Goal: Task Accomplishment & Management: Manage account settings

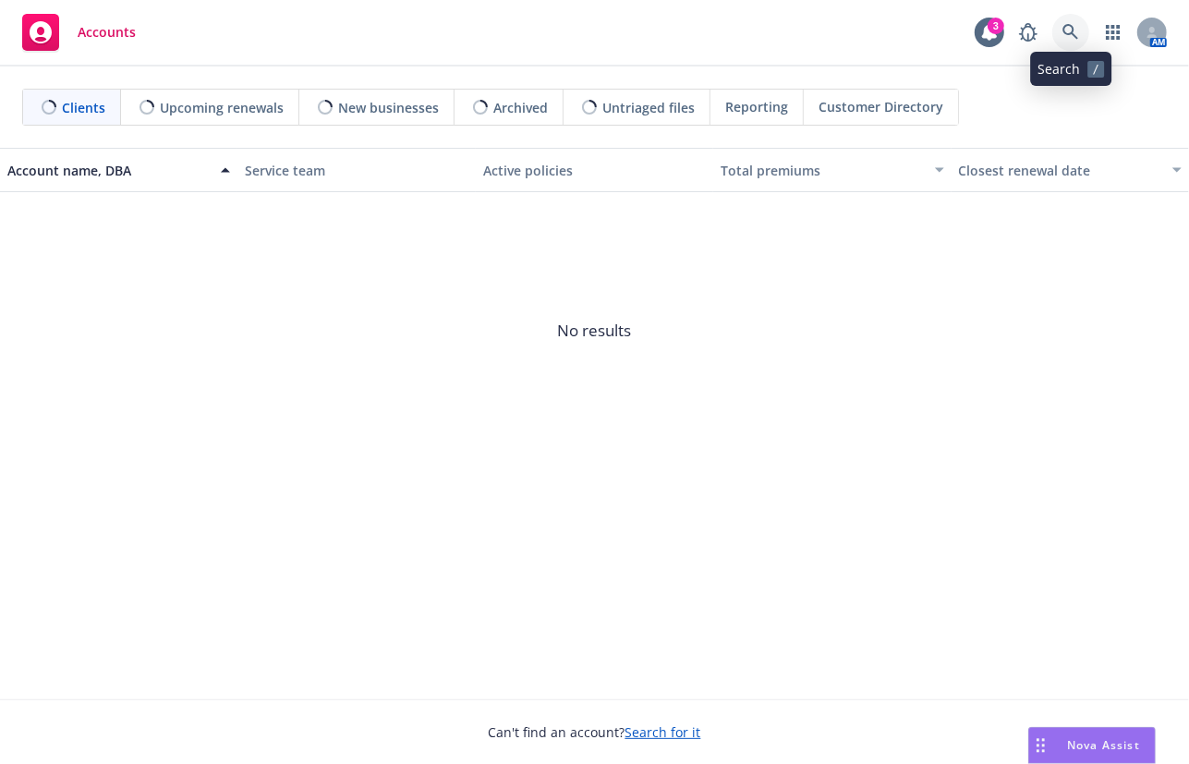
click at [1086, 24] on link at bounding box center [1070, 32] width 37 height 37
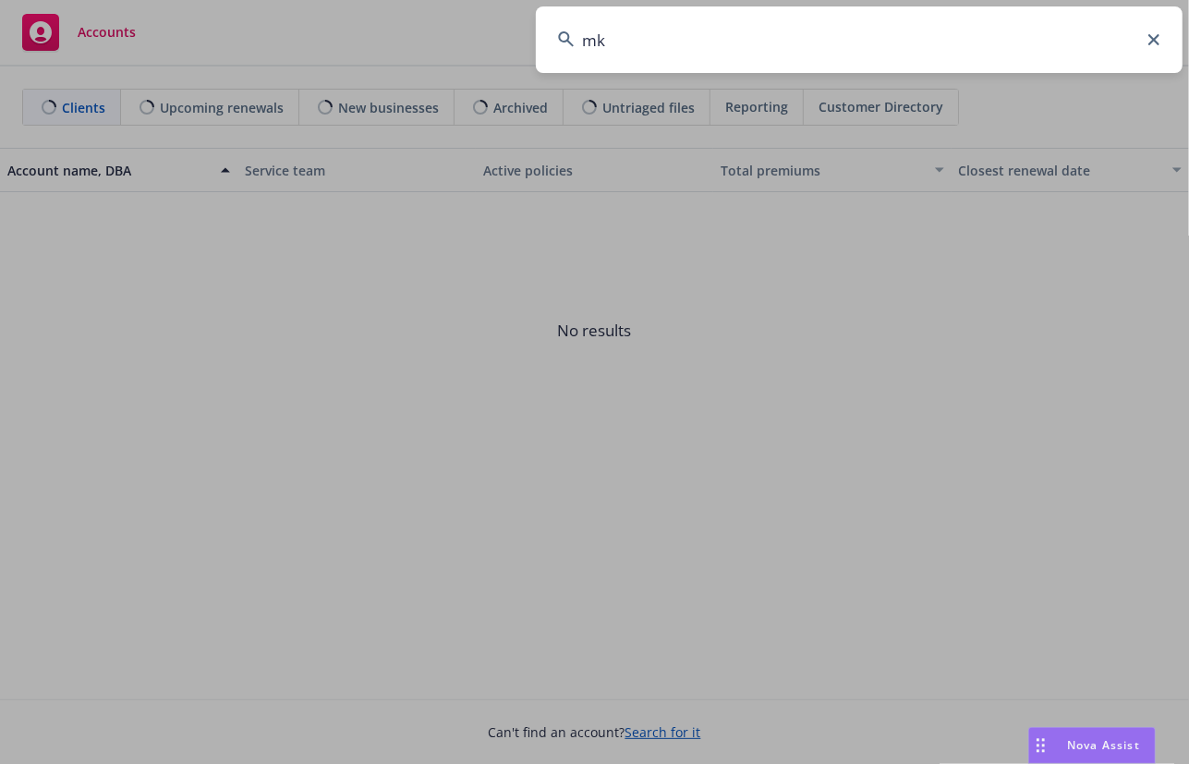
type input "m"
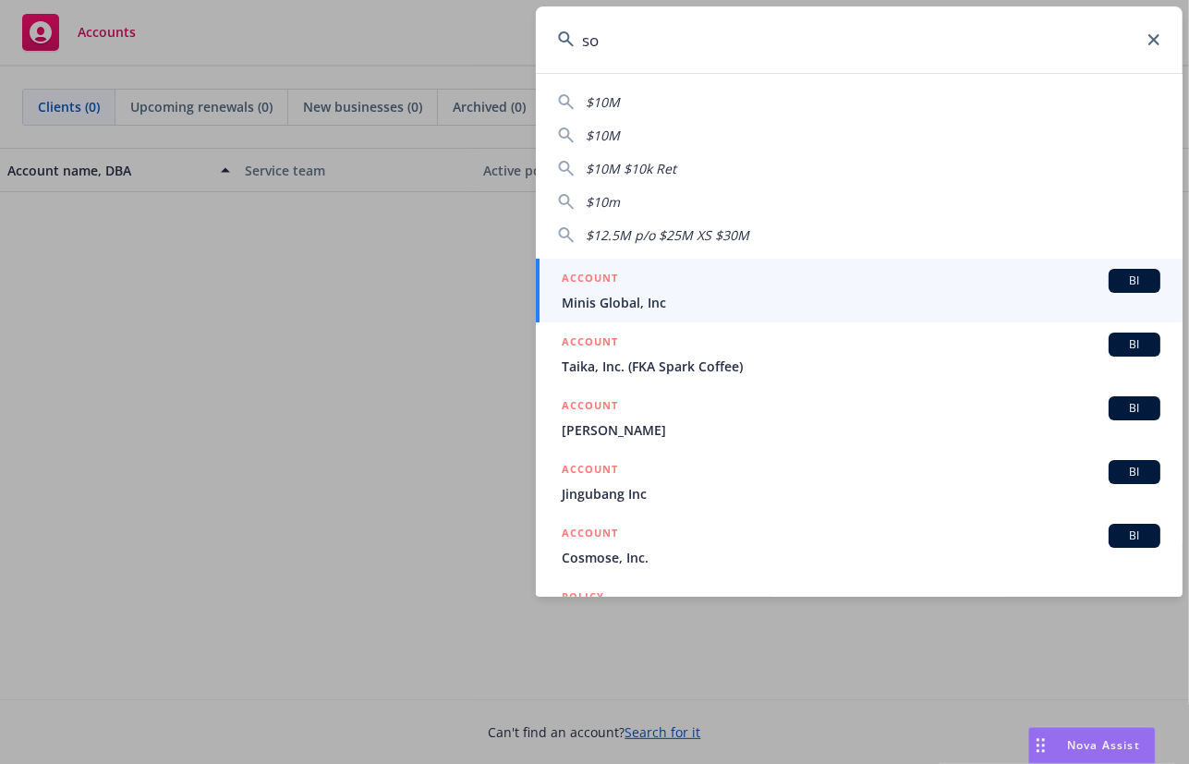
type input "s"
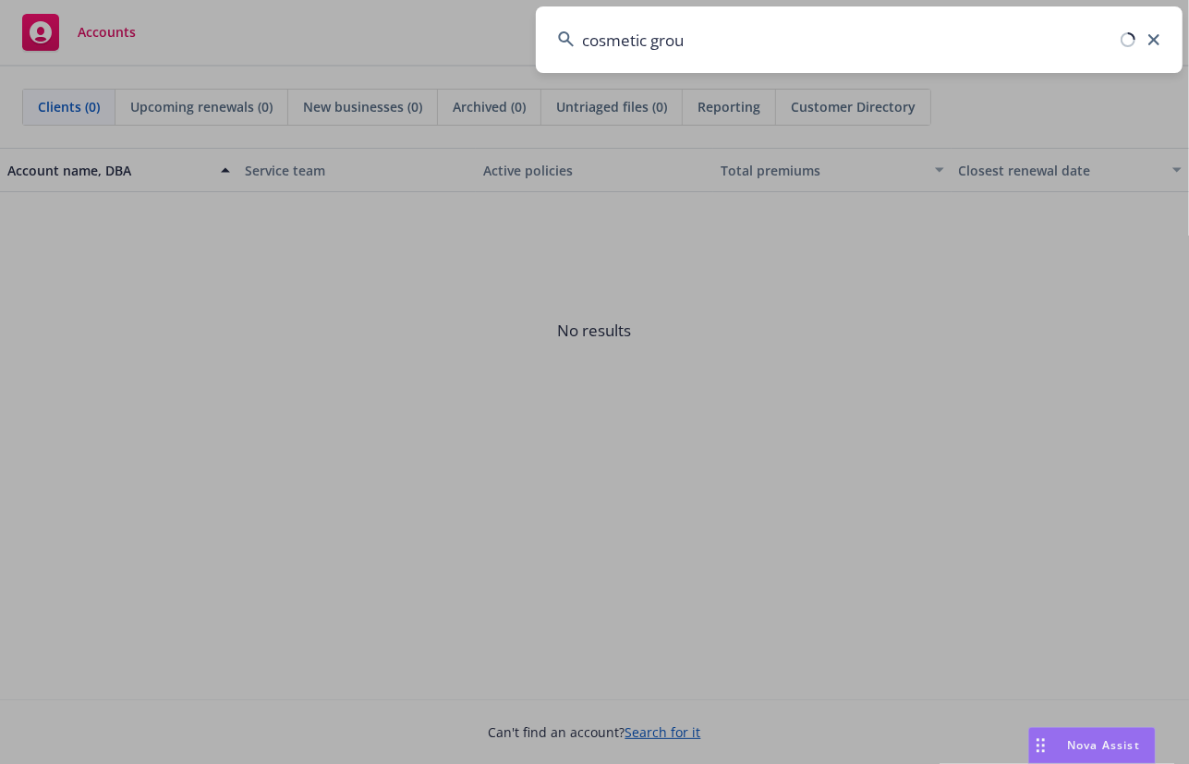
type input "cosmetic group"
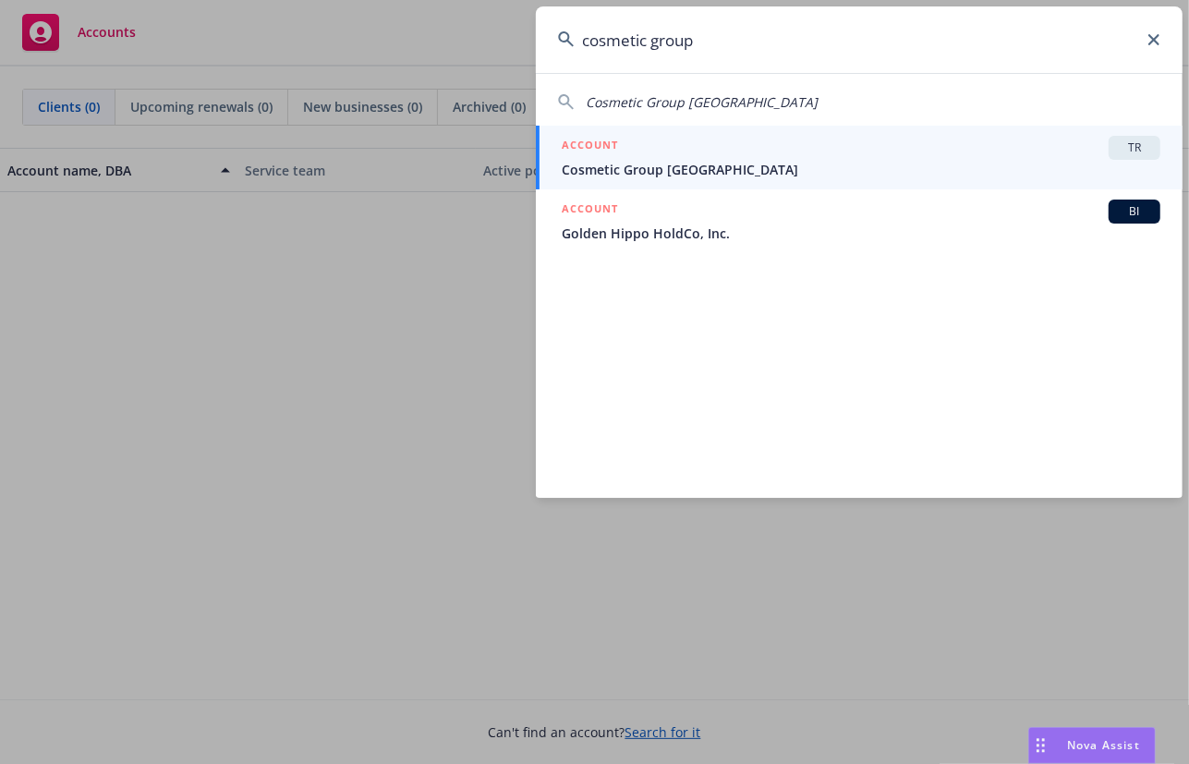
click at [861, 145] on div "ACCOUNT TR" at bounding box center [861, 148] width 599 height 24
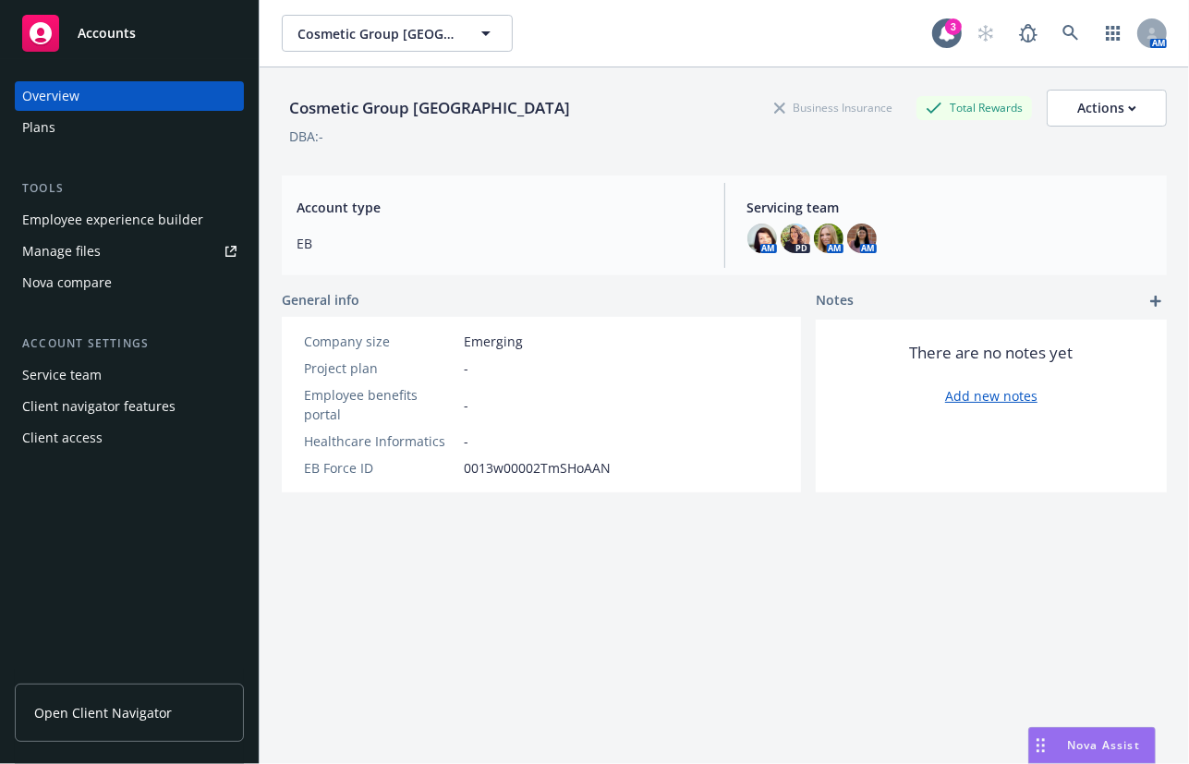
click at [165, 251] on link "Manage files" at bounding box center [129, 252] width 229 height 30
click at [179, 258] on link "Manage files" at bounding box center [129, 252] width 229 height 30
click at [152, 710] on span "Open Client Navigator" at bounding box center [103, 712] width 138 height 19
click at [145, 119] on div "Plans" at bounding box center [129, 128] width 214 height 30
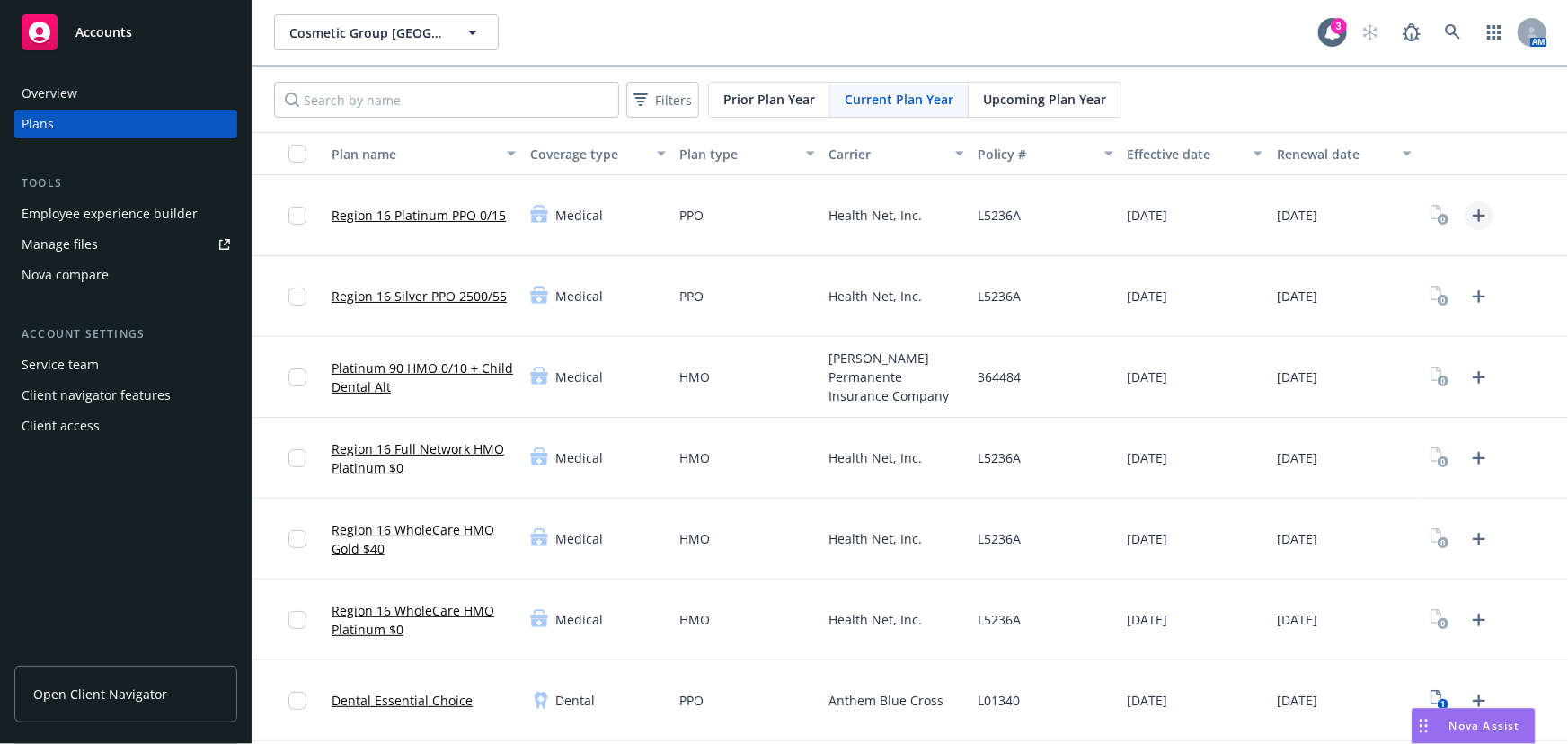
click at [1156, 212] on icon "Upload Plan Documents" at bounding box center [1479, 215] width 13 height 13
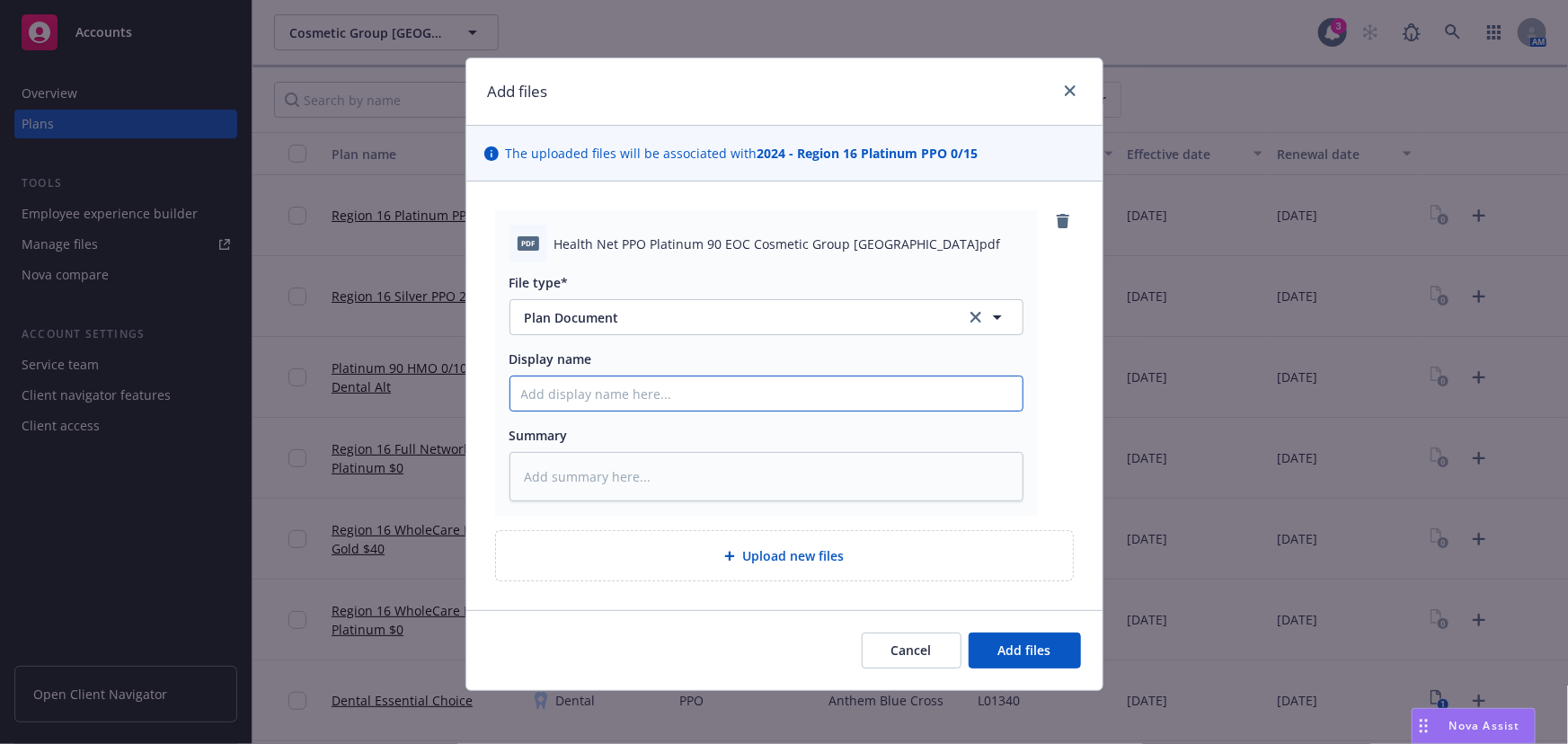
click at [880, 389] on input "Display name" at bounding box center [766, 393] width 513 height 34
click at [772, 356] on div "Display name" at bounding box center [766, 358] width 514 height 18
click at [808, 416] on div "File type* Plan Document Plan Document Display name Summary" at bounding box center [766, 382] width 514 height 239
drag, startPoint x: 549, startPoint y: 243, endPoint x: 897, endPoint y: 245, distance: 348.0
click at [897, 245] on div "Health Net PPO Platinum 90 EOC Cosmetic Group USA.pdf" at bounding box center [789, 243] width 469 height 18
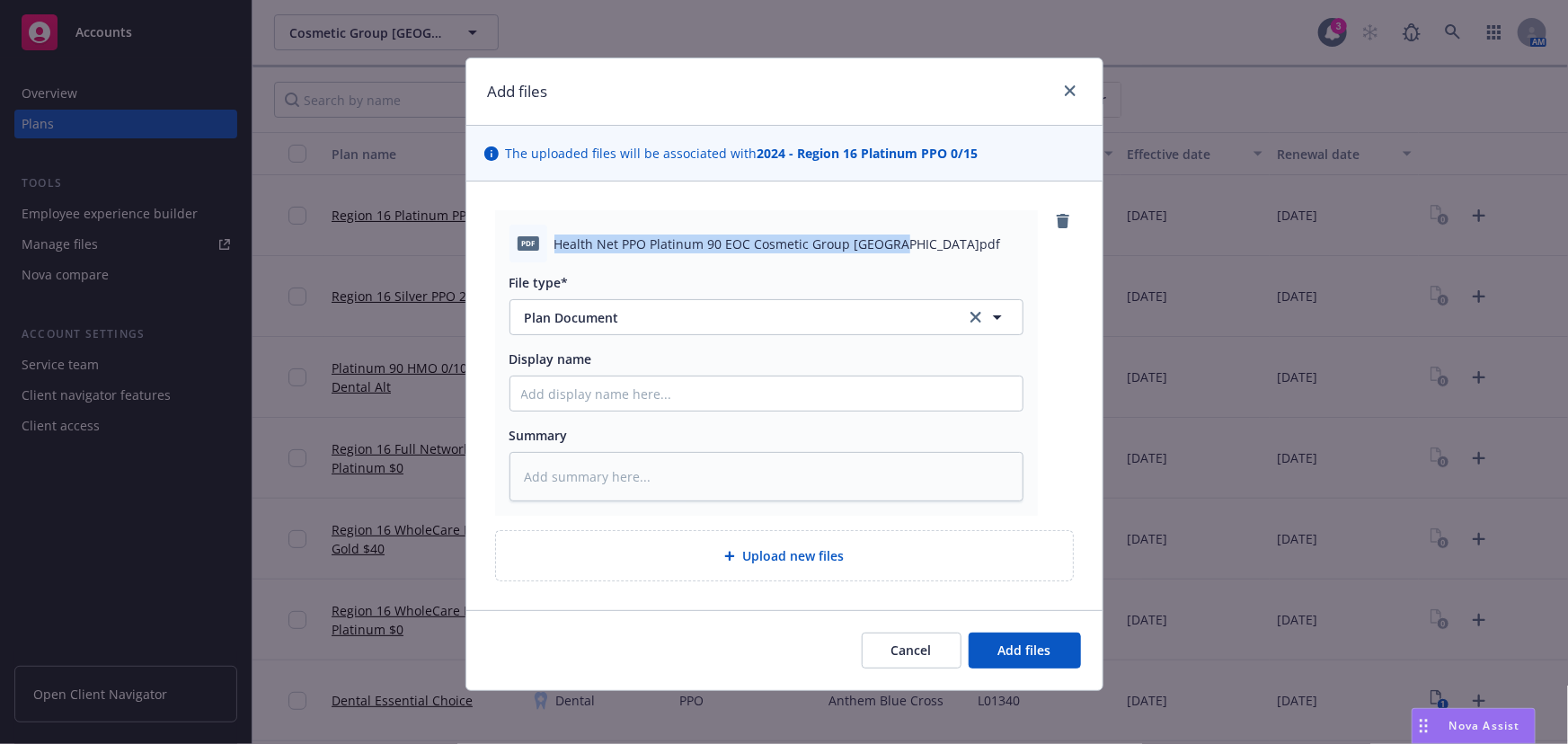
copy span "Health Net PPO Platinum 90 EOC Cosmetic Group USA.pdf"
click at [636, 380] on input "Display name" at bounding box center [766, 393] width 513 height 34
paste input "Health Net PPO Platinum 90 EOC Cosmetic Group USA.pdf"
type textarea "x"
type input "Health Net PPO Platinum 90 EOC Cosmetic Group USA.pdf"
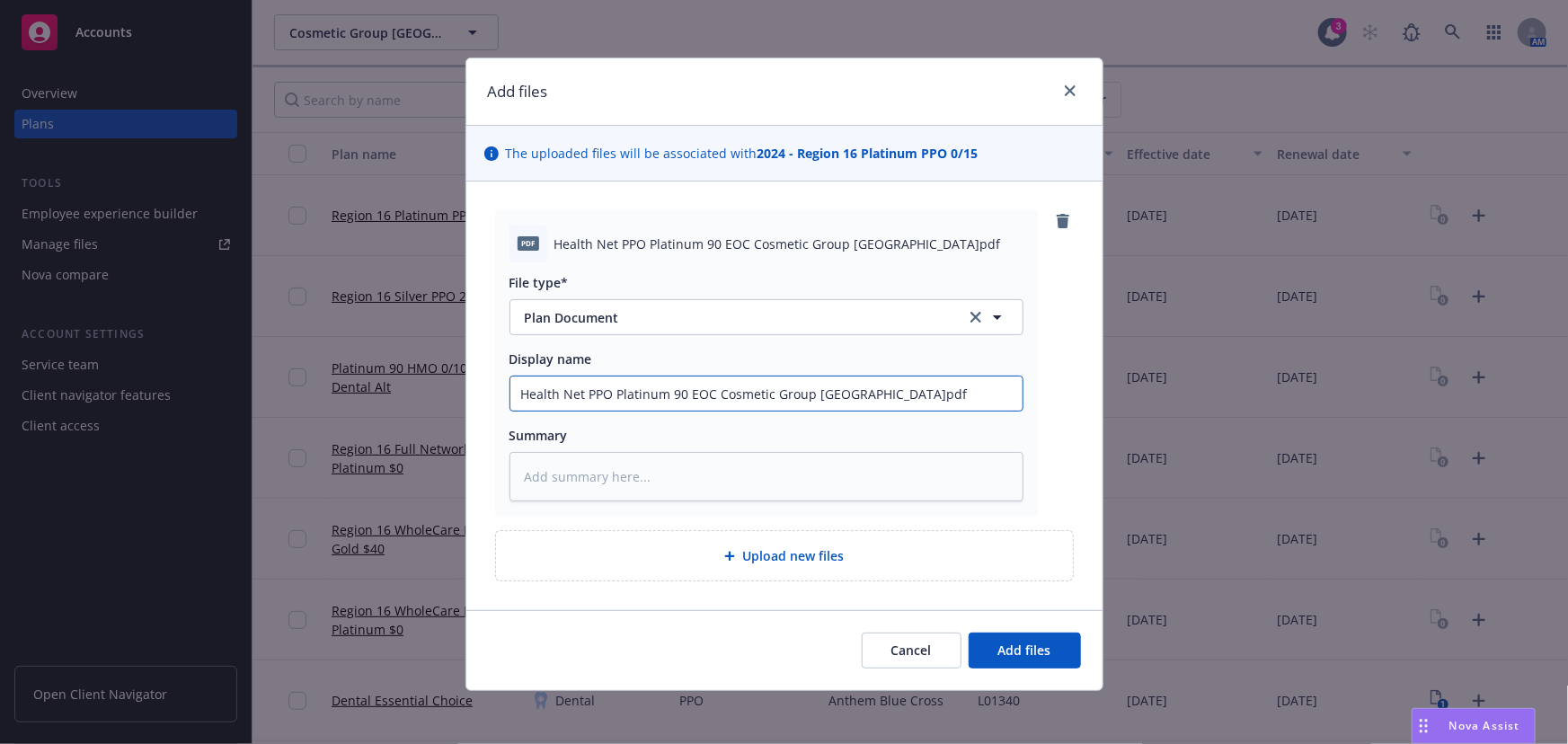
click at [679, 396] on input "Health Net PPO Platinum 90 EOC Cosmetic Group USA.pdf" at bounding box center [766, 393] width 513 height 34
type textarea "x"
type input "Health Net PPO Platinum 9 EOC Cosmetic Group USA.pdf"
type textarea "x"
type input "Health Net PPO Platinum EOC Cosmetic Group USA.pdf"
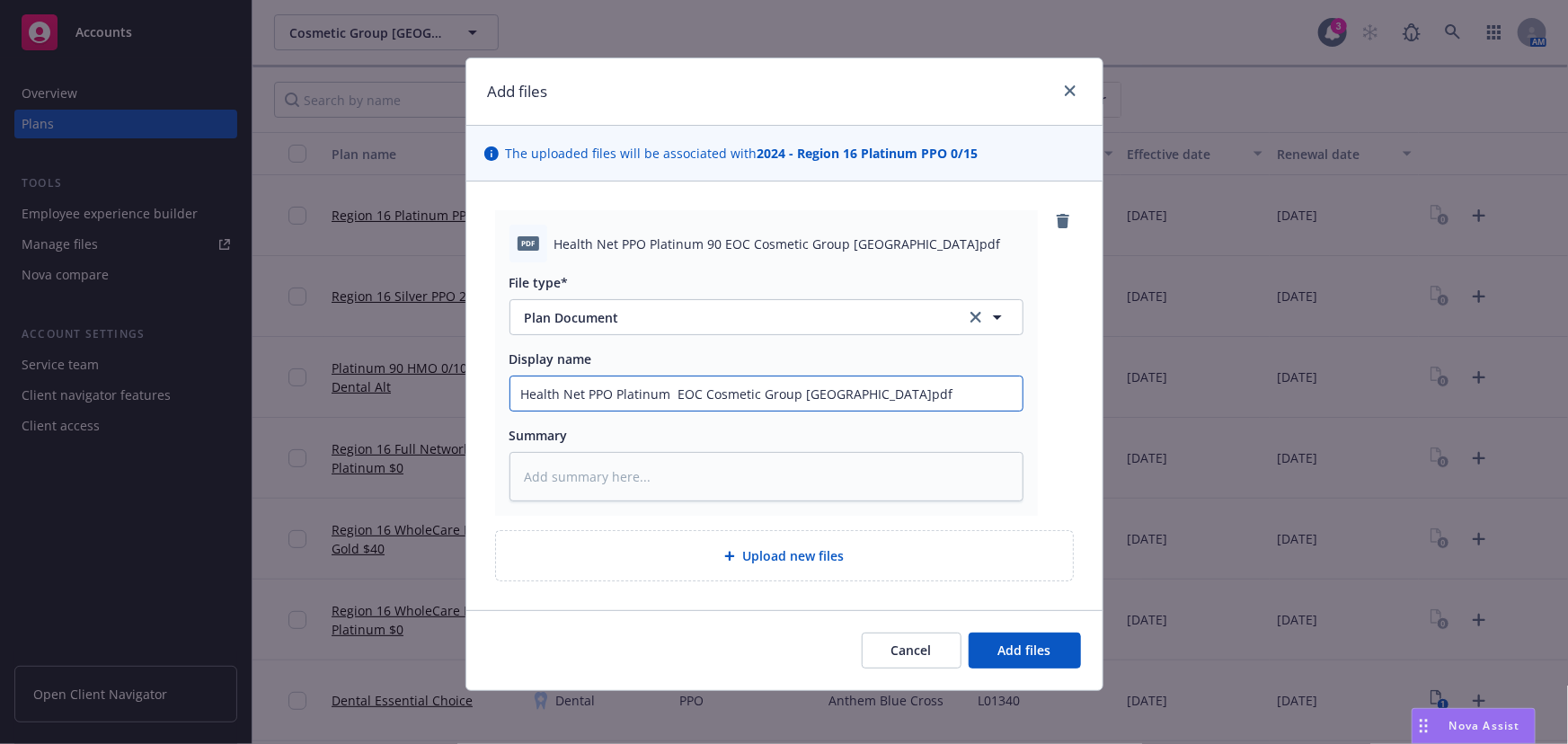
type textarea "x"
type input "Health Net PPO Platinum 0 EOC Cosmetic Group USA.pdf"
type textarea "x"
type input "Health Net PPO Platinum 0/ EOC Cosmetic Group USA.pdf"
type textarea "x"
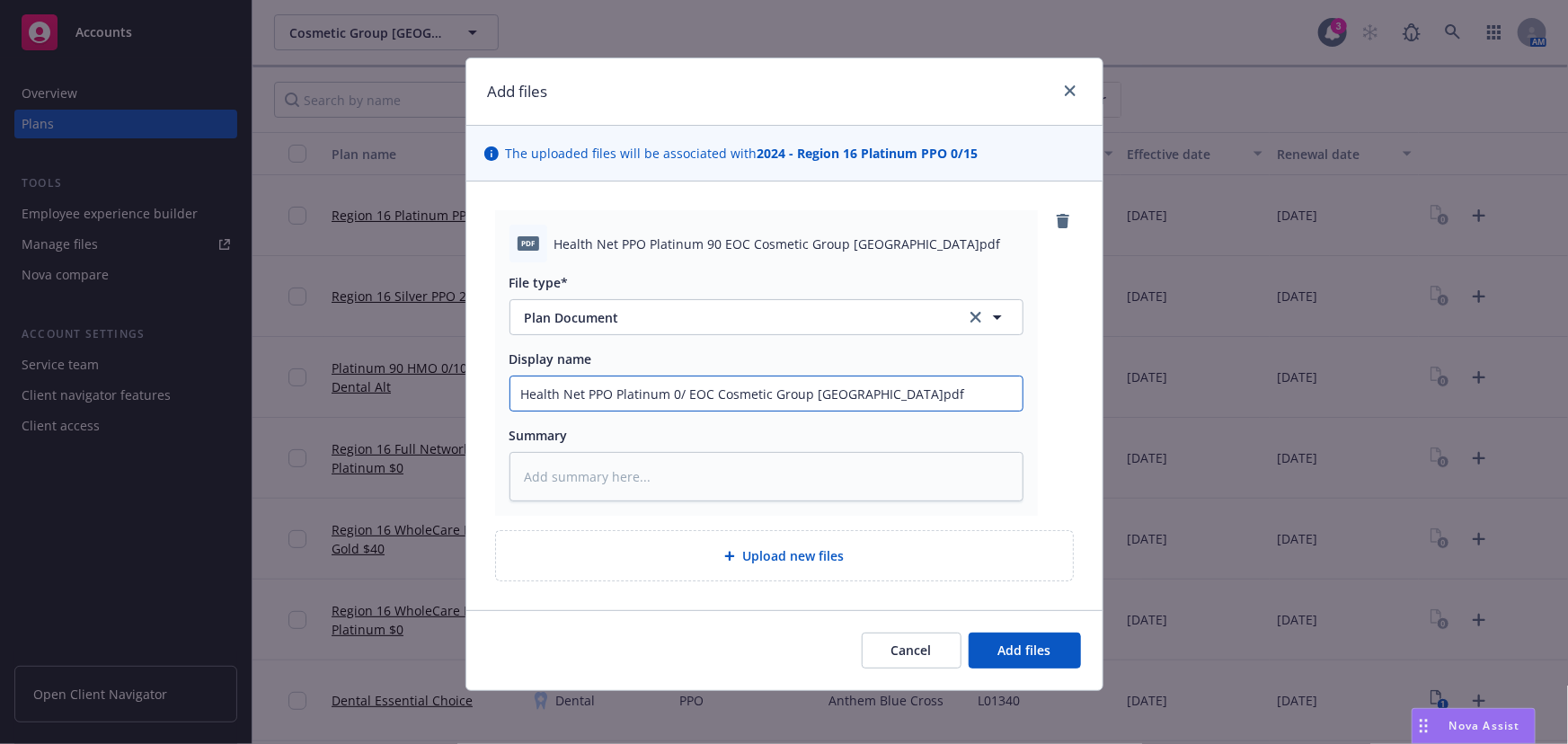
type input "Health Net PPO Platinum 0/1 EOC Cosmetic Group USA.pdf"
type textarea "x"
type input "Health Net PPO Platinum 0/15 EOC Cosmetic Group USA.pdf"
click at [935, 396] on input "Health Net PPO Platinum 0/15 EOC Cosmetic Group USA.pdf" at bounding box center [766, 393] width 513 height 34
click at [663, 389] on input "Health Net PPO Platinum 0/15 EOC Cosmetic Group USA.pdf" at bounding box center [766, 393] width 513 height 34
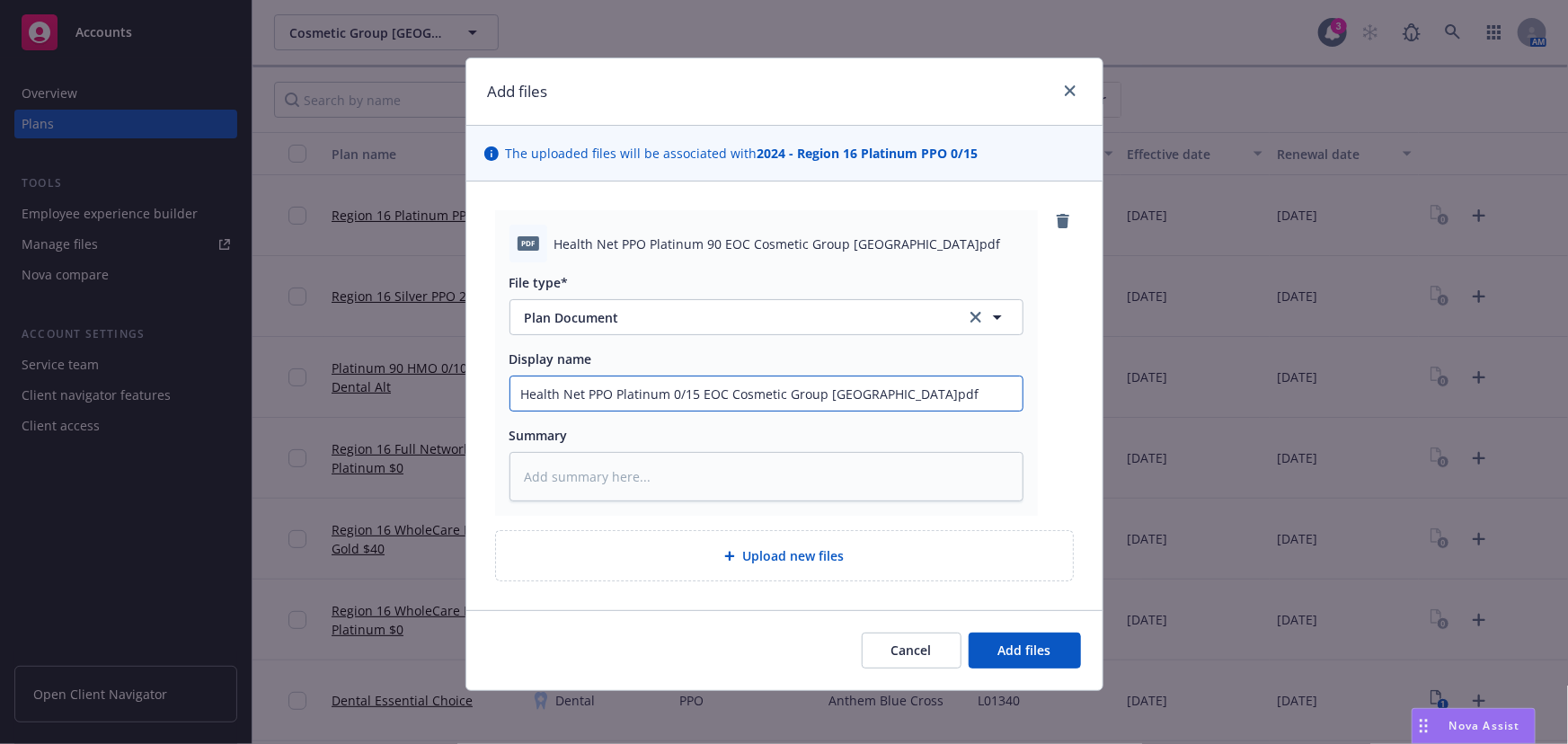
type textarea "x"
type input "Health Net PPO Platinum P0/15 EOC Cosmetic Group USA.pdf"
type textarea "x"
type input "Health Net PPO Platinum PP0/15 EOC Cosmetic Group USA.pdf"
type textarea "x"
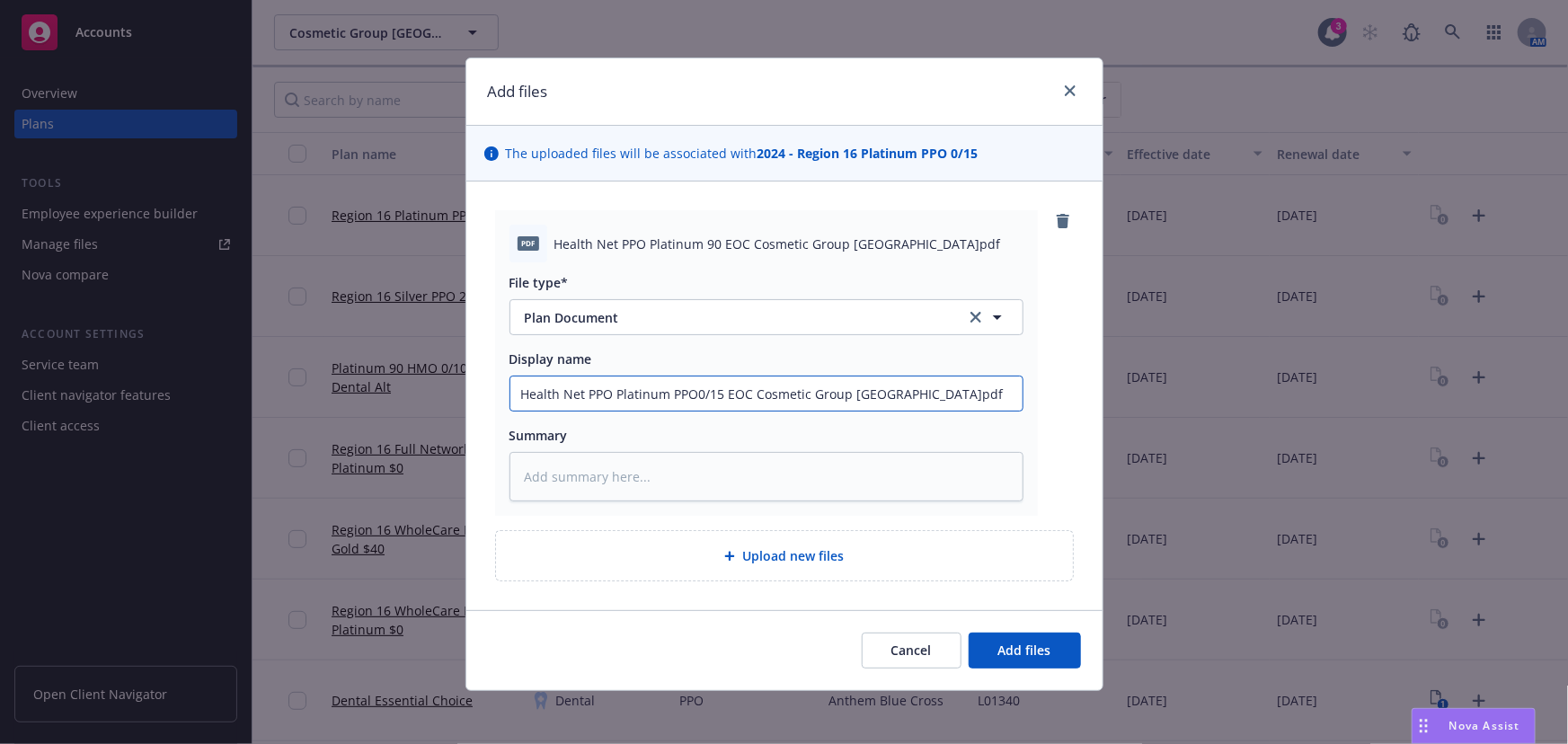
type input "Health Net PPO Platinum PPO 0/15 EOC Cosmetic Group USA.pdf"
type textarea "x"
type input "Health Net PPO Platinum PPO 0/15 EOC Cosmetic Group USA.pdf"
click at [915, 411] on div "File type* Plan Document Plan Document Display name Health Net PPO Platinum PPO…" at bounding box center [766, 382] width 514 height 239
click at [922, 393] on input "Health Net PPO Platinum PPO 0/15 EOC Cosmetic Group USA.pdf" at bounding box center [766, 393] width 513 height 34
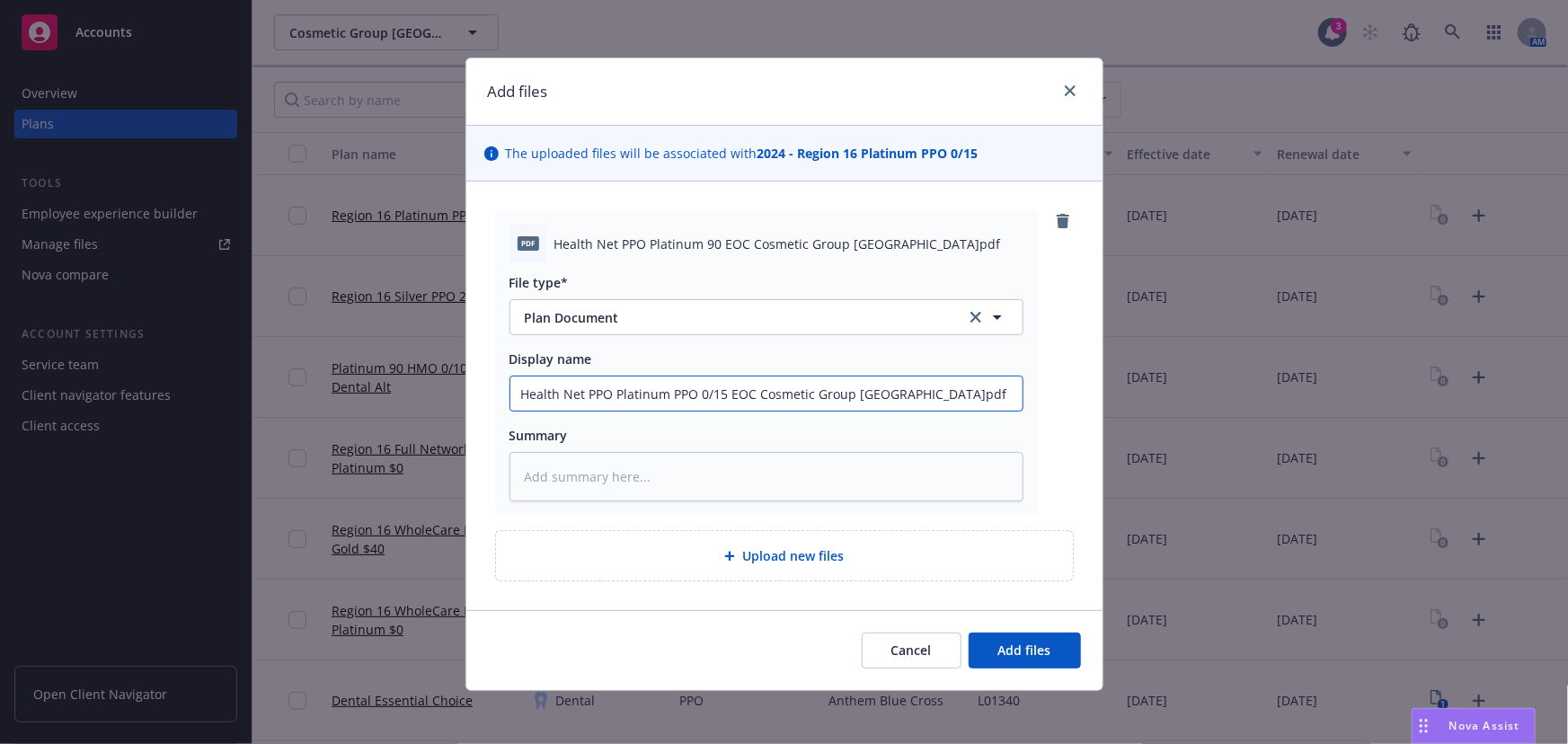
type textarea "x"
type input "Health Net PPO Platinum PPO 0/15 EOC Cosmetic Group USA.pd"
type textarea "x"
type input "Health Net PPO Platinum PPO 0/15 EOC Cosmetic Group USA.p"
type textarea "x"
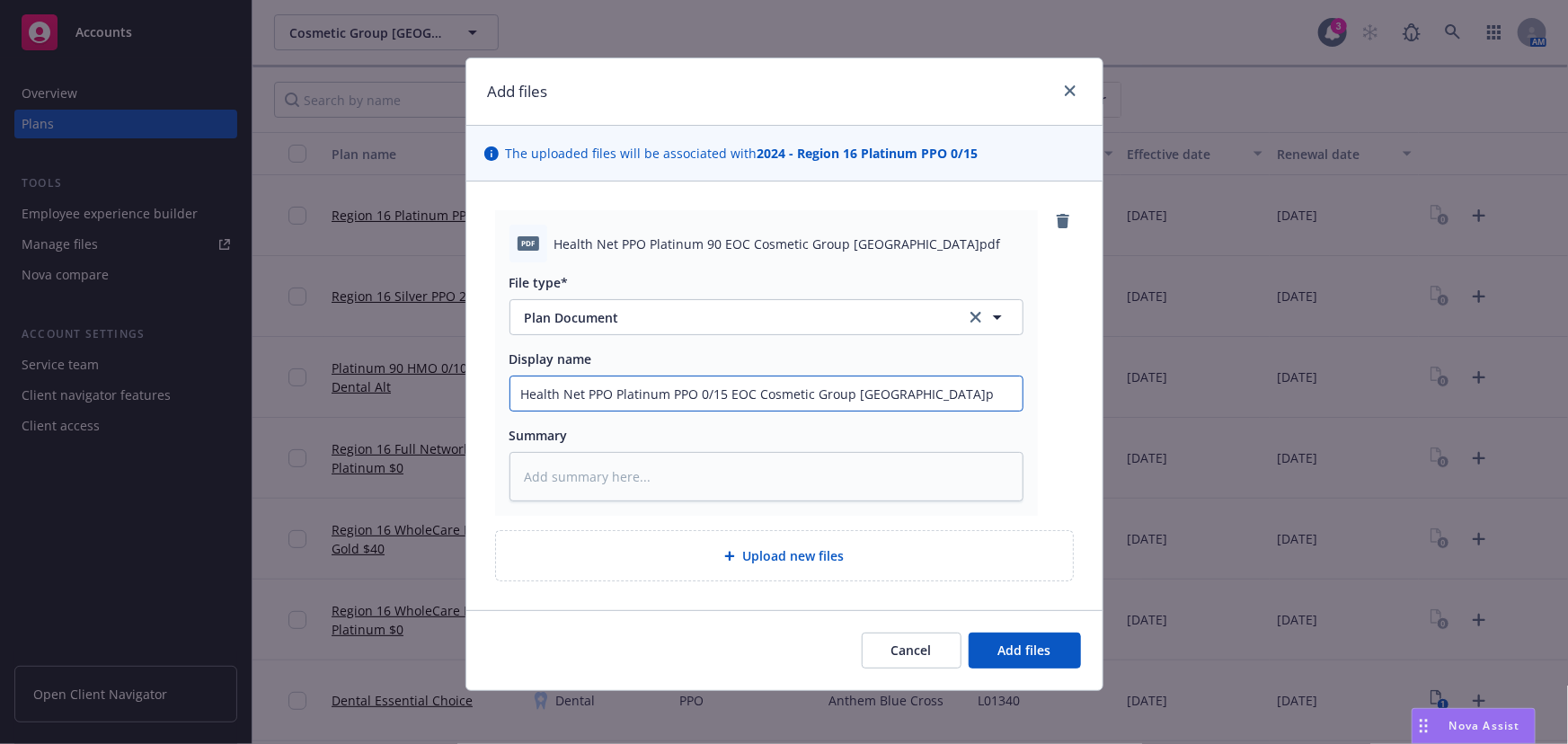
type input "Health Net PPO Platinum PPO 0/15 EOC Cosmetic Group USA."
type textarea "x"
type input "Health Net PPO Platinum PPO 0/15 EOC Cosmetic Group USA"
click at [929, 437] on div "Summary" at bounding box center [766, 435] width 514 height 18
click at [1029, 640] on button "Add files" at bounding box center [1024, 650] width 112 height 36
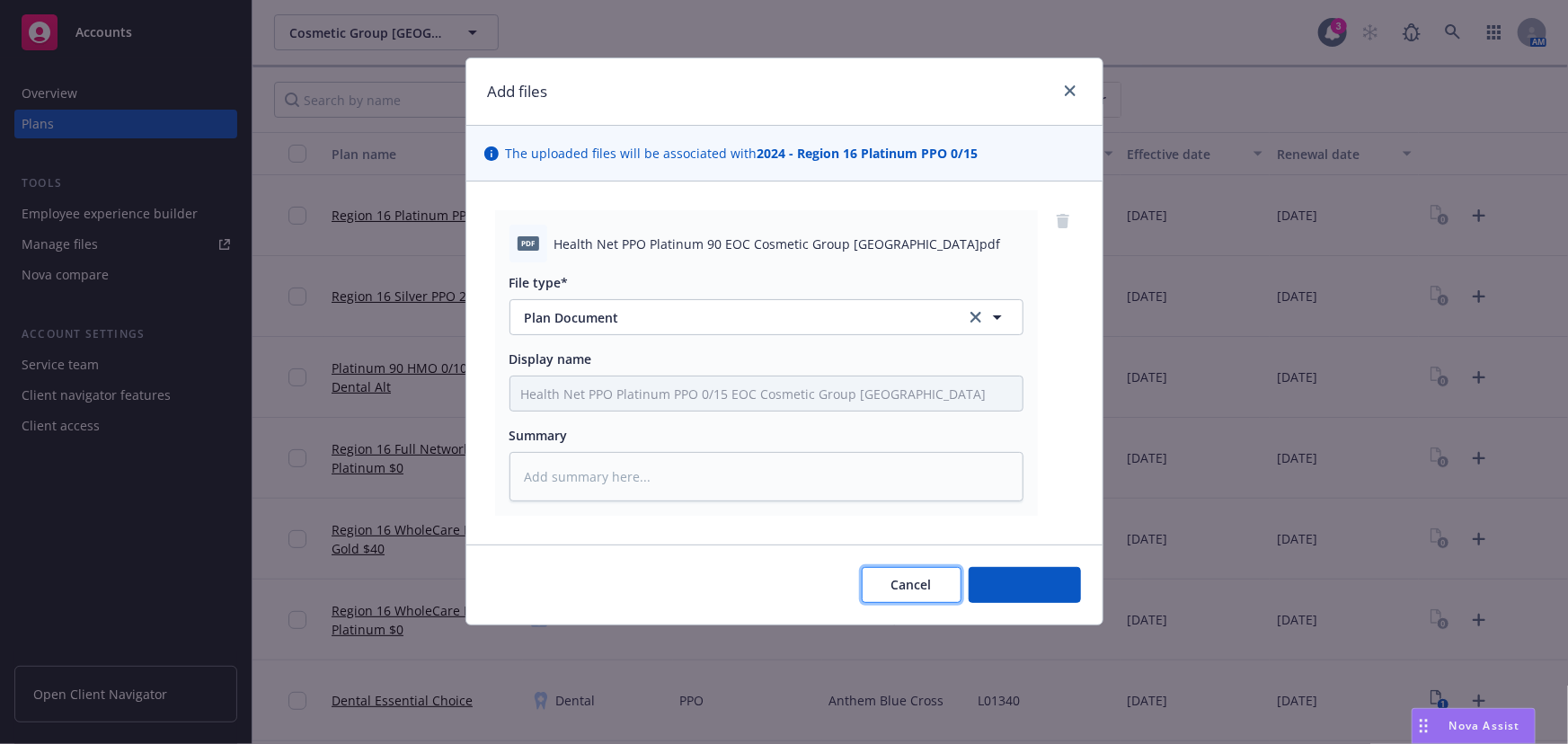
click at [921, 582] on span "Cancel" at bounding box center [911, 585] width 41 height 18
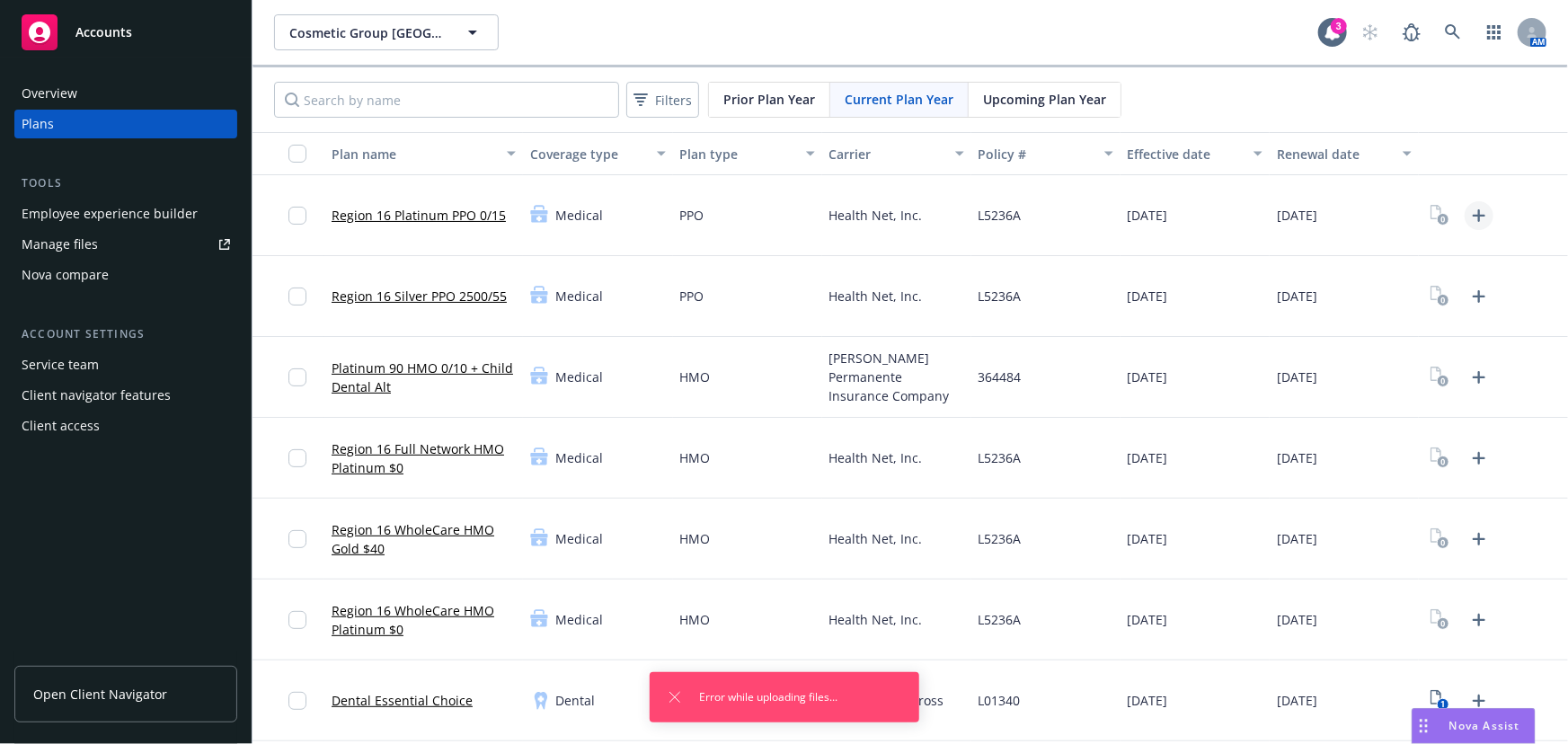
click at [1156, 215] on icon "Upload Plan Documents" at bounding box center [1479, 215] width 13 height 13
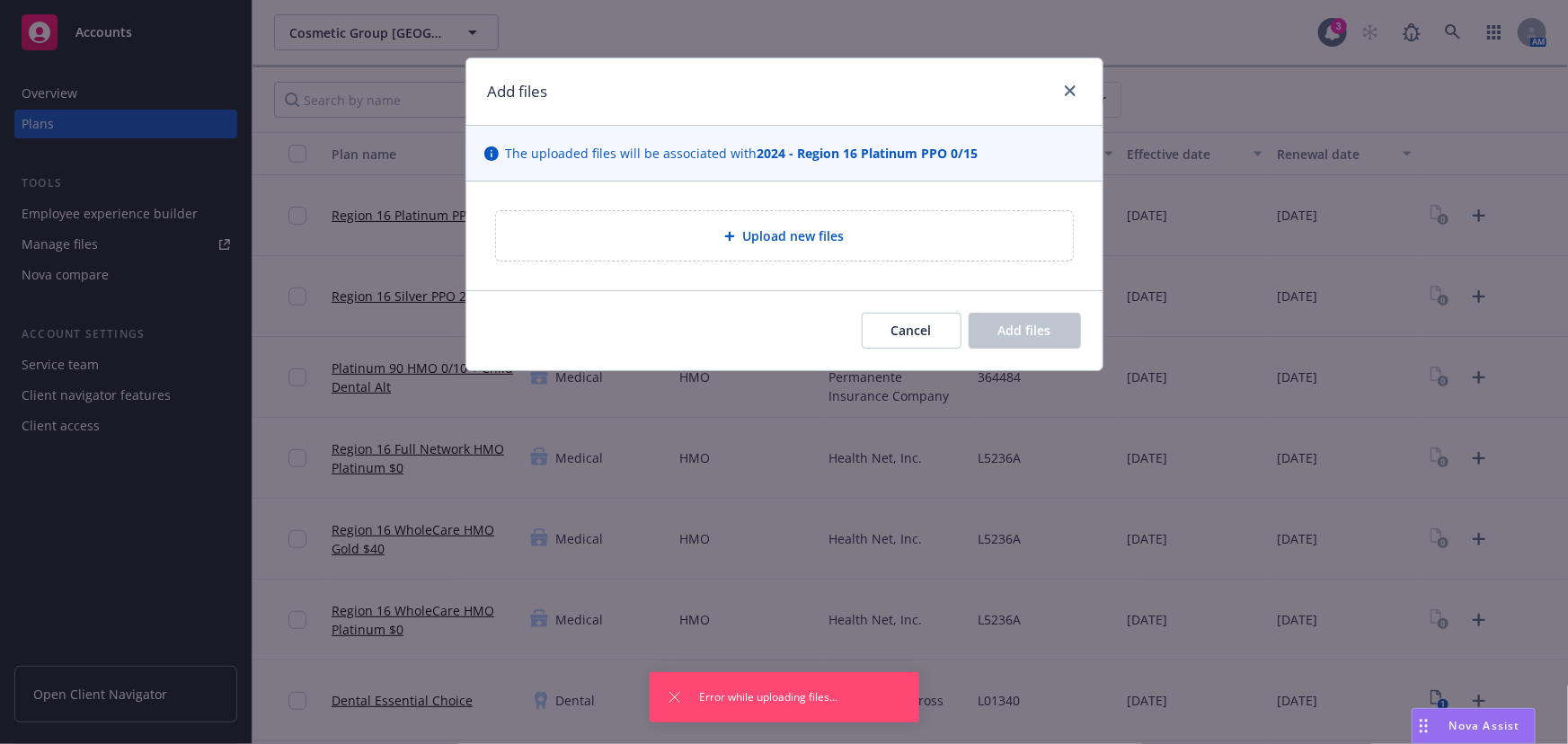
click at [976, 224] on div "Upload new files" at bounding box center [784, 235] width 577 height 50
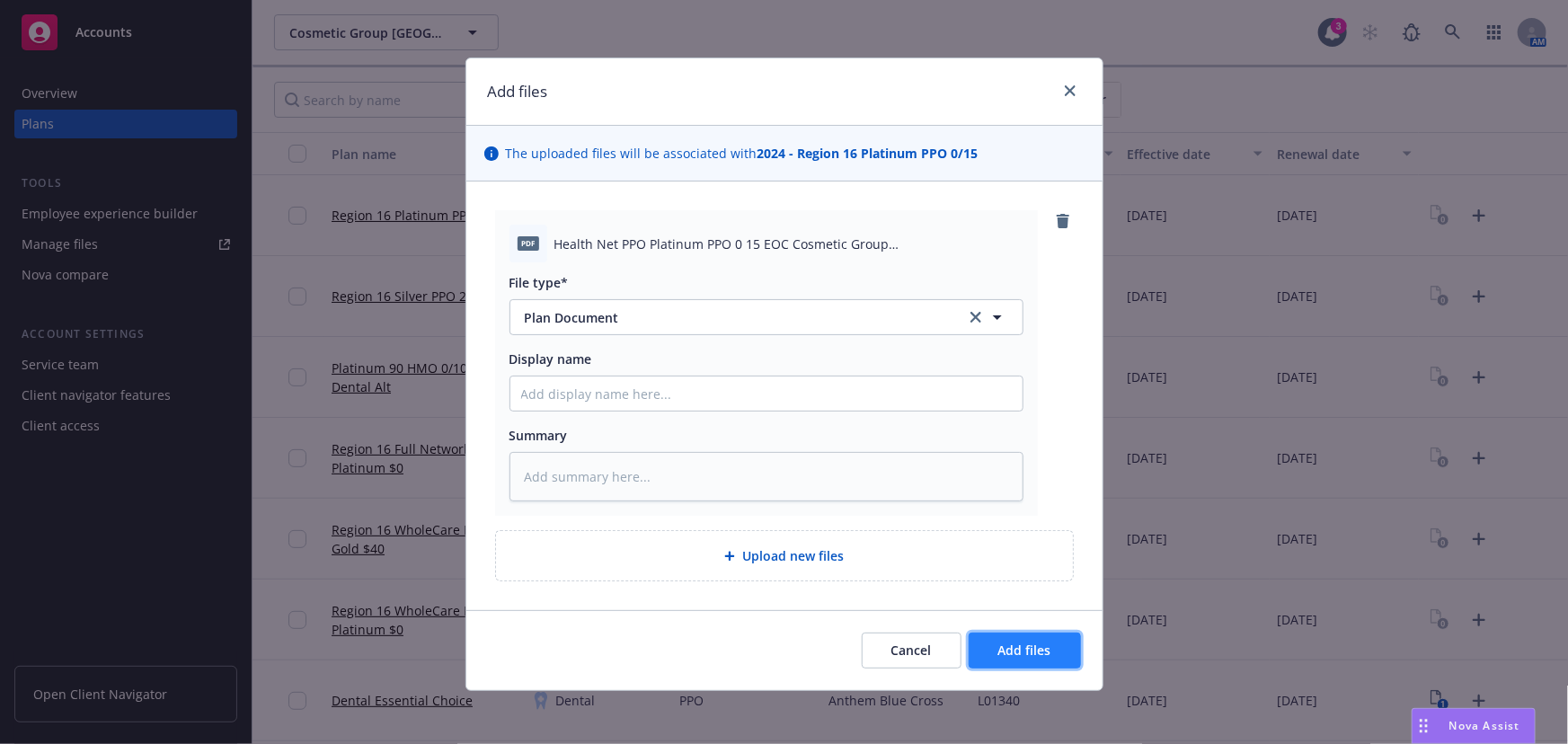
click at [1005, 650] on span "Add files" at bounding box center [1024, 651] width 53 height 18
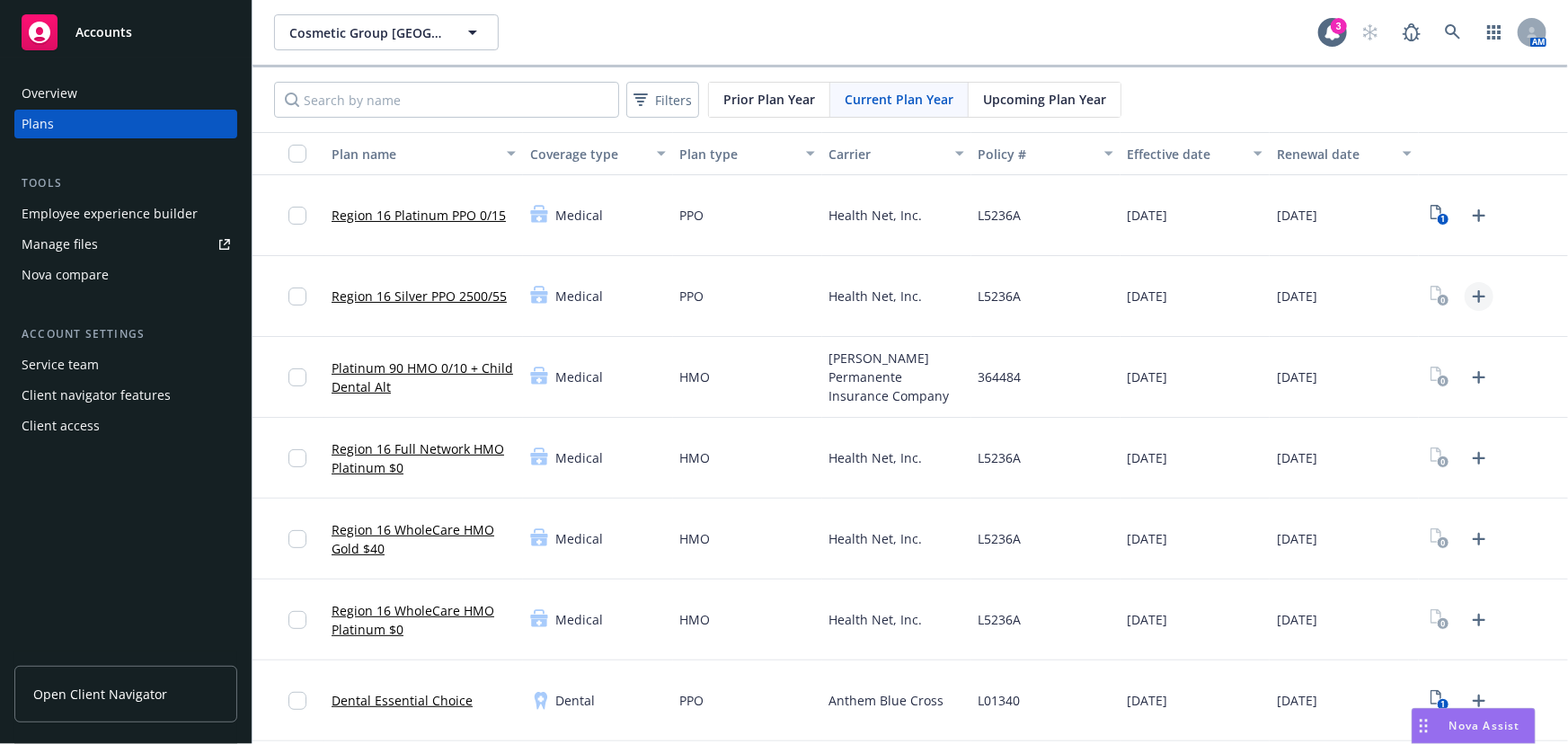
click at [1156, 294] on link "Upload Plan Documents" at bounding box center [1479, 297] width 29 height 29
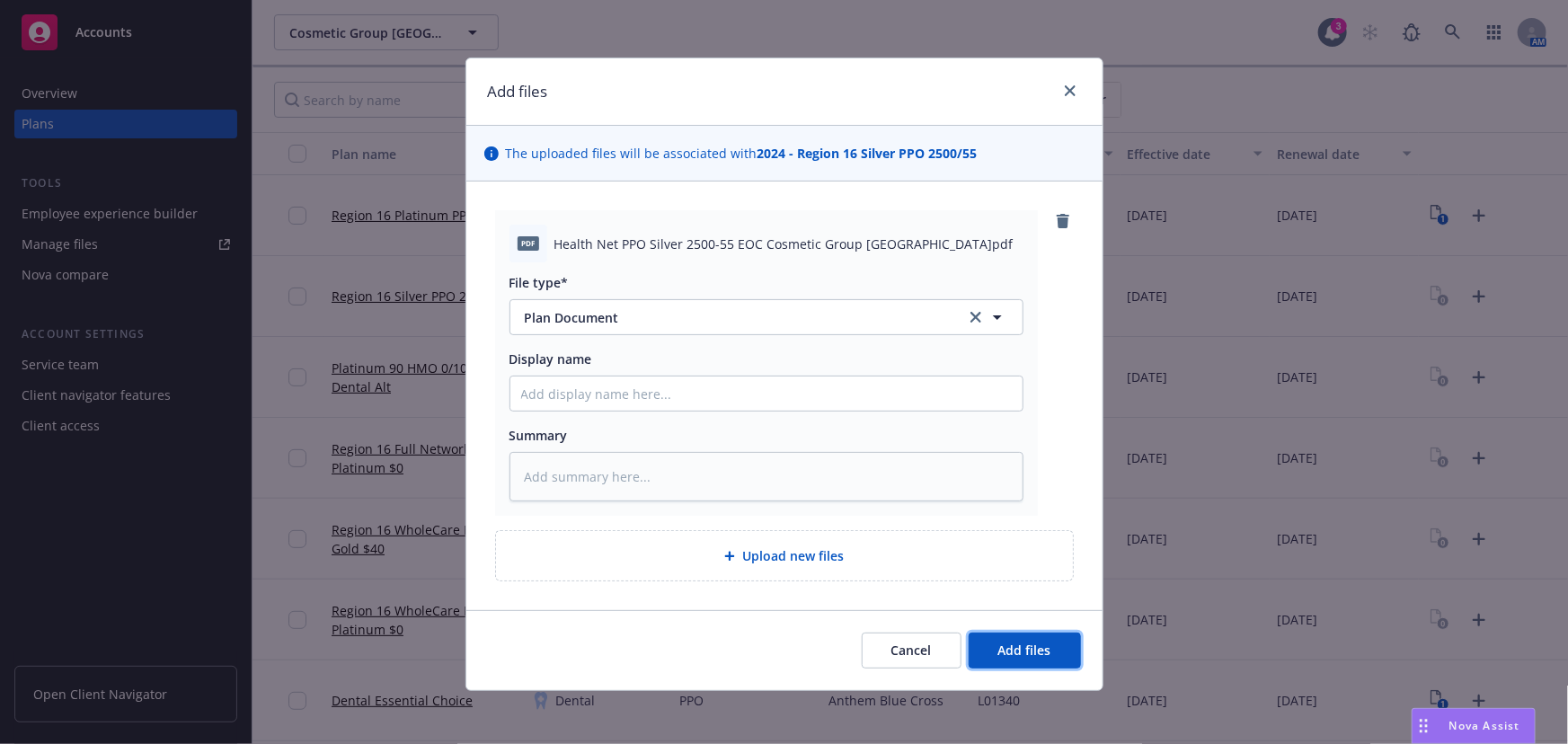
click at [1037, 638] on button "Add files" at bounding box center [1024, 650] width 112 height 36
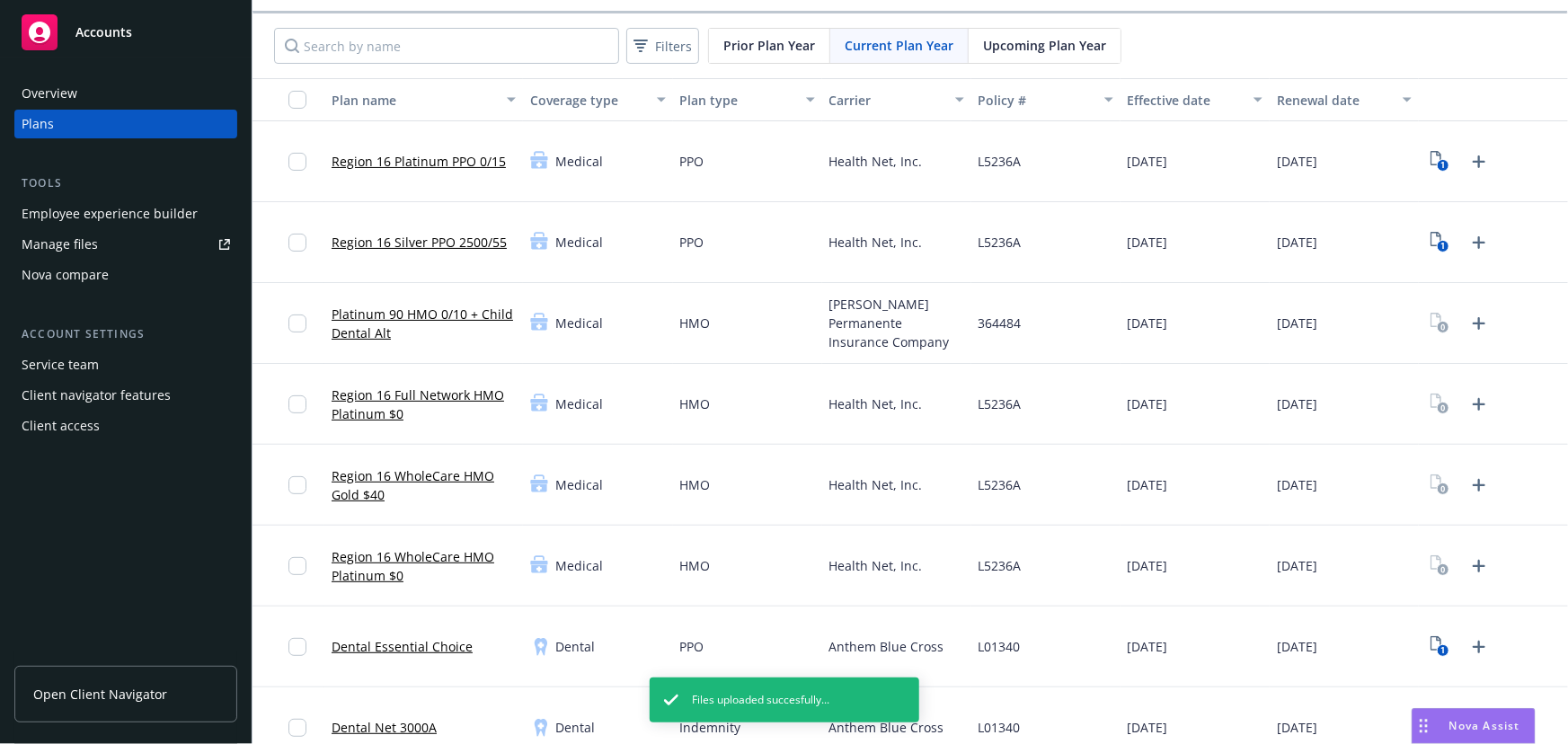
scroll to position [81, 0]
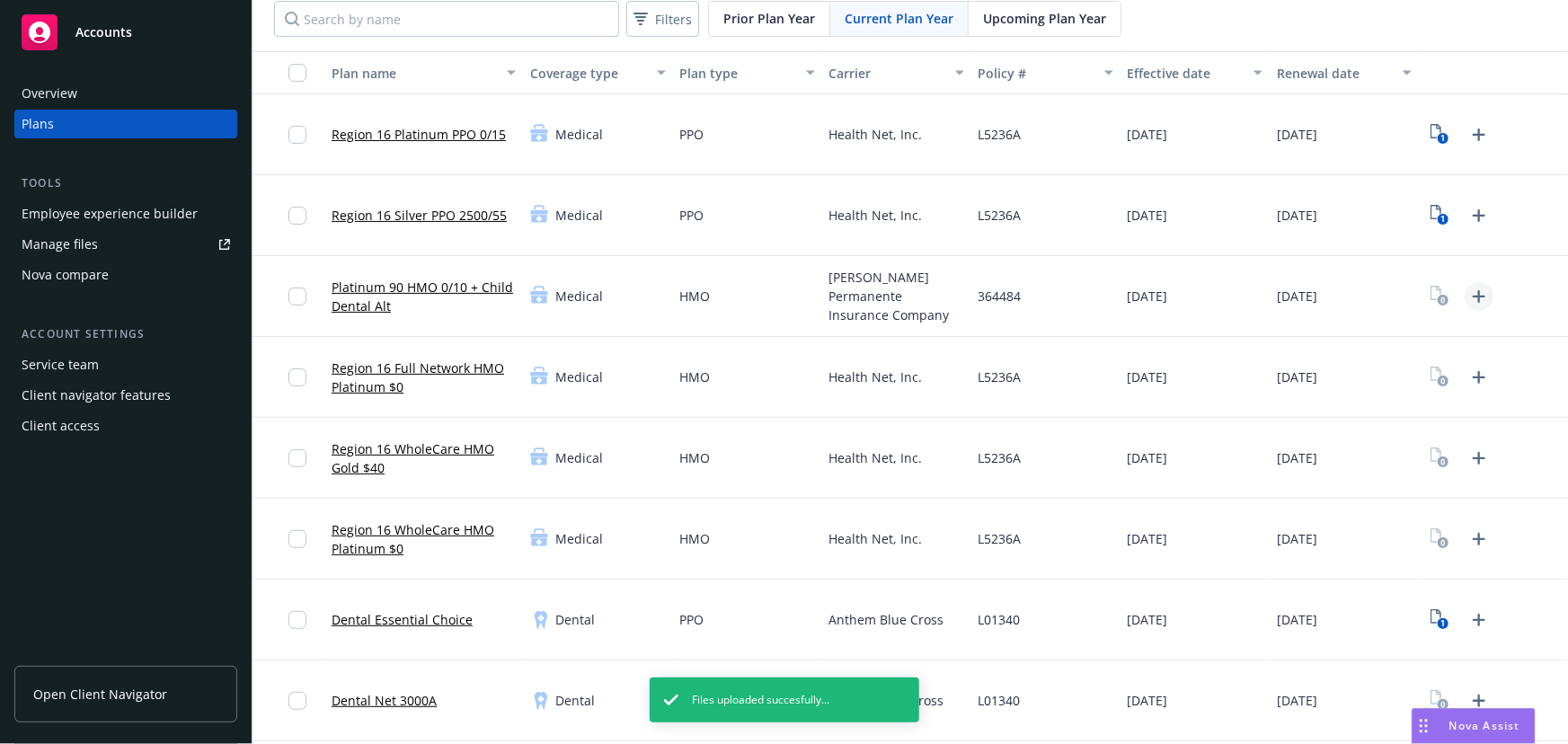
click at [1156, 297] on link "Upload Plan Documents" at bounding box center [1479, 297] width 29 height 29
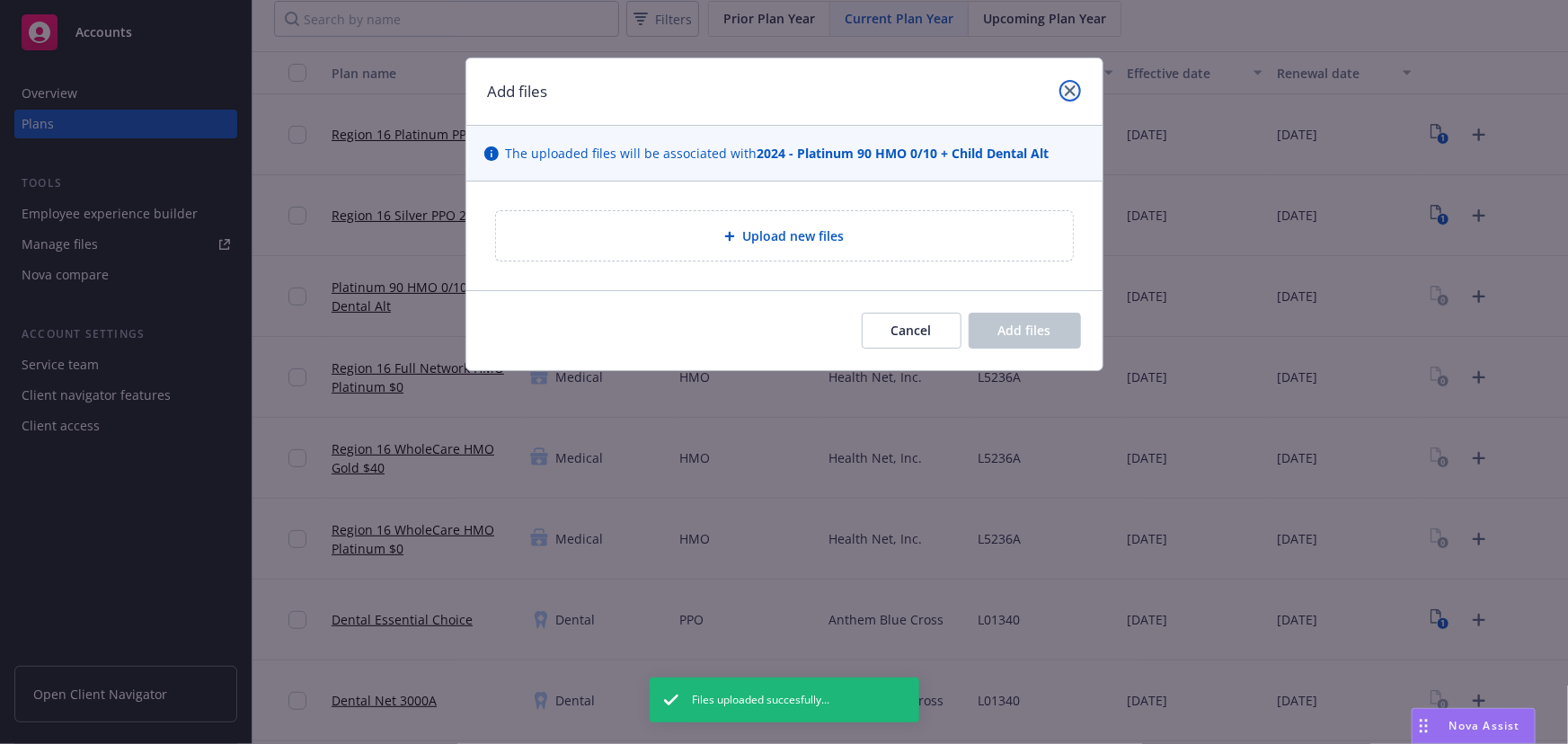
click at [1067, 89] on icon "close" at bounding box center [1070, 90] width 11 height 11
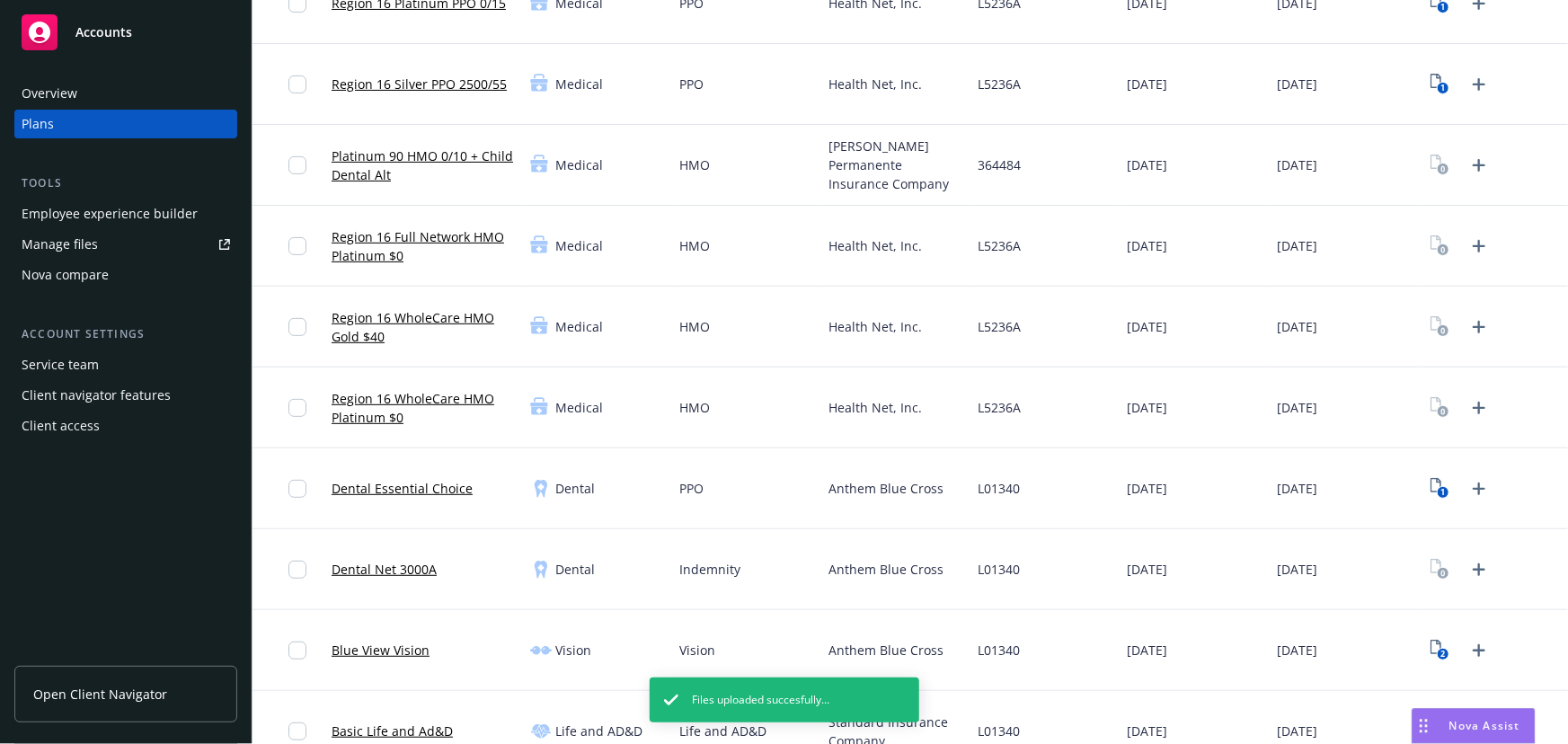
scroll to position [239, 0]
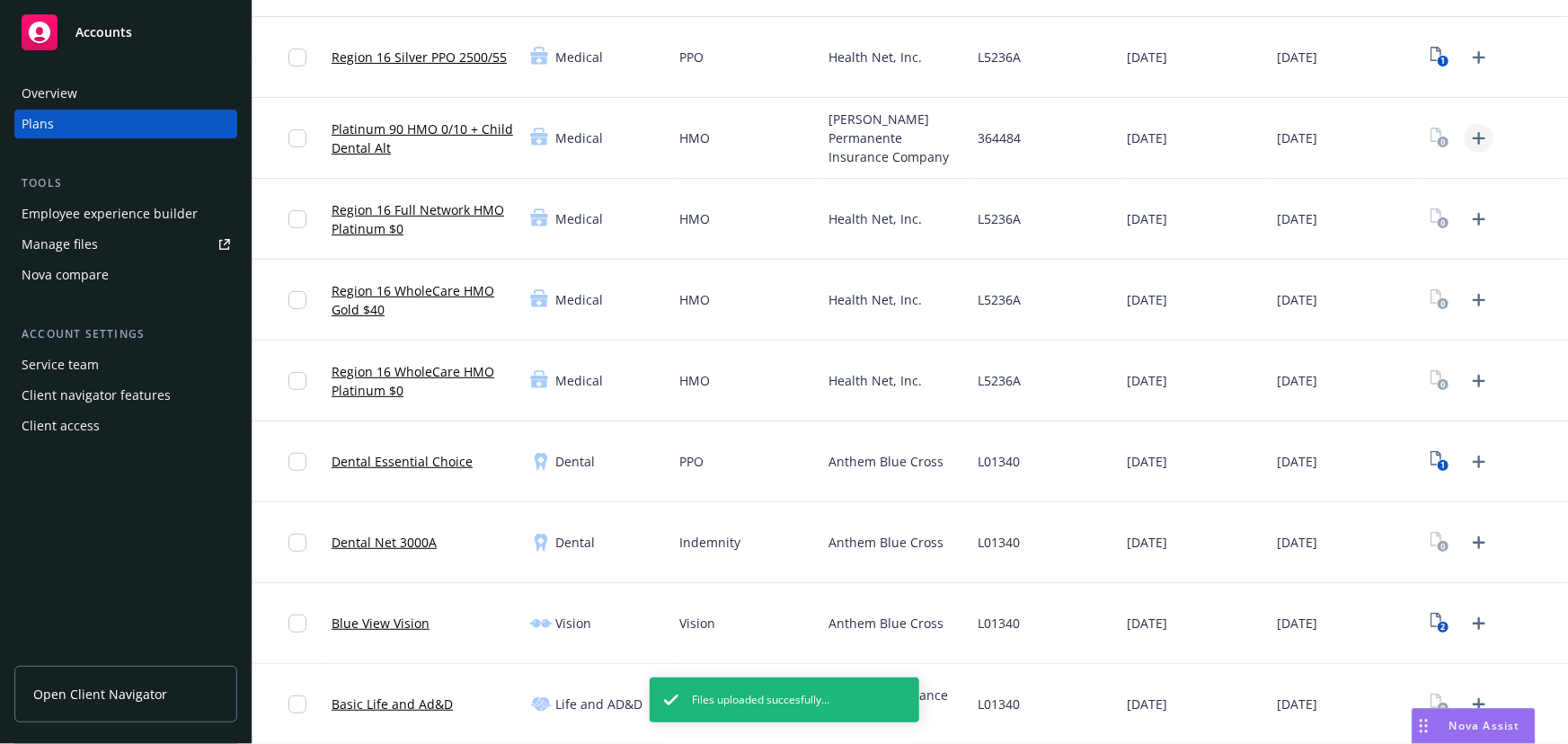
click at [1156, 135] on link "Upload Plan Documents" at bounding box center [1479, 138] width 29 height 29
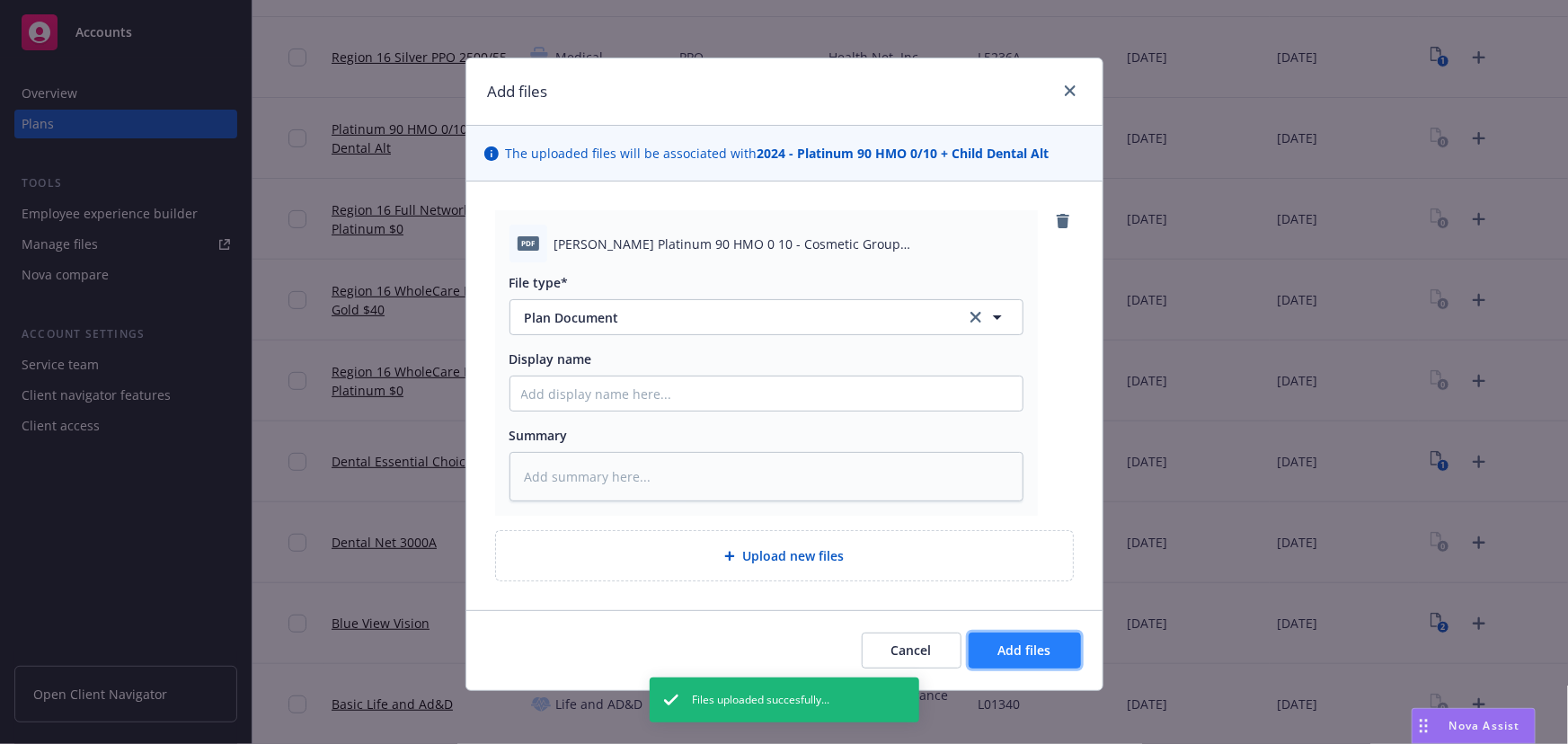
click at [1045, 655] on button "Add files" at bounding box center [1024, 650] width 112 height 36
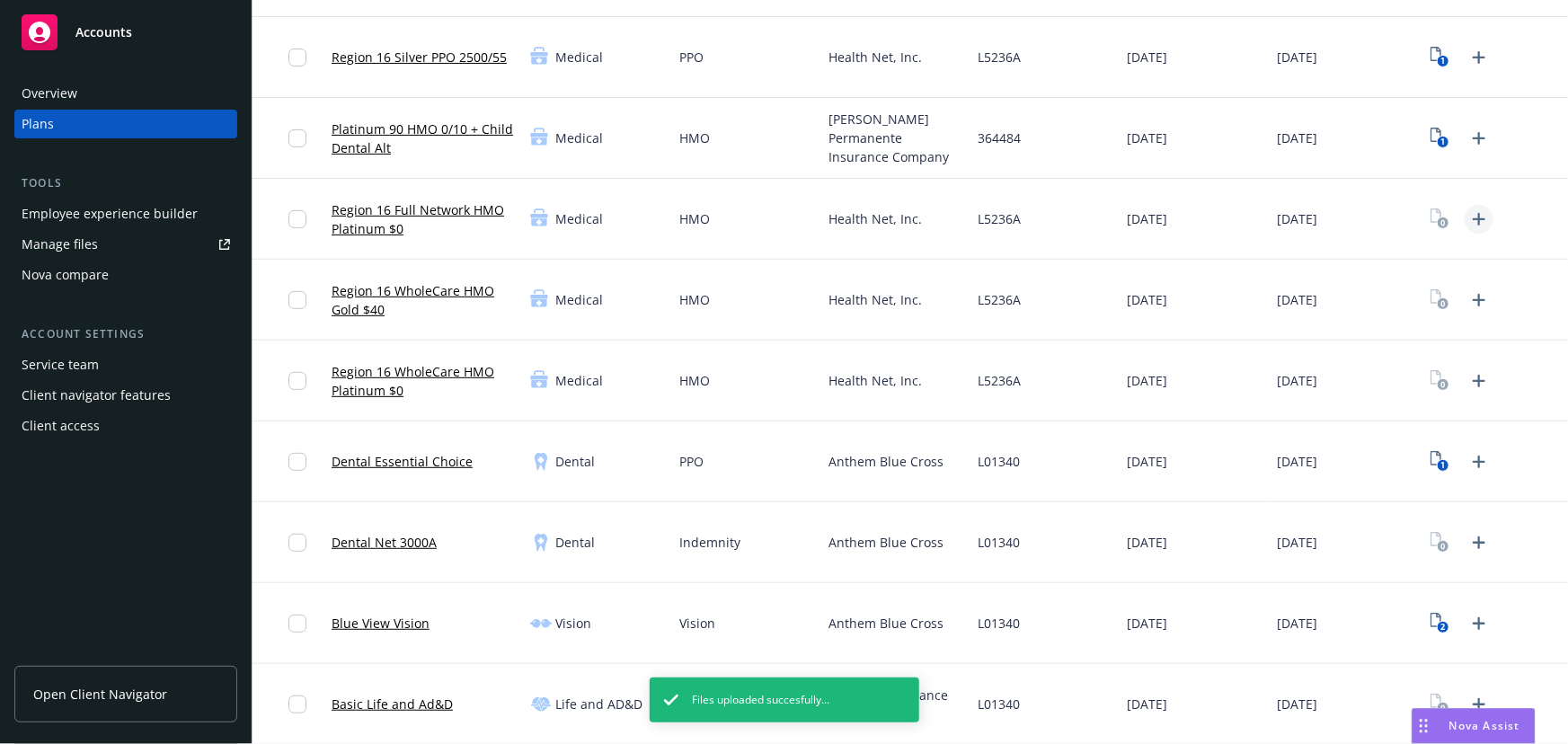
click at [1156, 215] on icon "Upload Plan Documents" at bounding box center [1479, 219] width 21 height 21
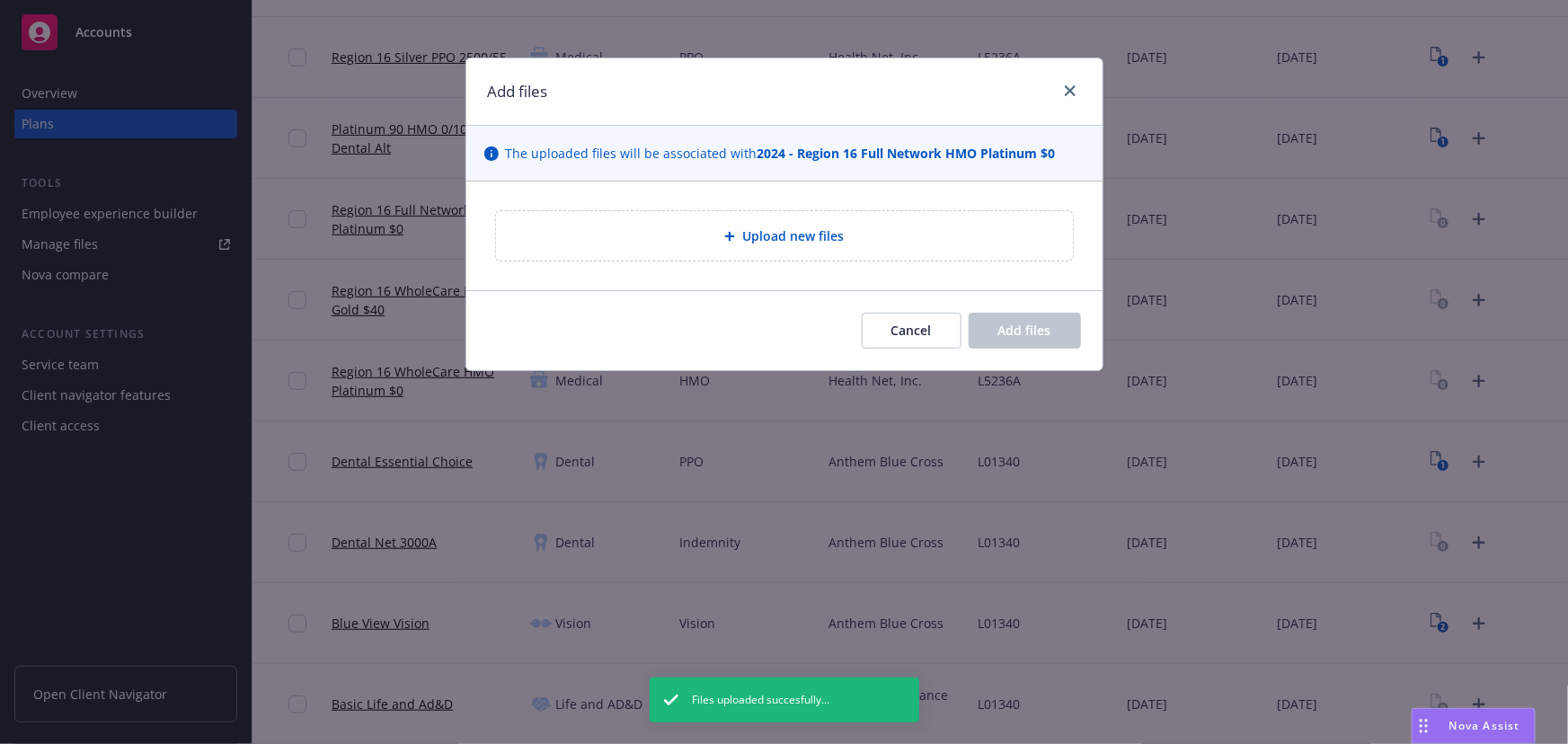
click at [909, 232] on div "Upload new files" at bounding box center [785, 235] width 549 height 20
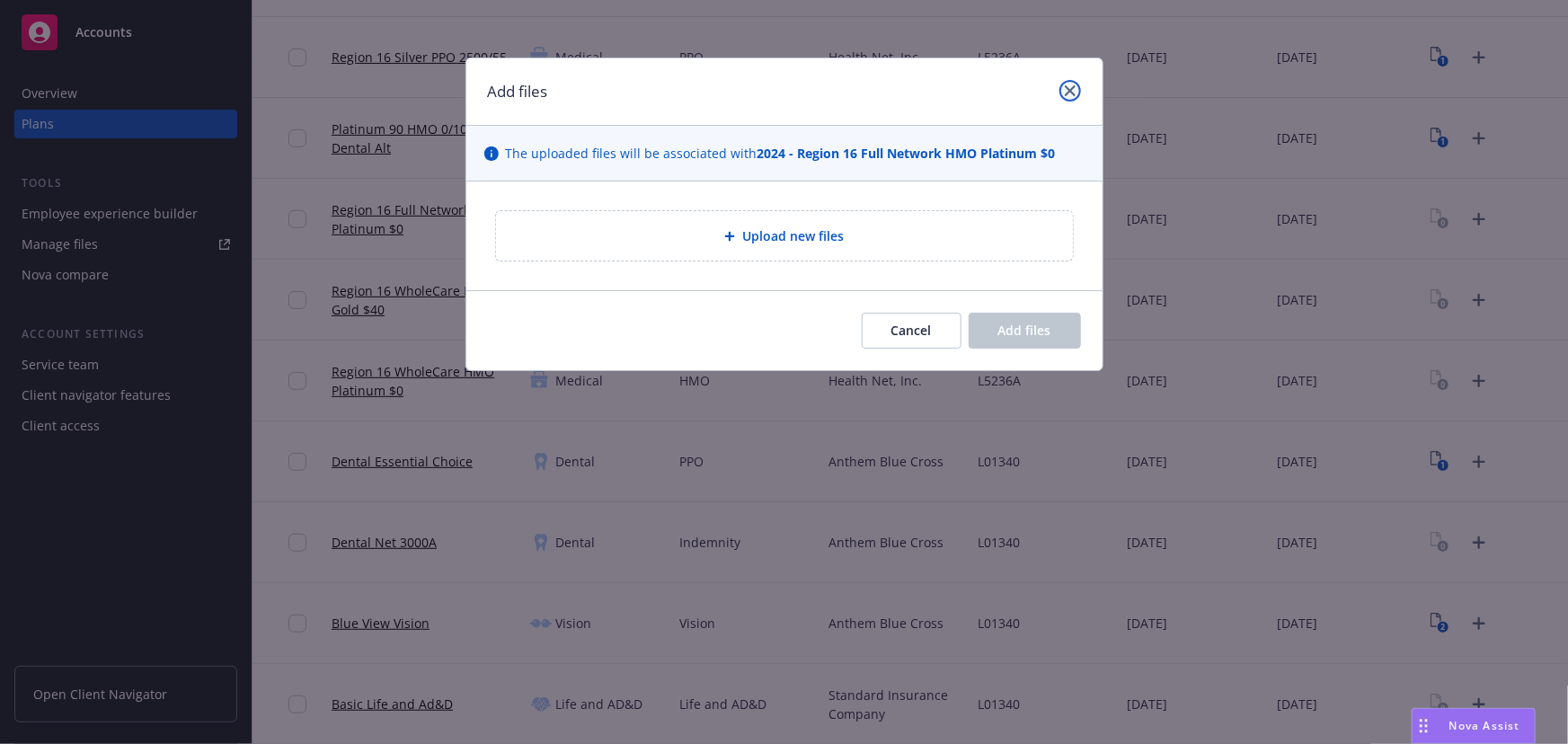
click at [1069, 88] on icon "close" at bounding box center [1070, 90] width 11 height 11
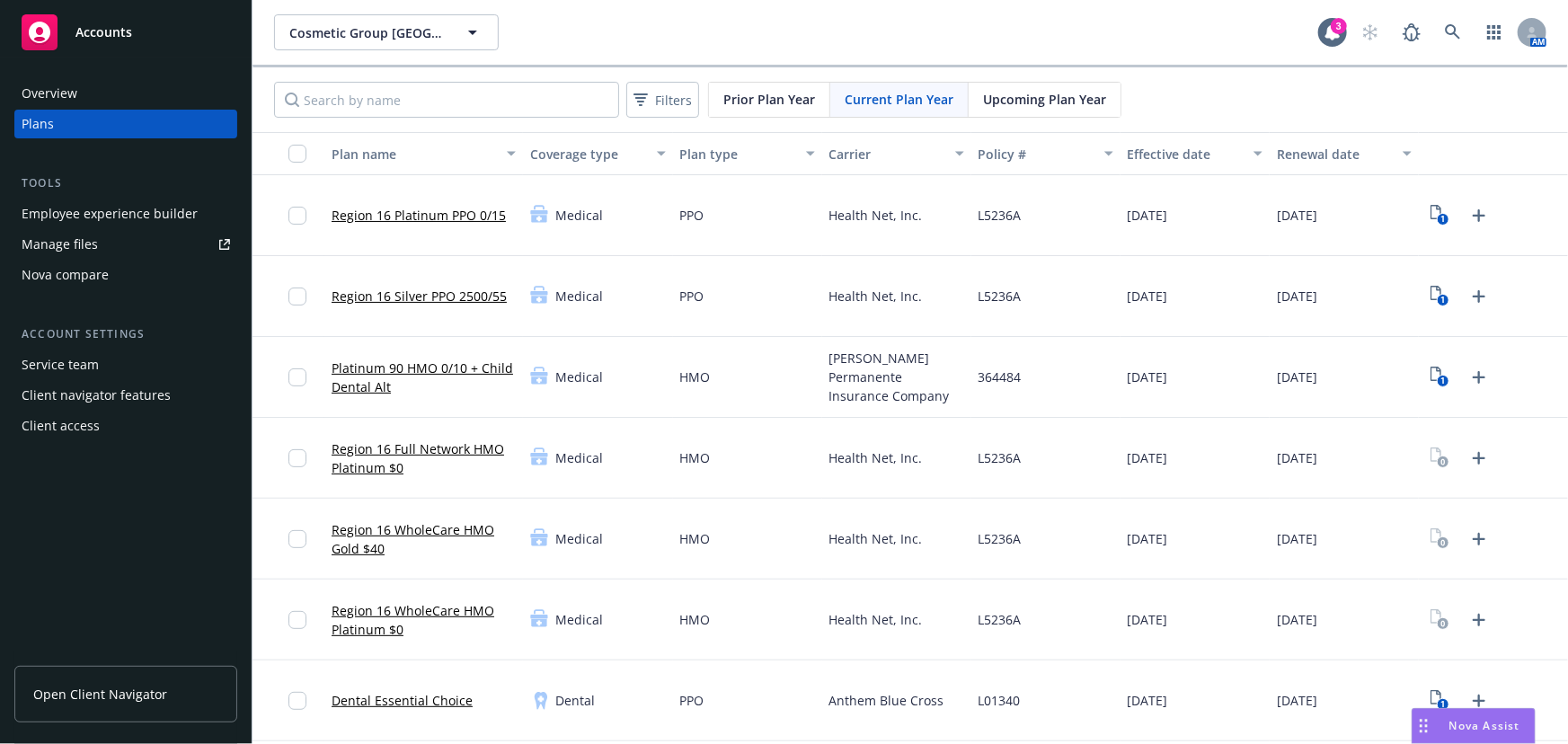
scroll to position [162, 0]
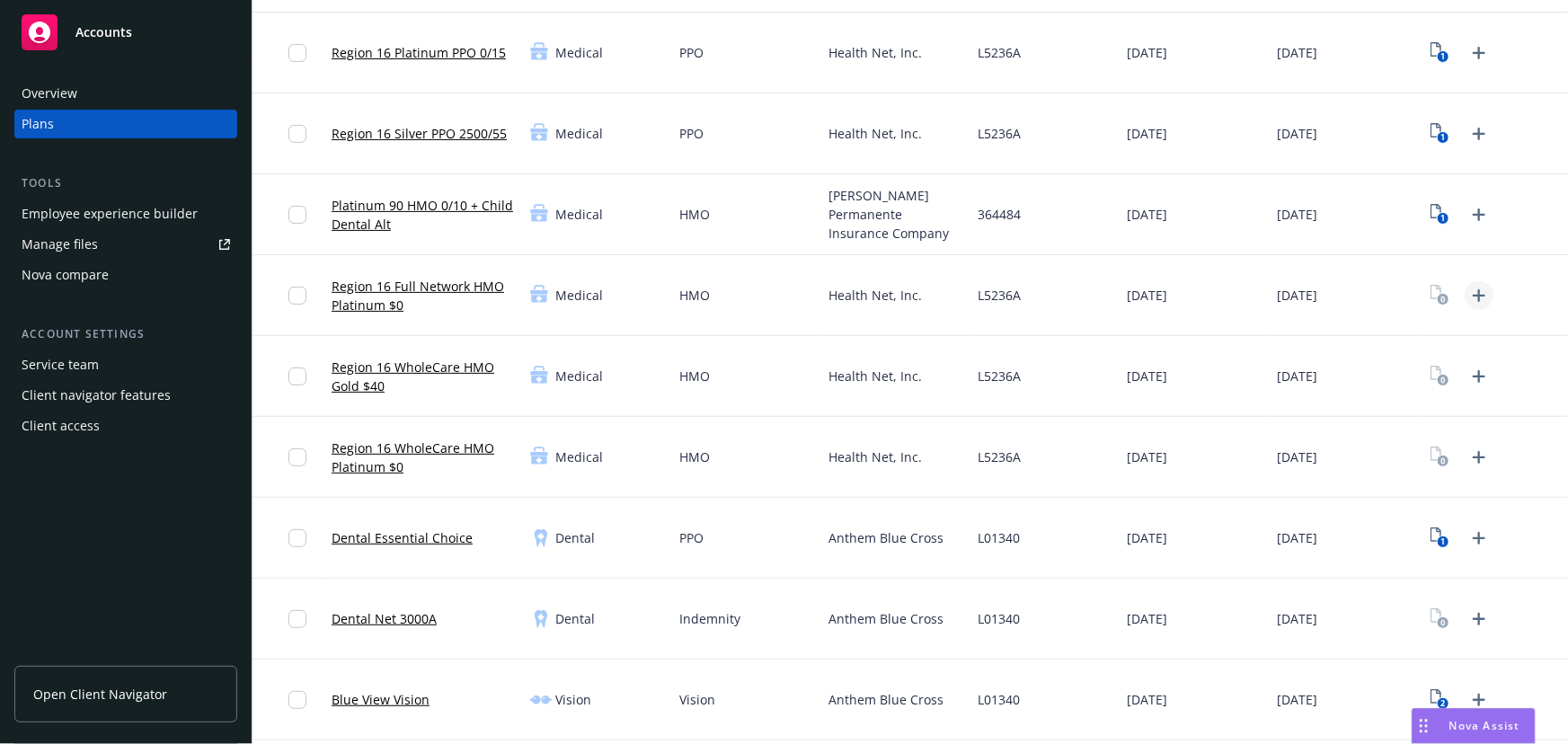
click at [1156, 289] on icon "Upload Plan Documents" at bounding box center [1479, 296] width 21 height 21
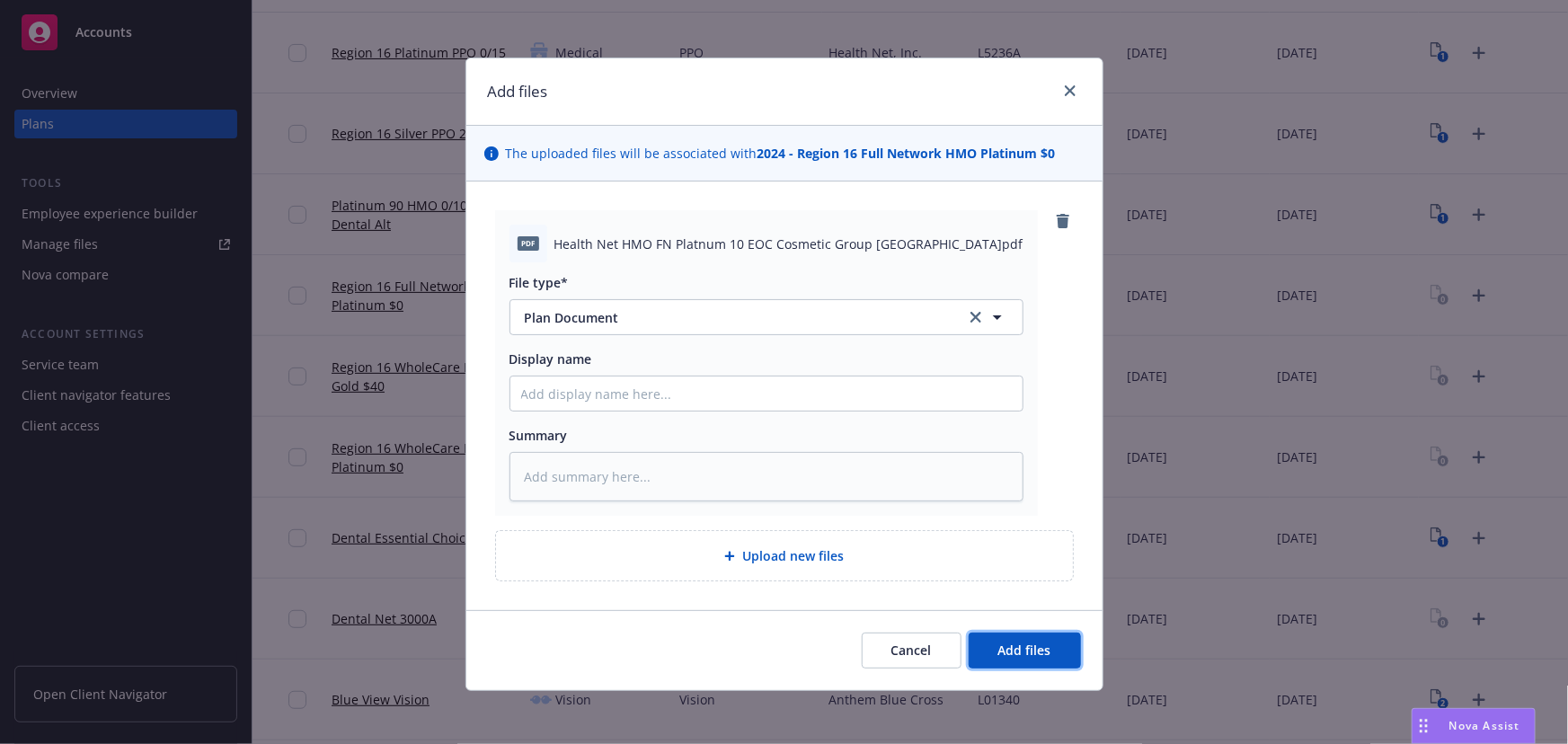
click at [1031, 637] on button "Add files" at bounding box center [1024, 650] width 112 height 36
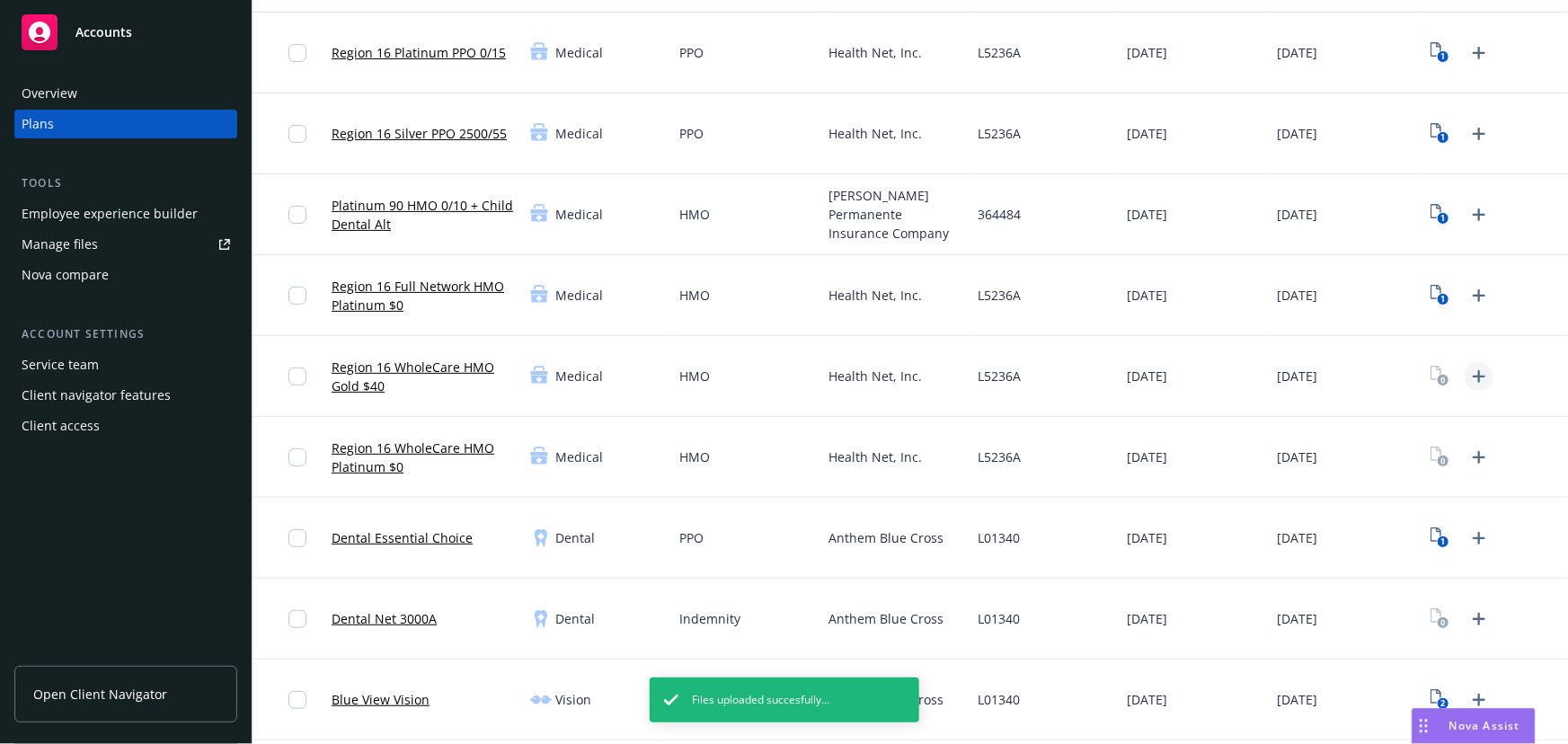
click at [1156, 369] on icon "Upload Plan Documents" at bounding box center [1479, 376] width 21 height 21
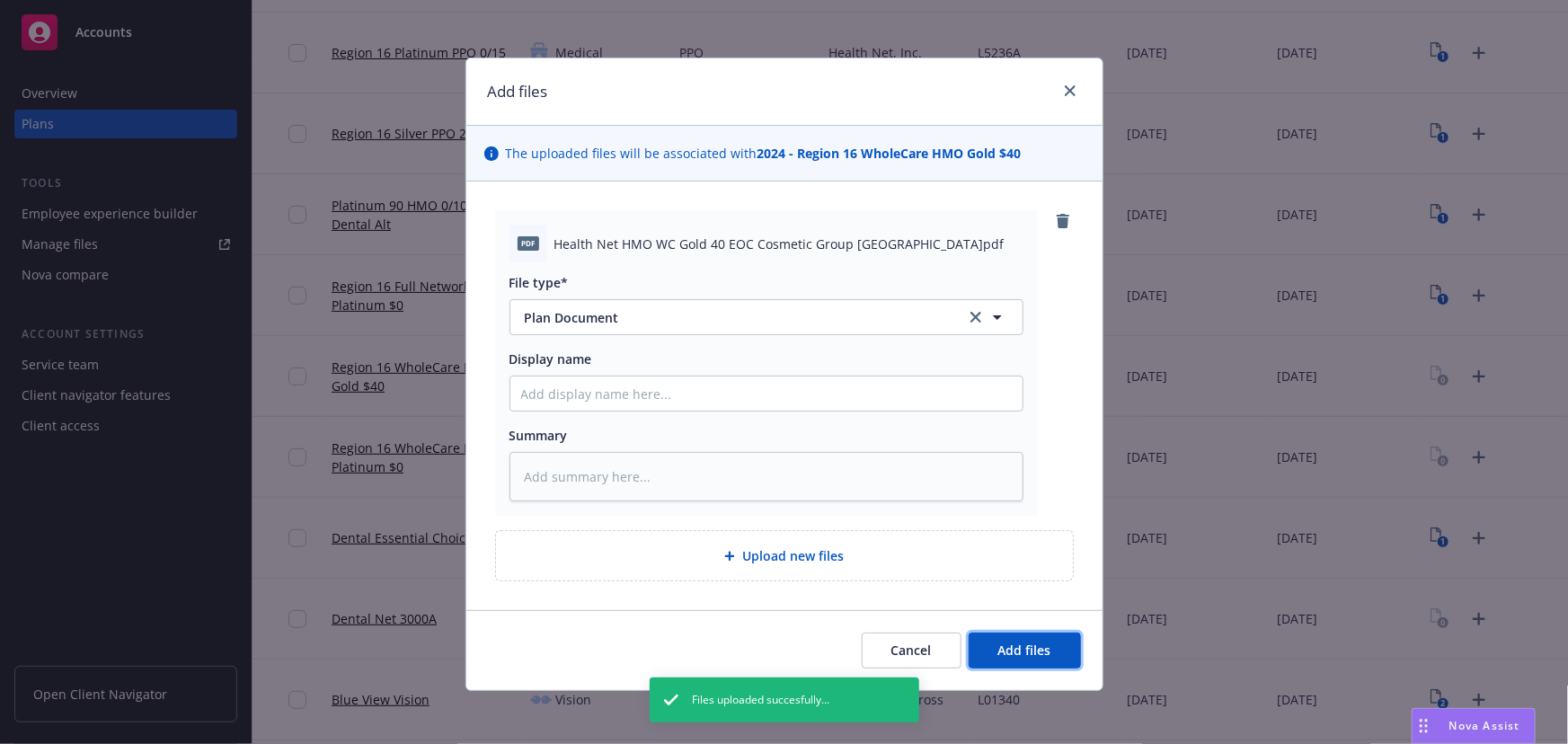
click at [1027, 663] on button "Add files" at bounding box center [1024, 650] width 112 height 36
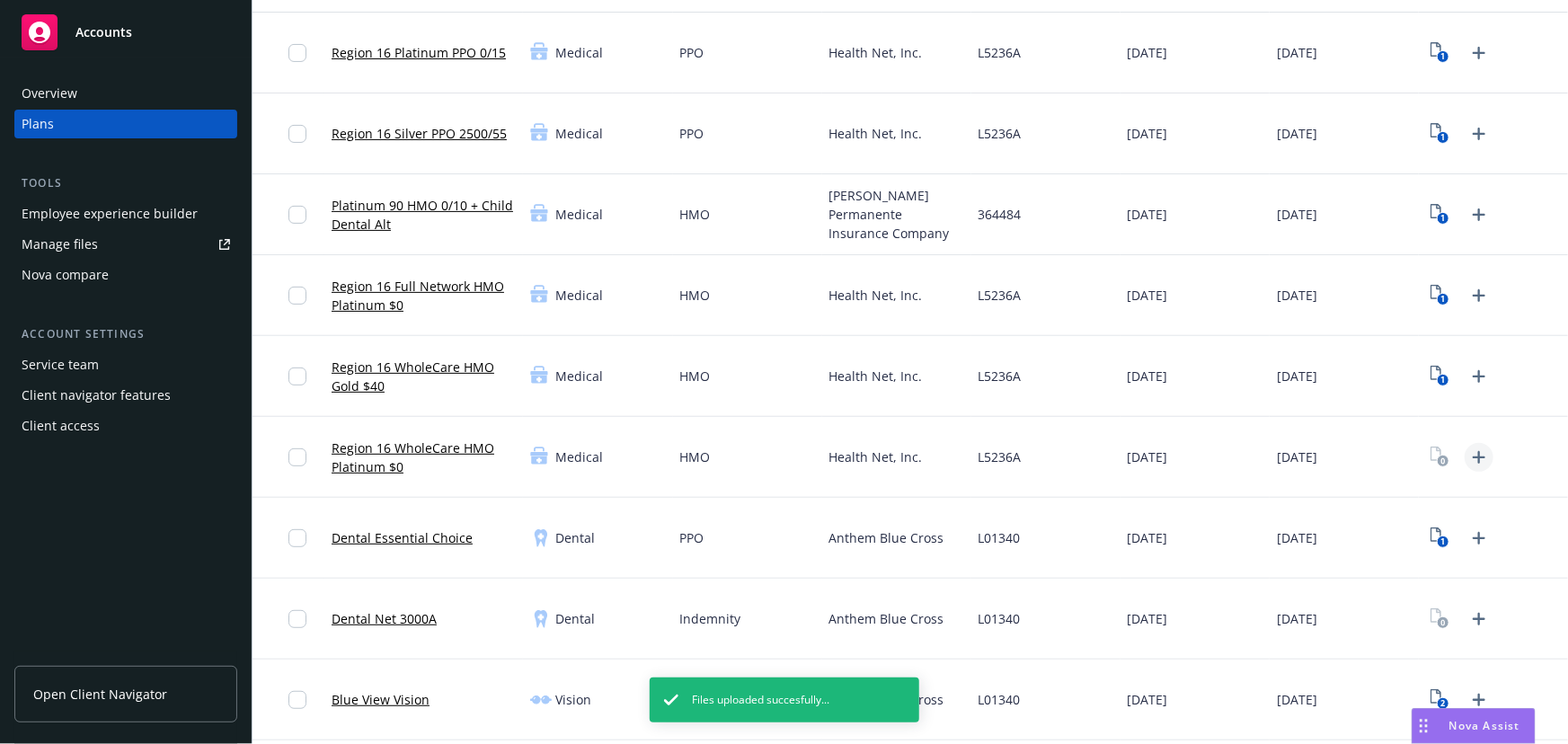
click at [1156, 457] on icon "Upload Plan Documents" at bounding box center [1479, 457] width 13 height 13
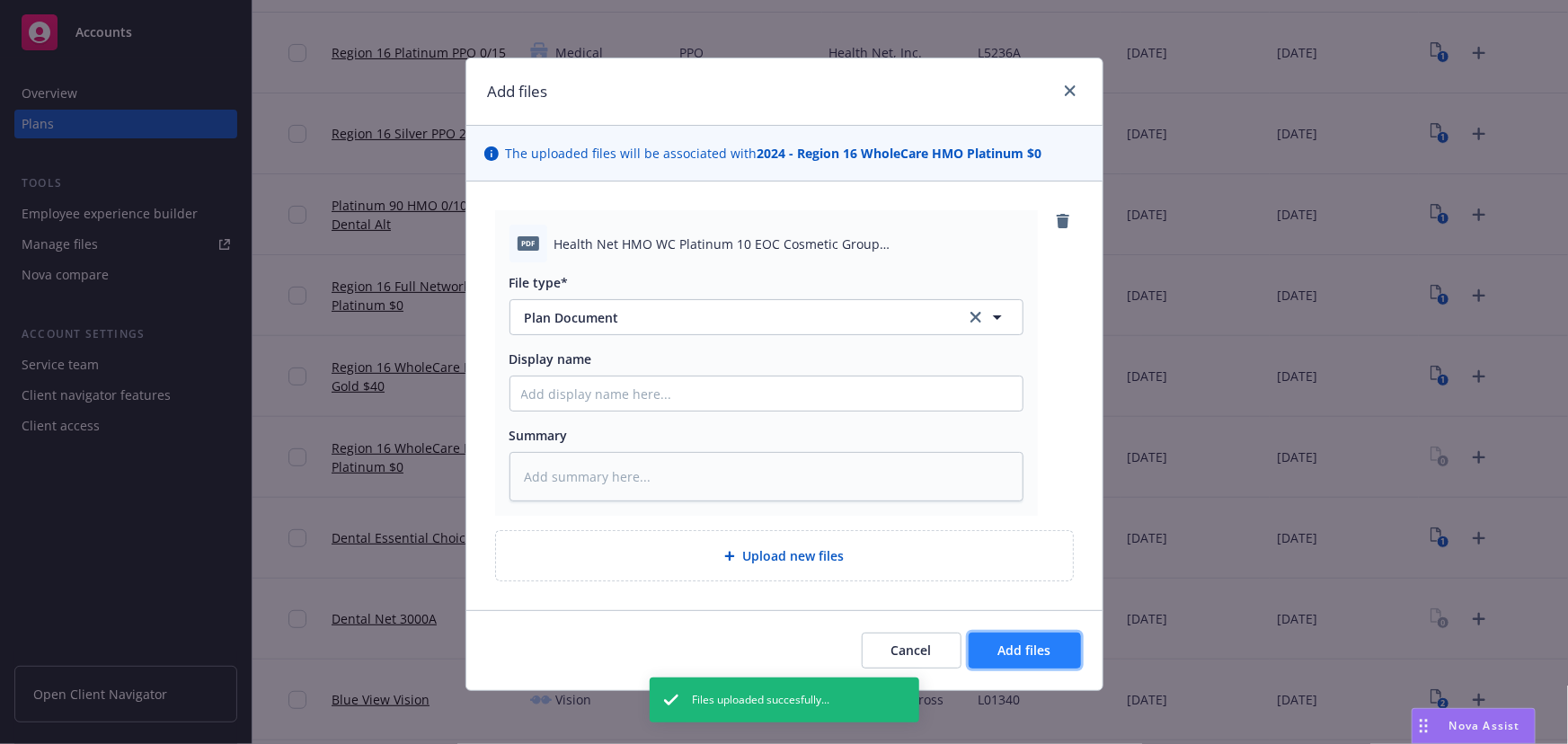
click at [1028, 647] on span "Add files" at bounding box center [1024, 651] width 53 height 18
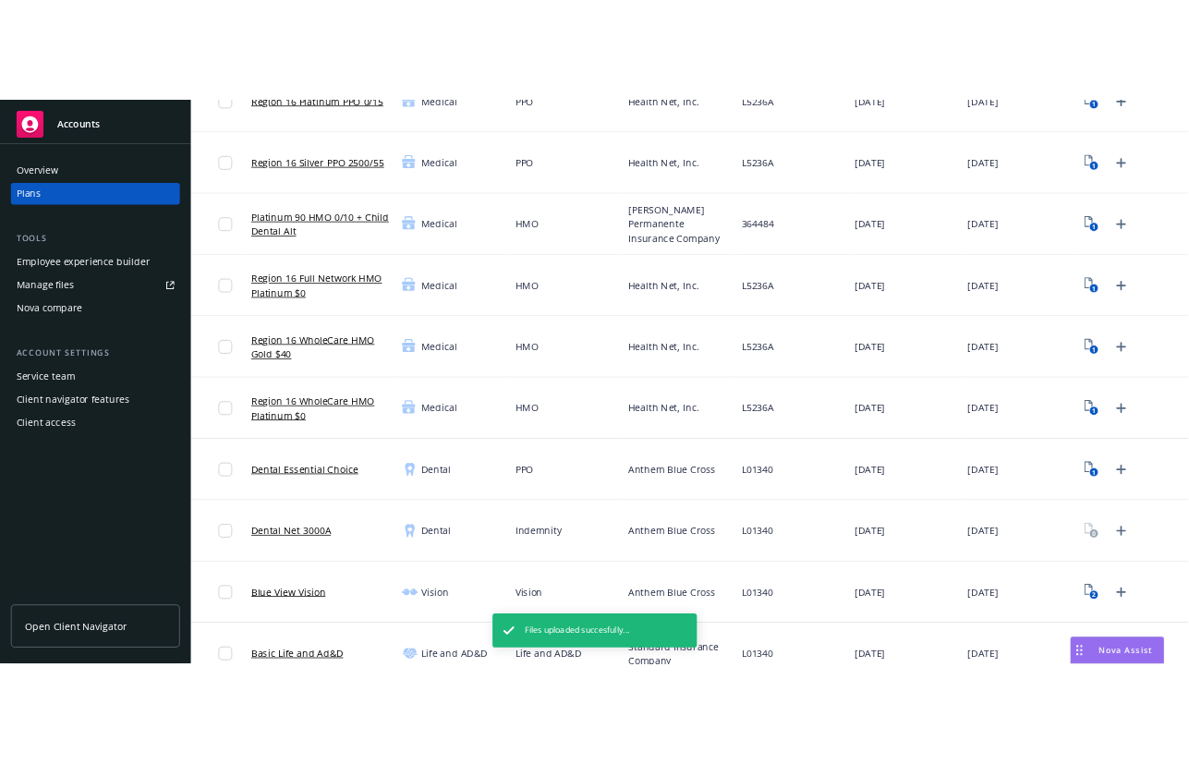
scroll to position [246, 0]
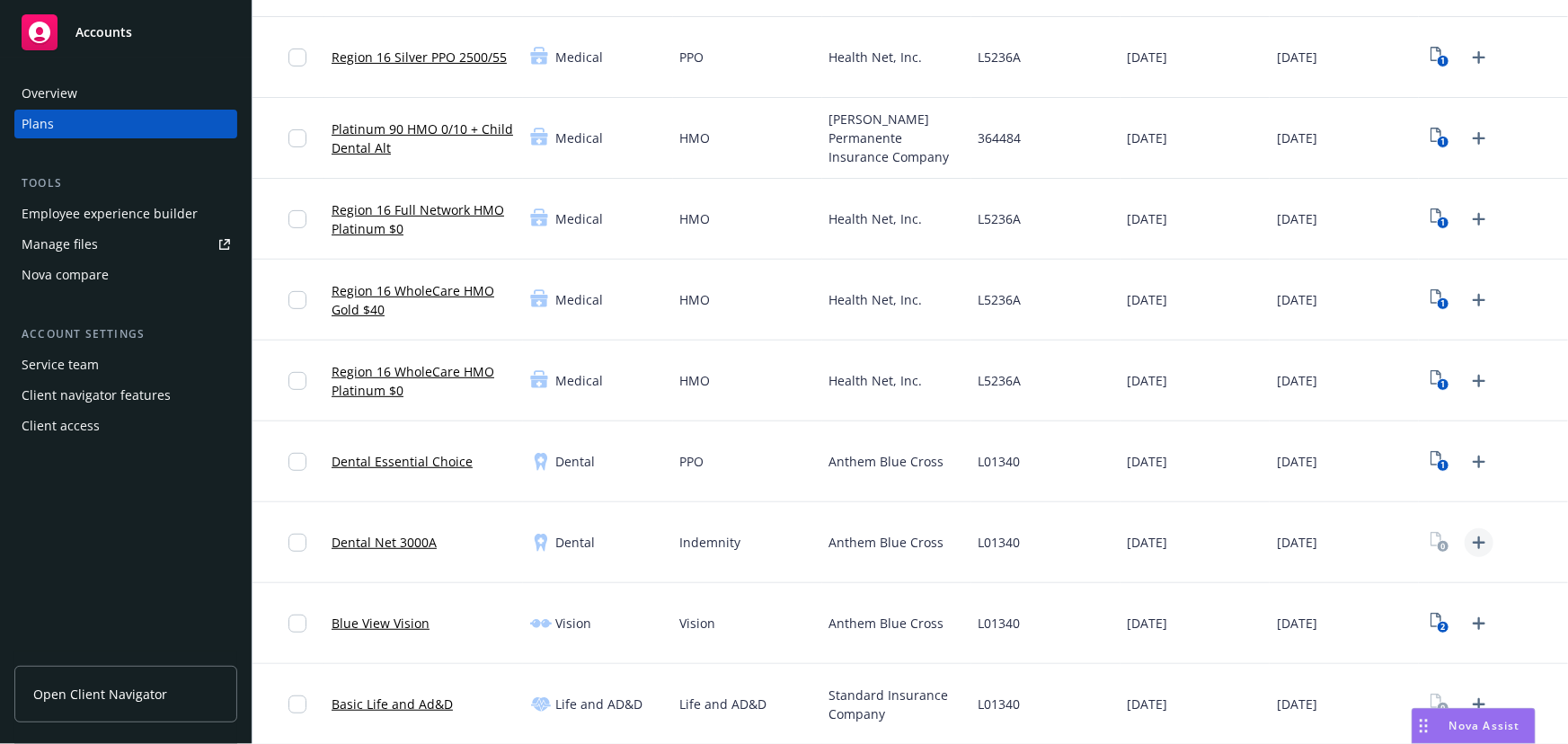
click at [1156, 545] on icon "Upload Plan Documents" at bounding box center [1479, 543] width 13 height 13
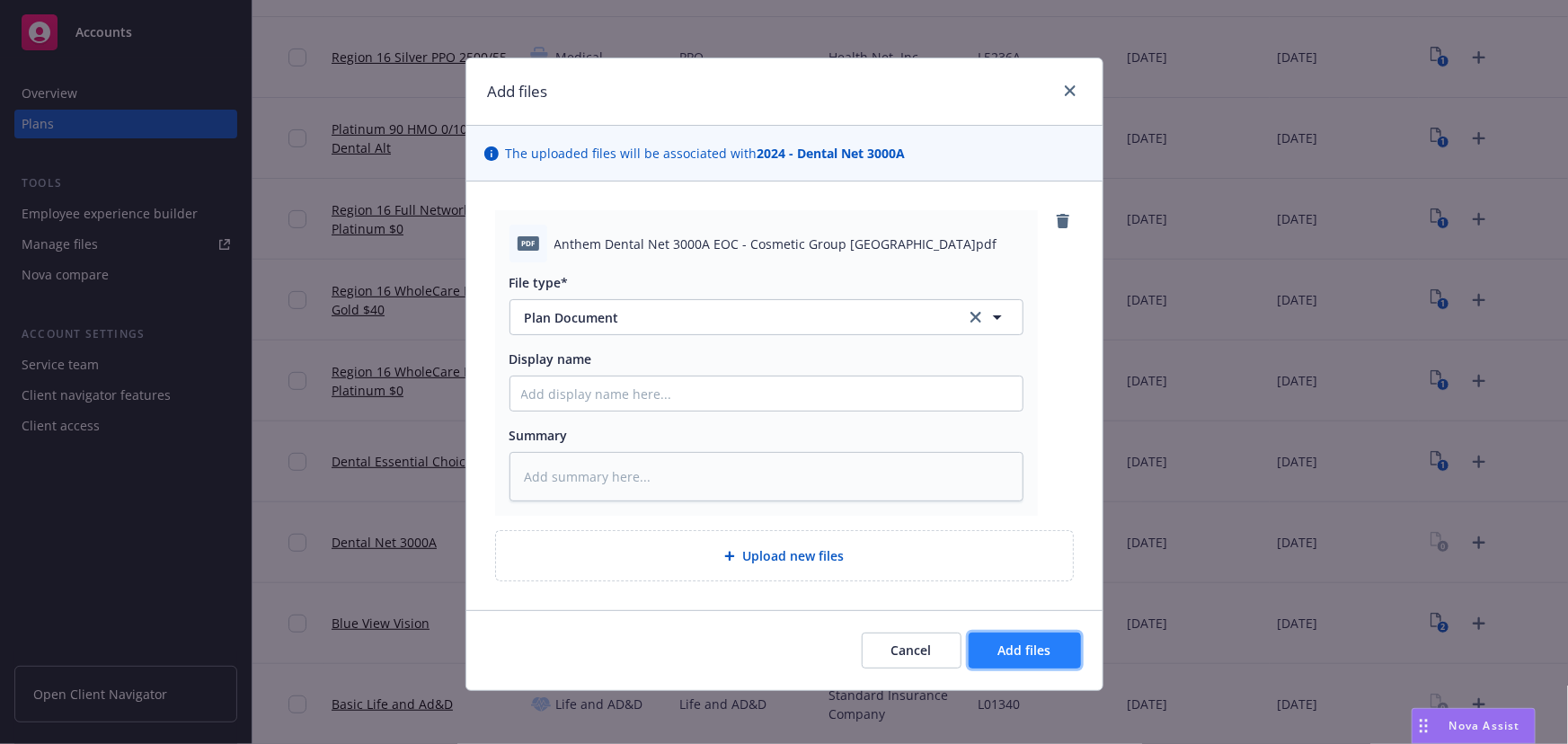
click at [1052, 658] on button "Add files" at bounding box center [1024, 650] width 112 height 36
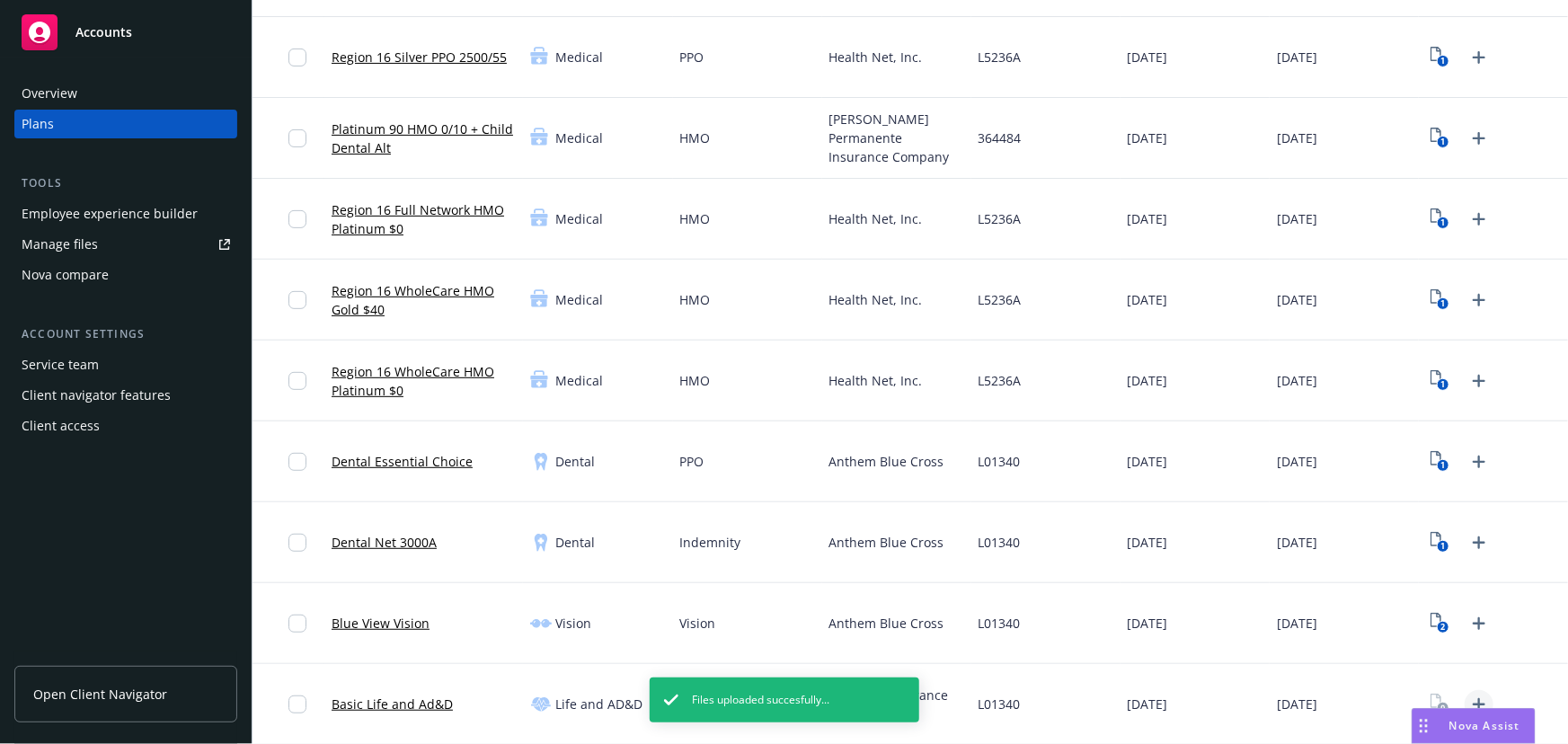
click at [1156, 698] on icon "Upload Plan Documents" at bounding box center [1479, 704] width 13 height 13
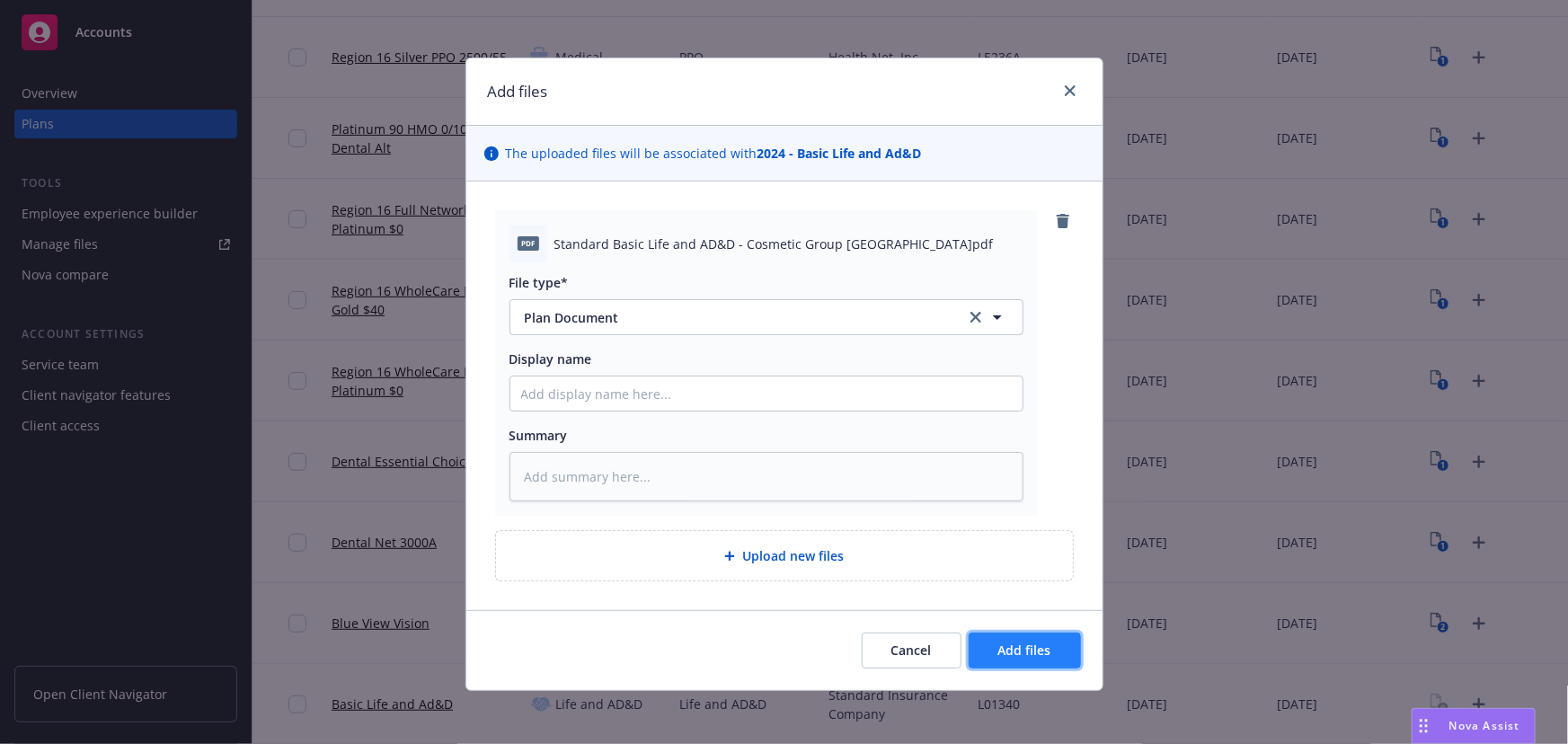
click at [1024, 655] on span "Add files" at bounding box center [1024, 651] width 53 height 18
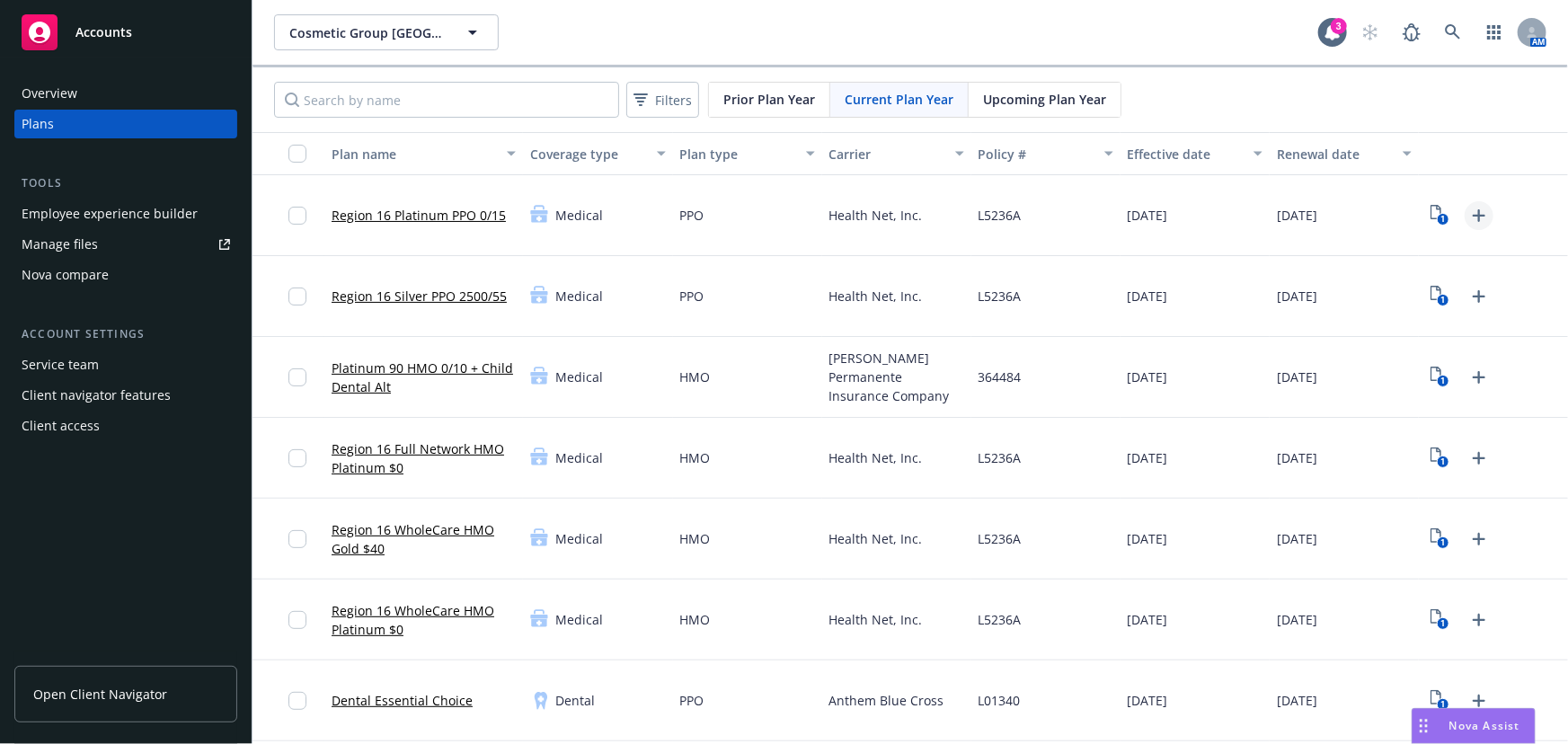
click at [1156, 218] on icon "Upload Plan Documents" at bounding box center [1479, 216] width 21 height 21
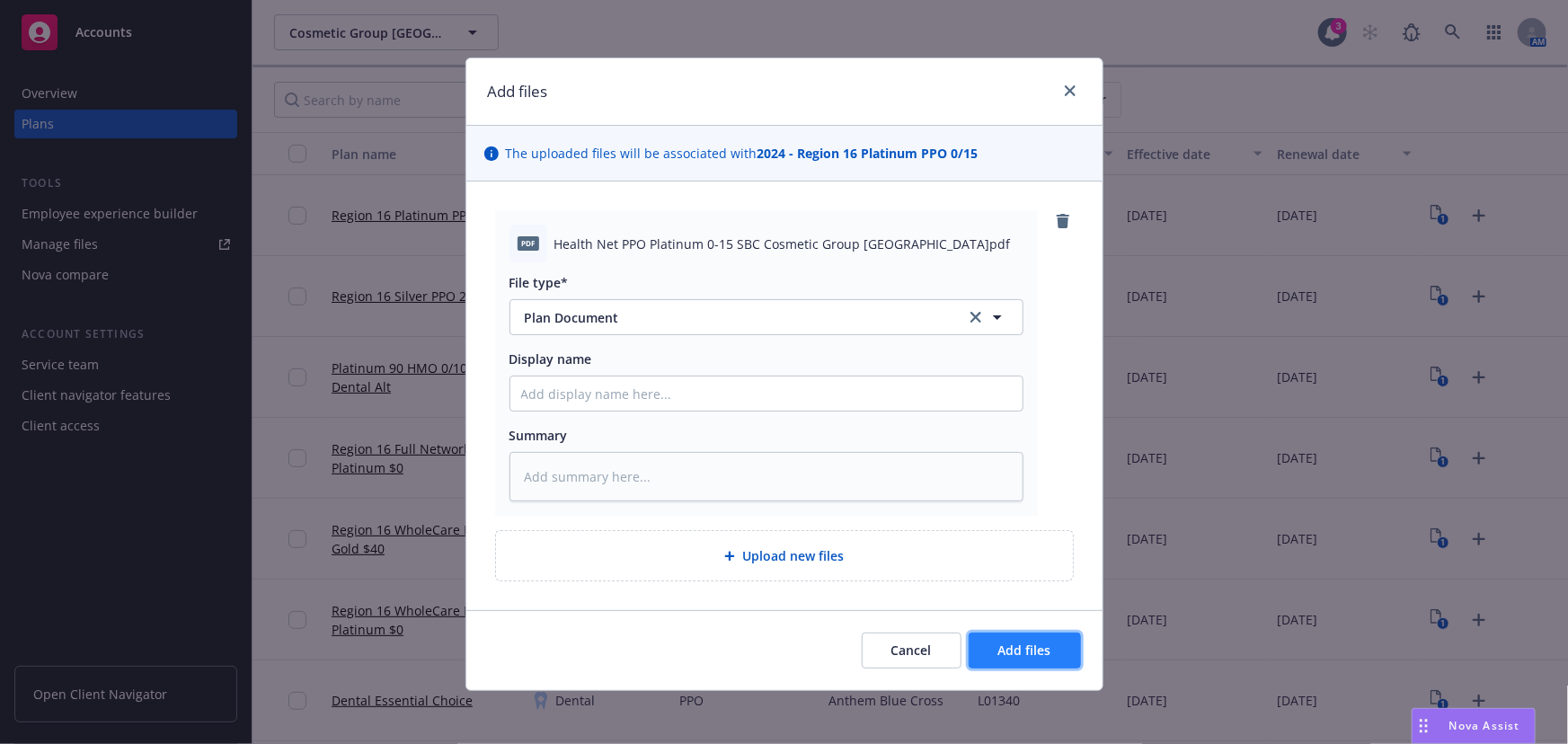
click at [1010, 660] on button "Add files" at bounding box center [1024, 650] width 112 height 36
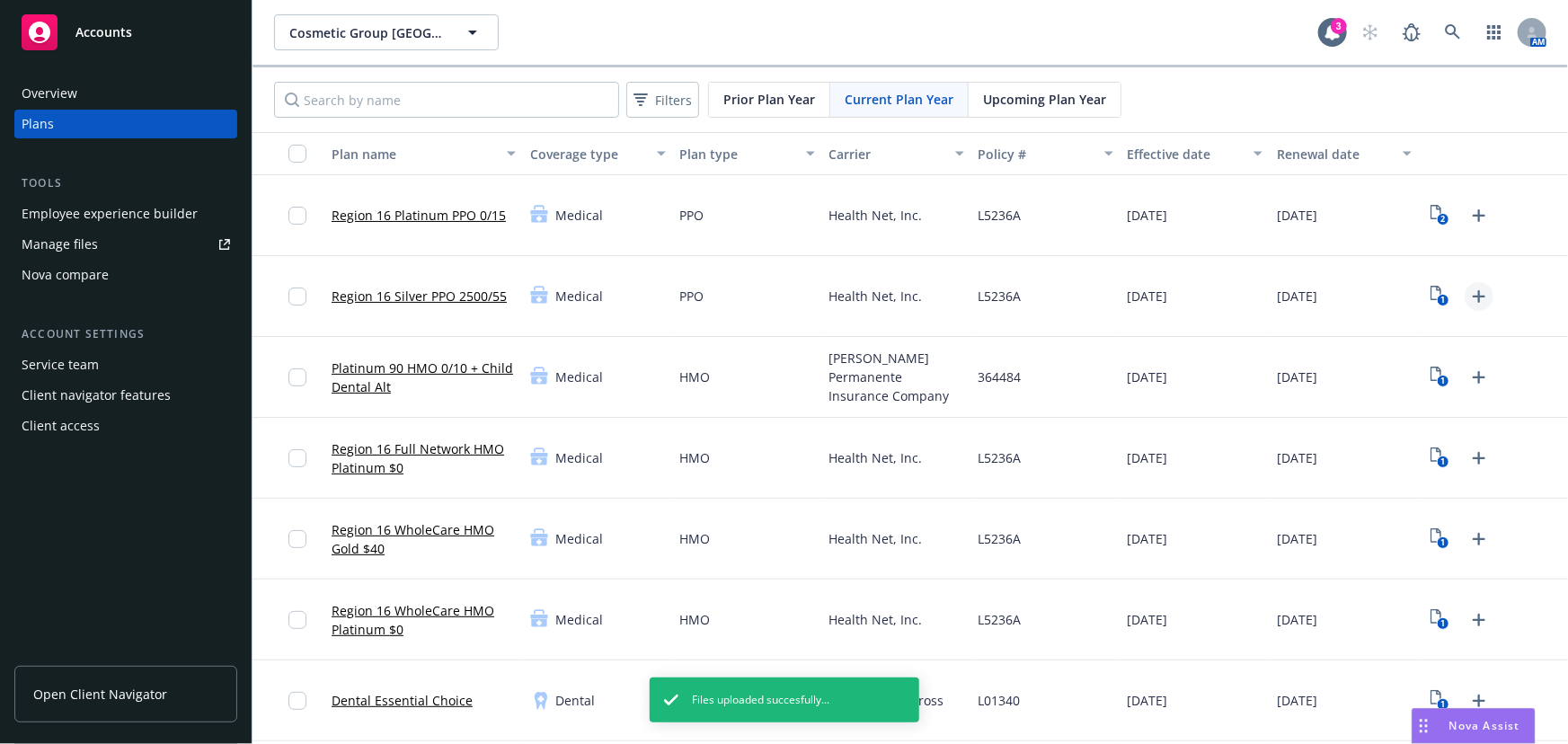
click at [1156, 295] on icon "Upload Plan Documents" at bounding box center [1479, 297] width 21 height 21
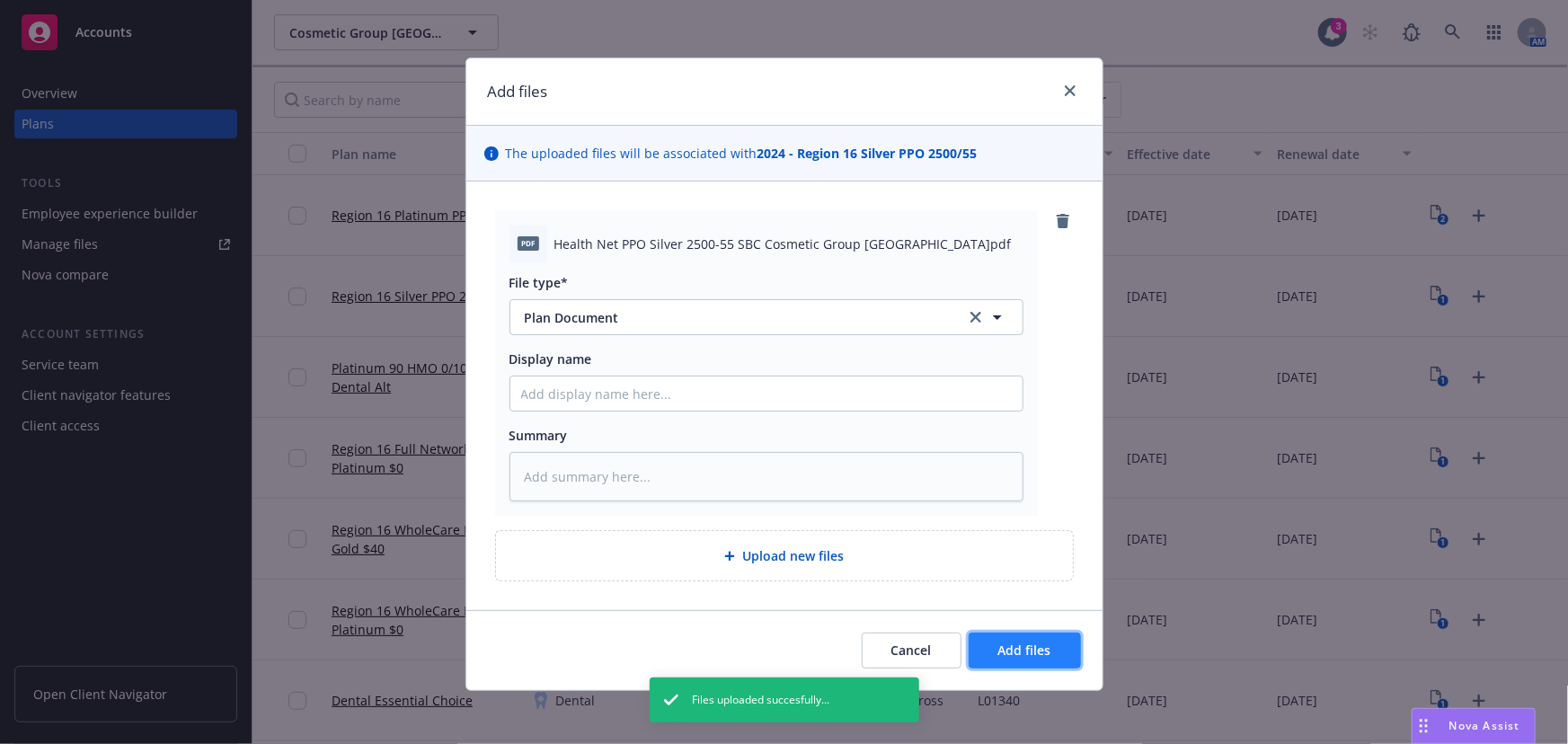
click at [1027, 651] on span "Add files" at bounding box center [1024, 651] width 53 height 18
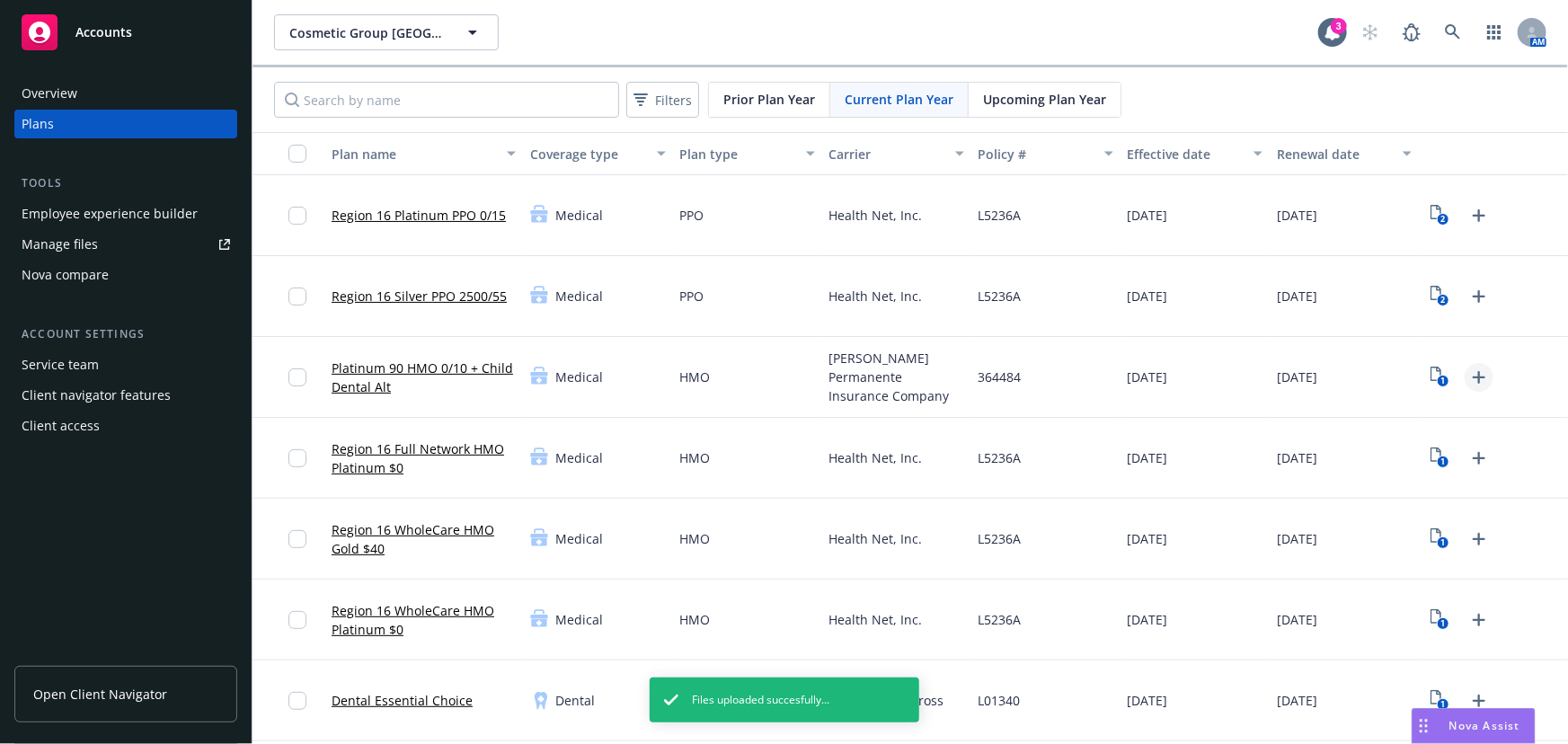
click at [1156, 364] on link "Upload Plan Documents" at bounding box center [1479, 377] width 29 height 29
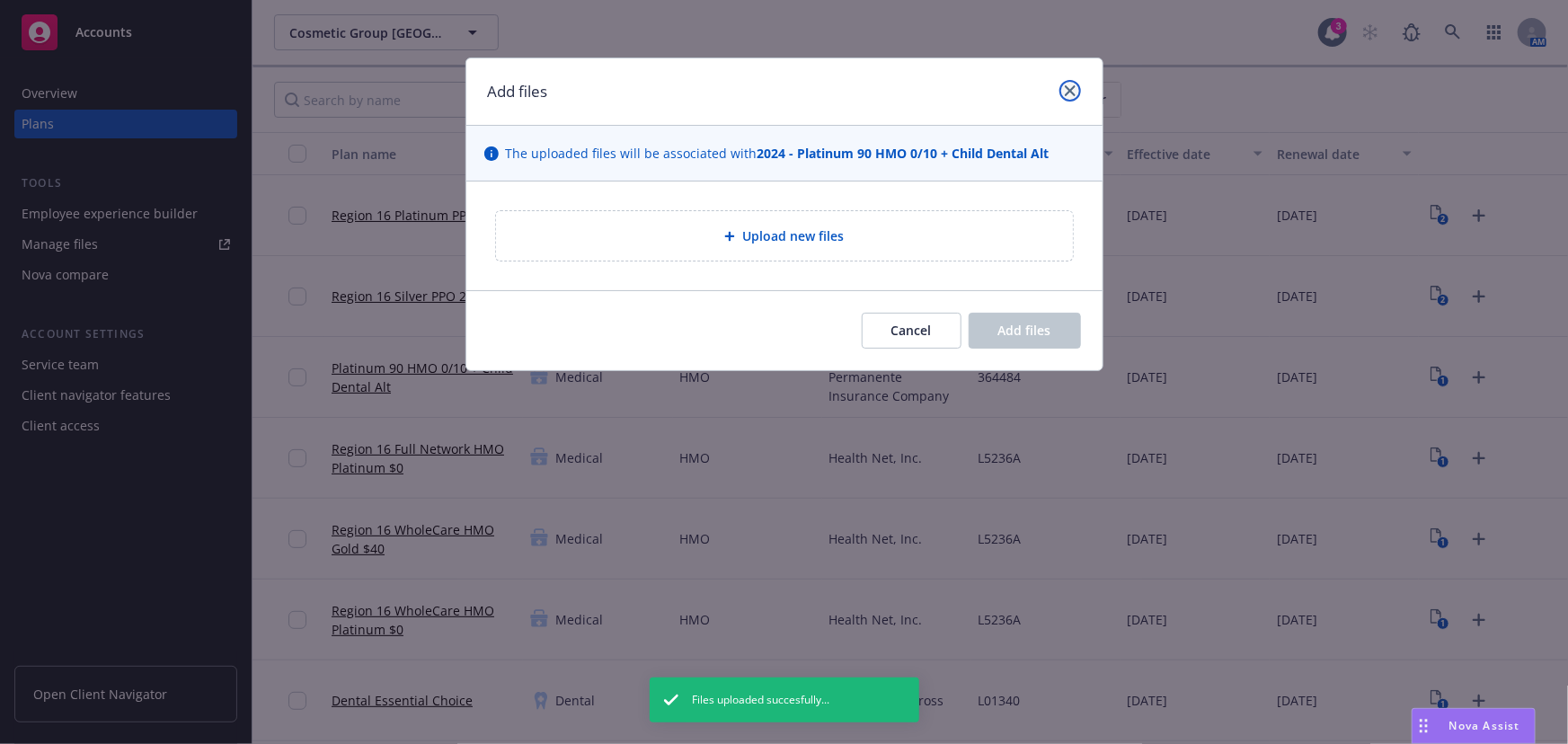
click at [1070, 88] on icon "close" at bounding box center [1070, 90] width 11 height 11
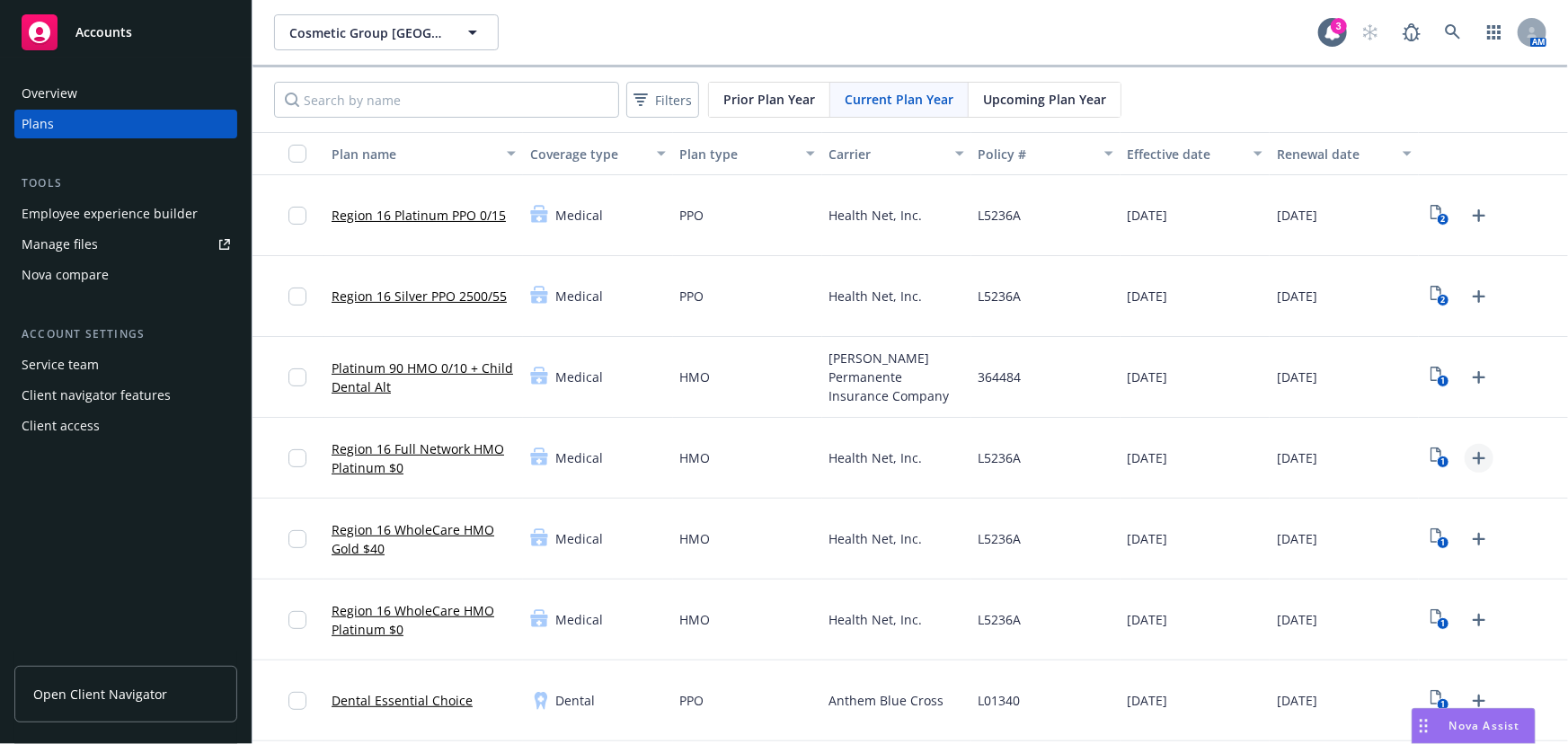
click at [1156, 450] on icon "Upload Plan Documents" at bounding box center [1479, 458] width 21 height 21
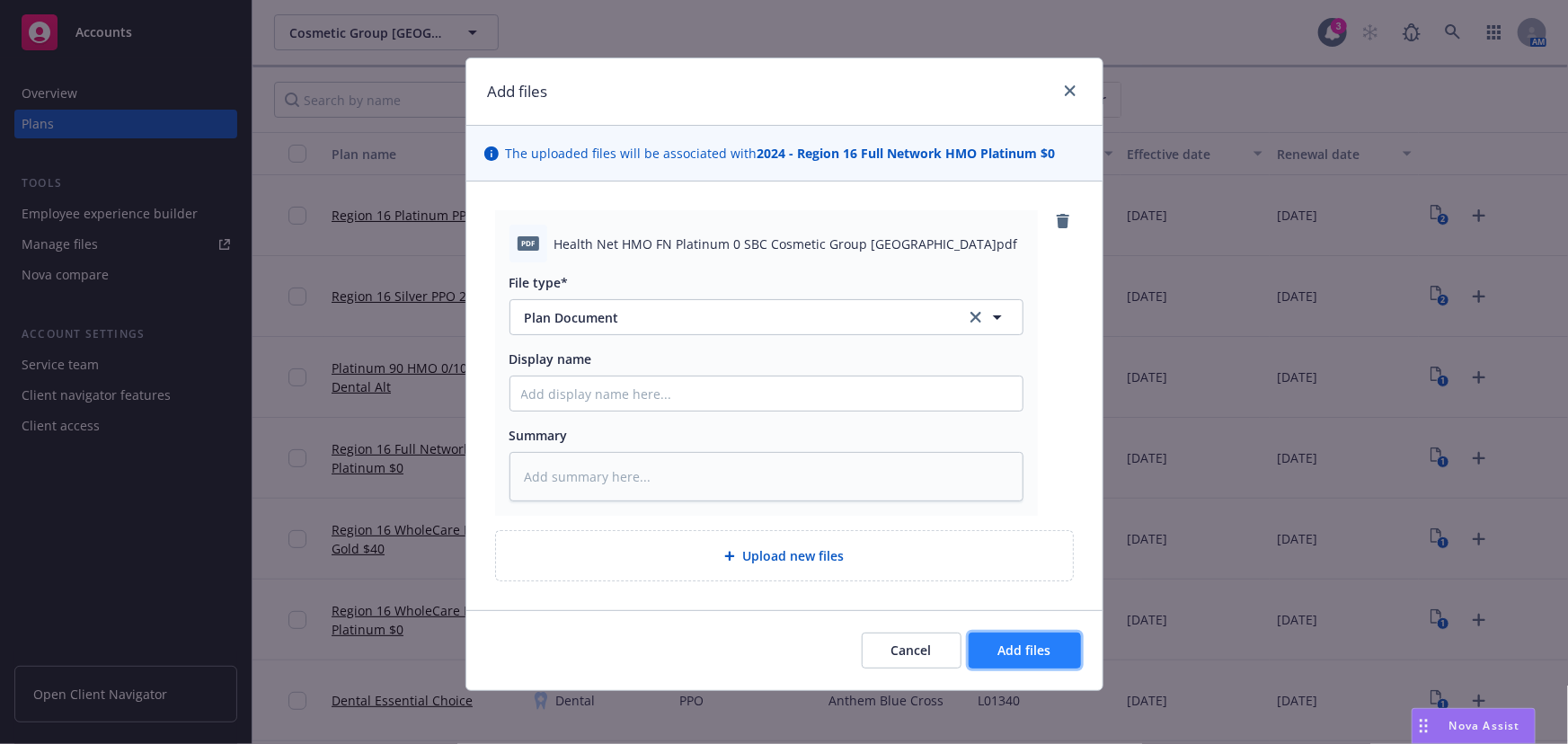
click at [1046, 655] on button "Add files" at bounding box center [1024, 650] width 112 height 36
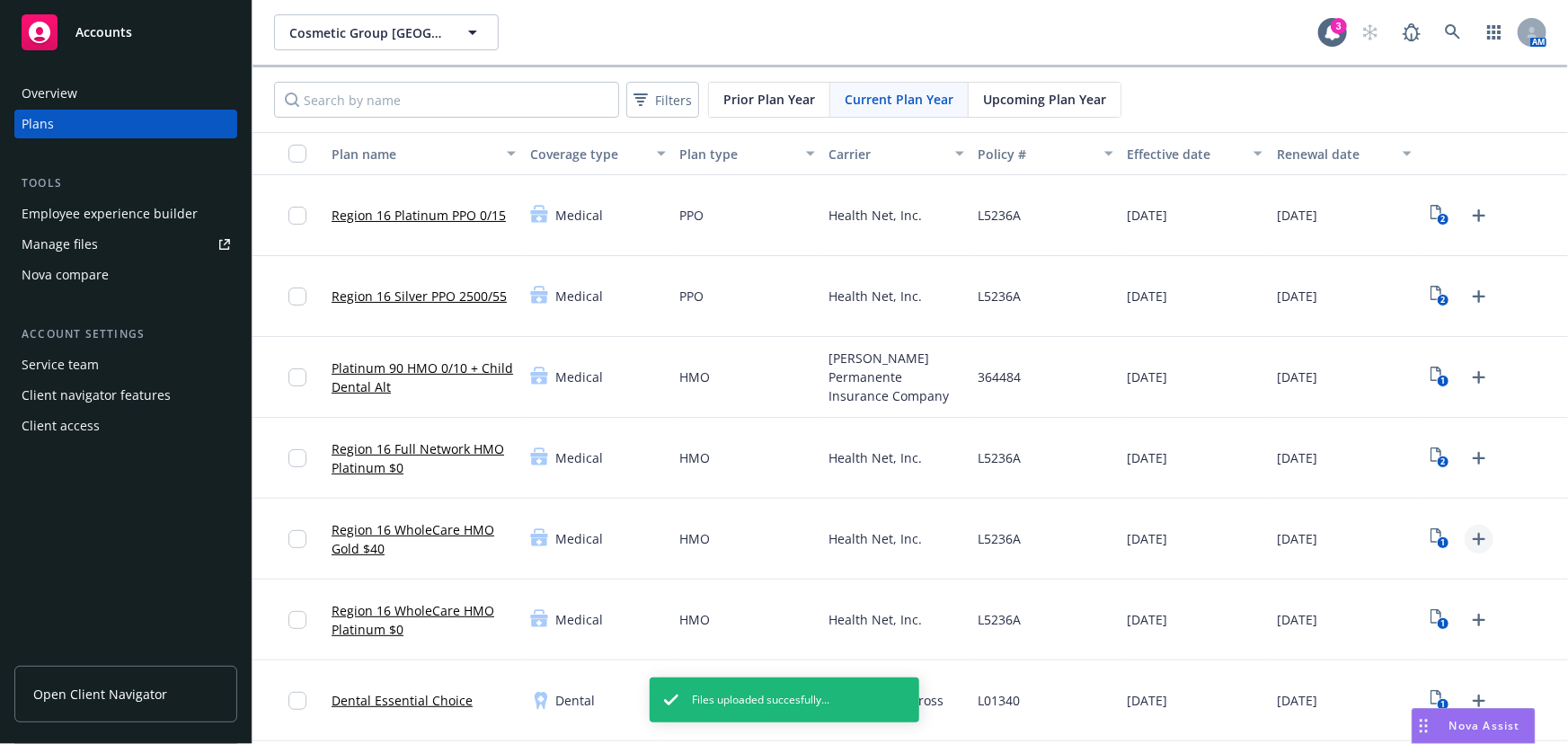
click at [1156, 533] on icon "Upload Plan Documents" at bounding box center [1479, 539] width 21 height 21
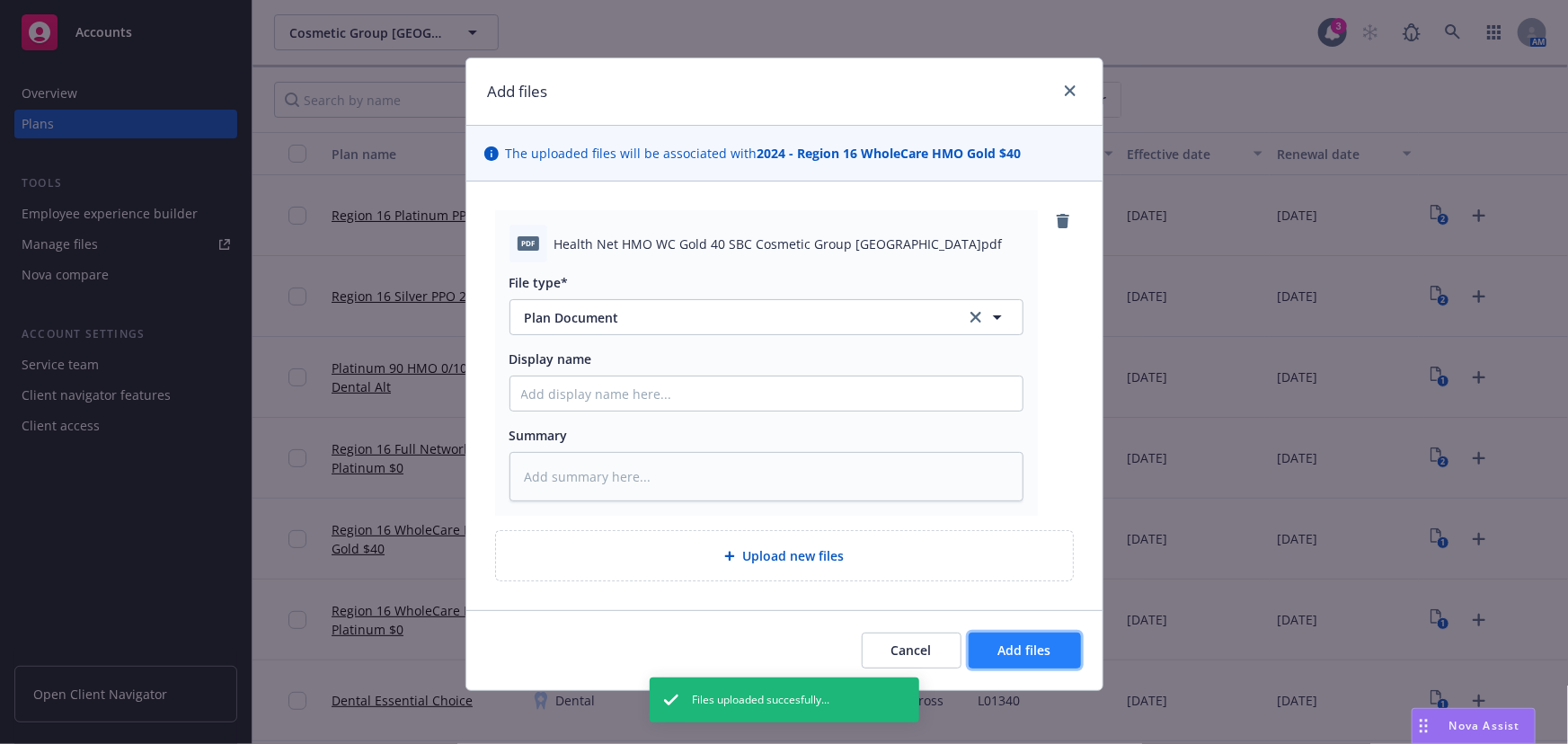
click at [1033, 648] on span "Add files" at bounding box center [1024, 651] width 53 height 18
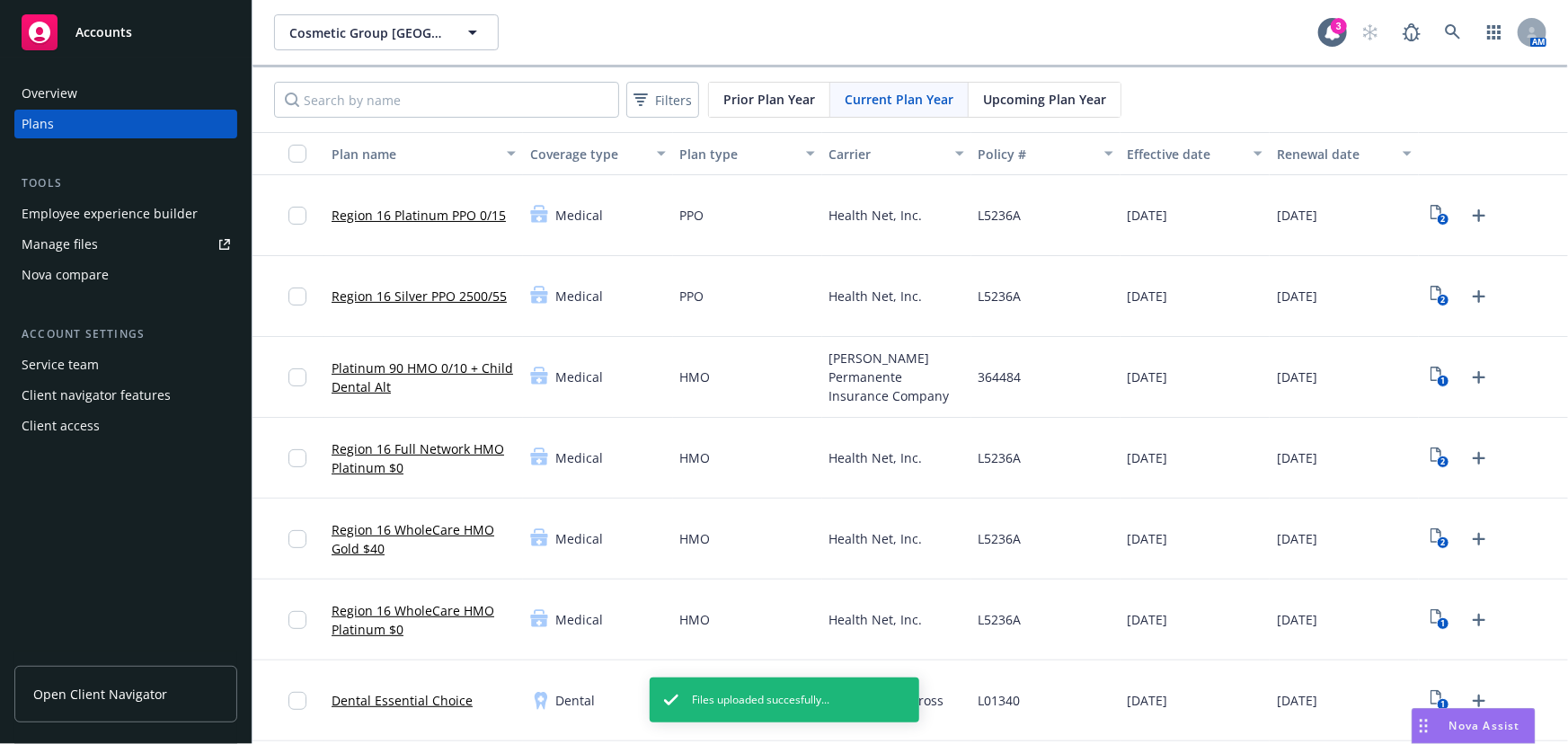
click at [1156, 600] on div "1" at bounding box center [1493, 620] width 149 height 81
click at [1156, 616] on icon "Upload Plan Documents" at bounding box center [1479, 620] width 21 height 21
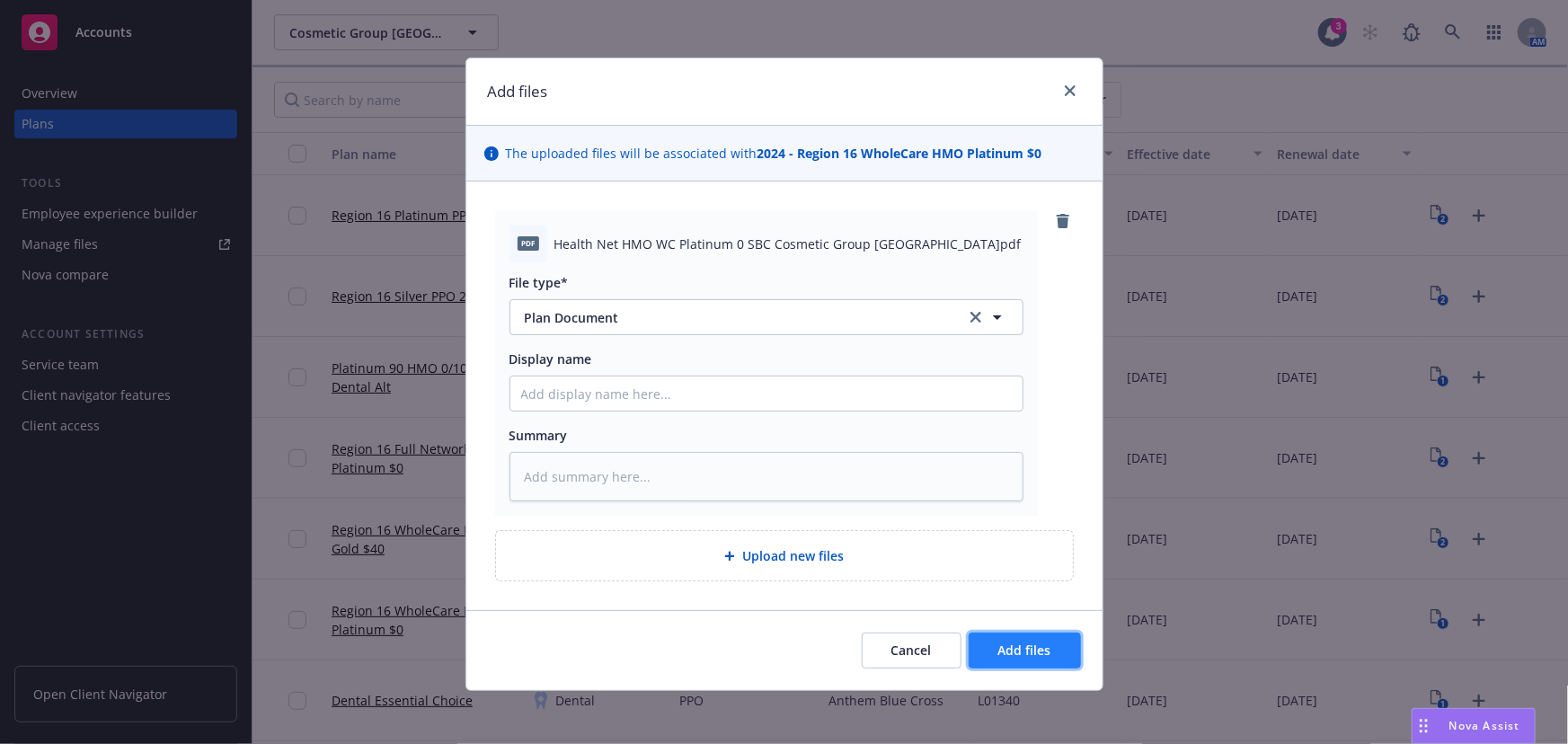
click at [1007, 643] on span "Add files" at bounding box center [1024, 651] width 53 height 18
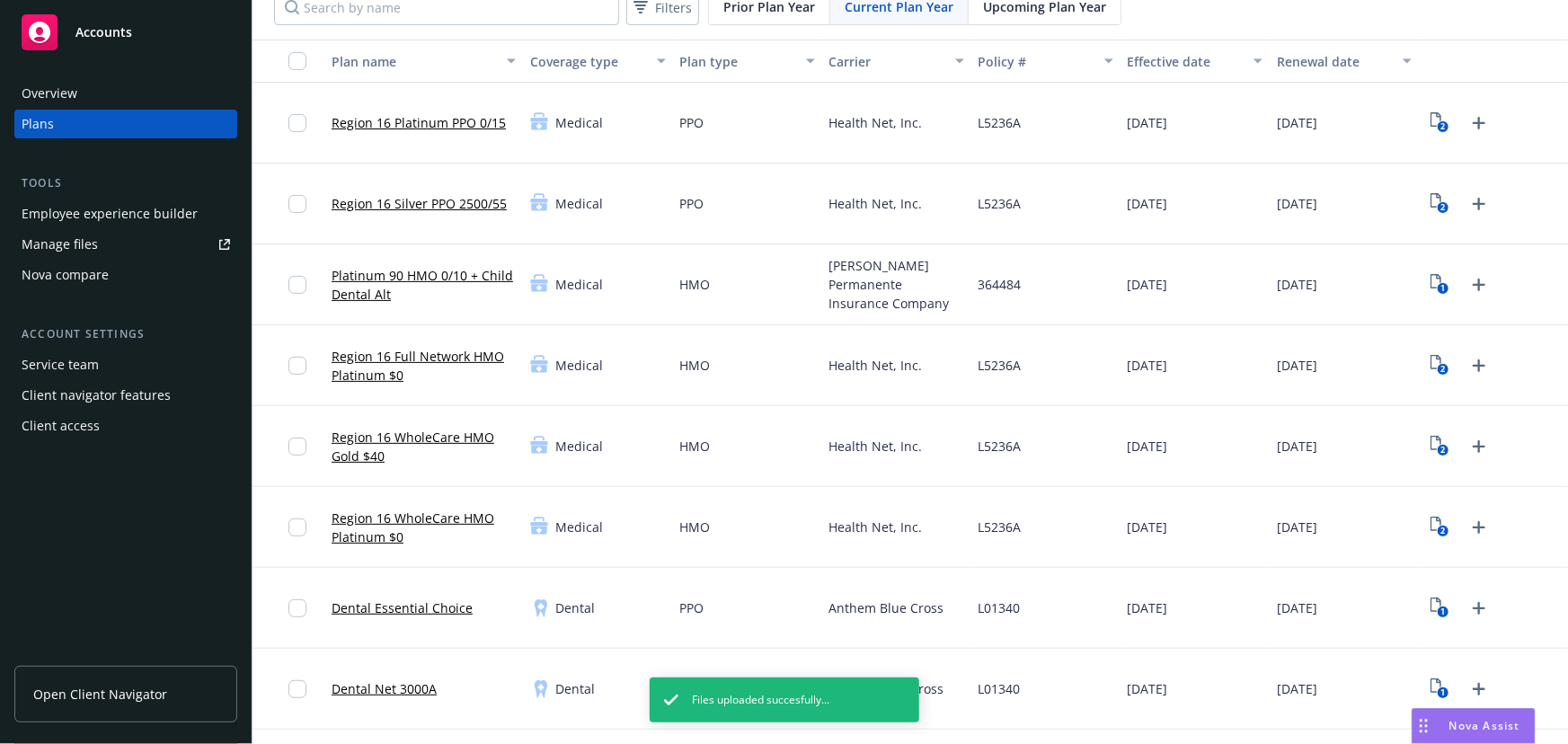
scroll to position [239, 0]
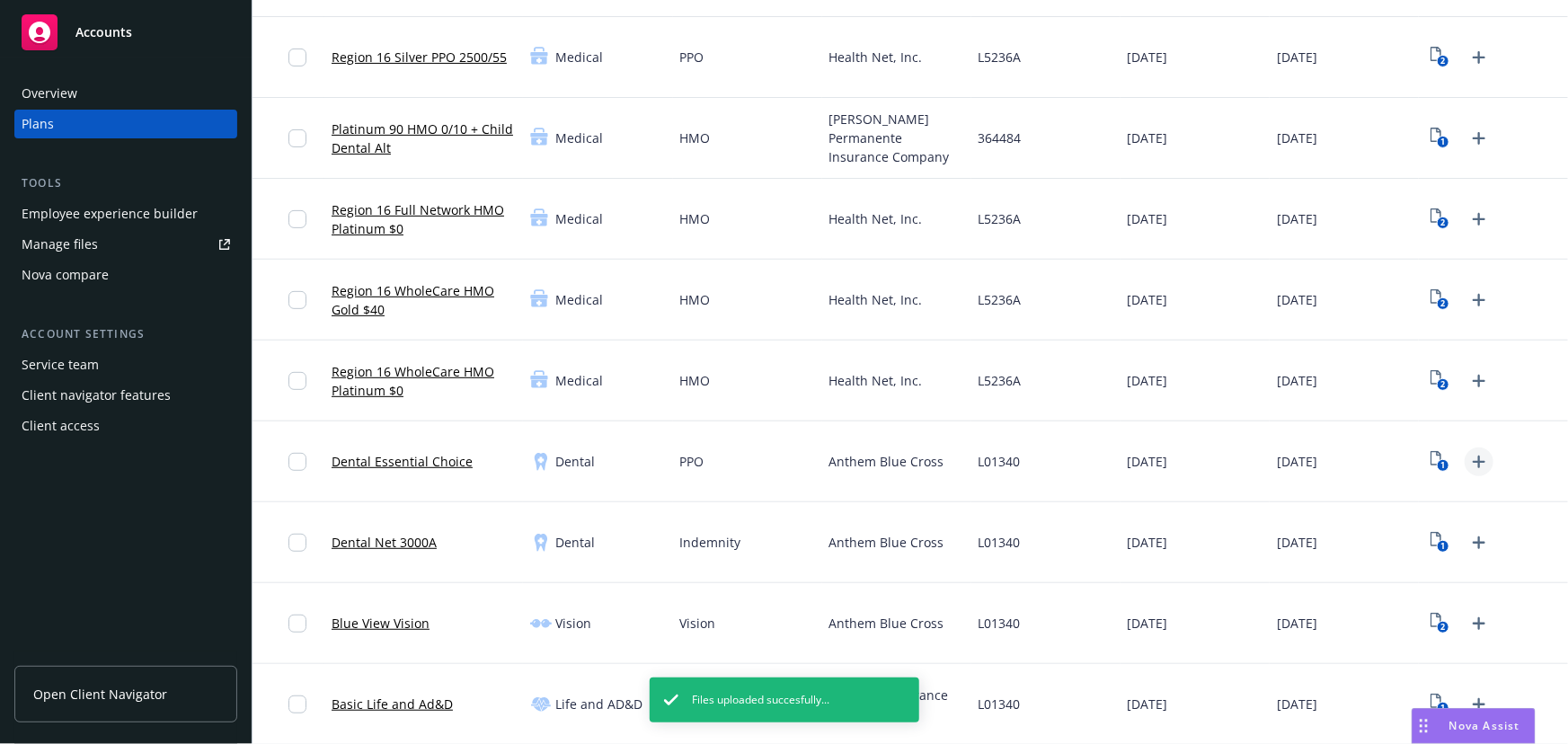
click at [1156, 460] on icon "Upload Plan Documents" at bounding box center [1479, 461] width 13 height 13
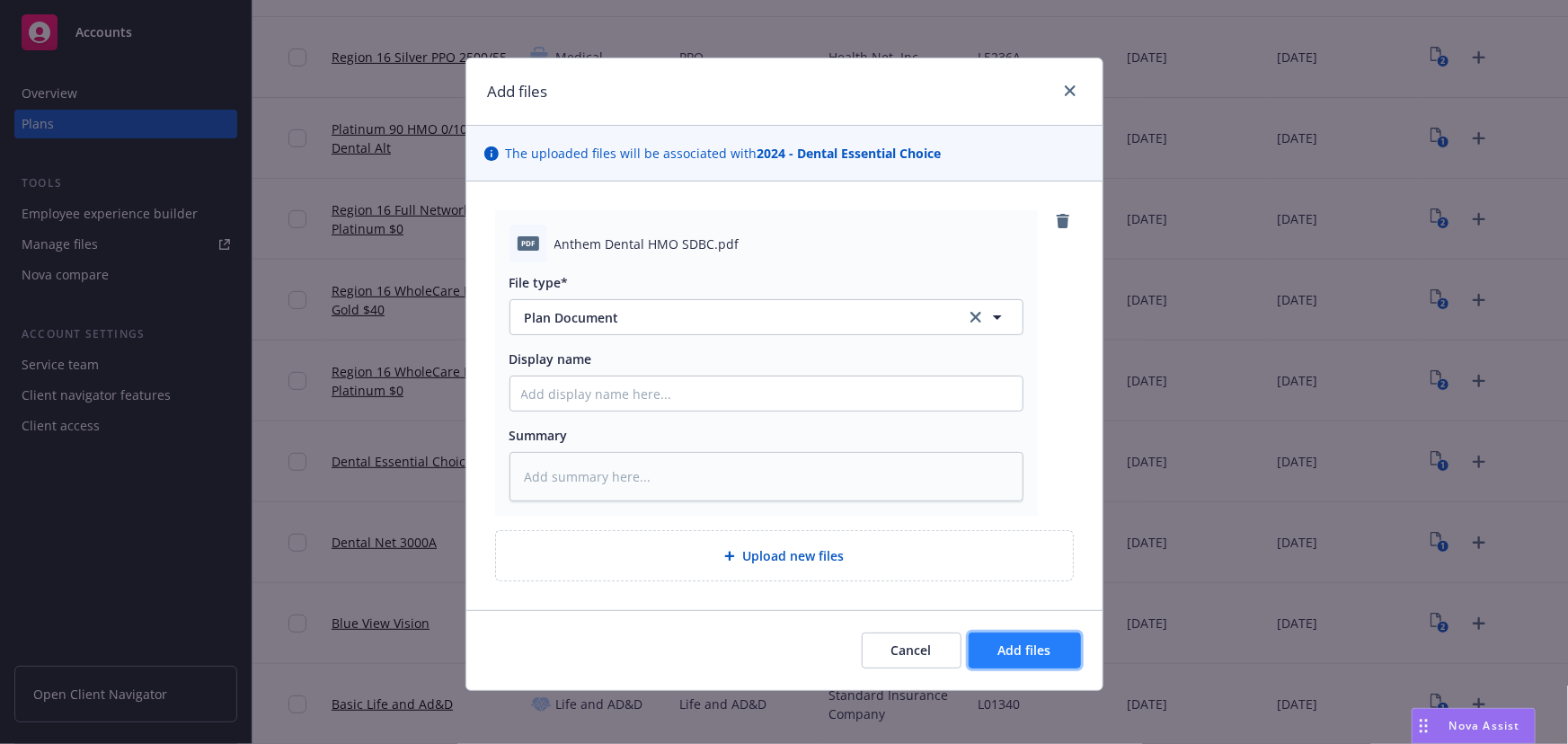
click at [1045, 661] on button "Add files" at bounding box center [1024, 650] width 112 height 36
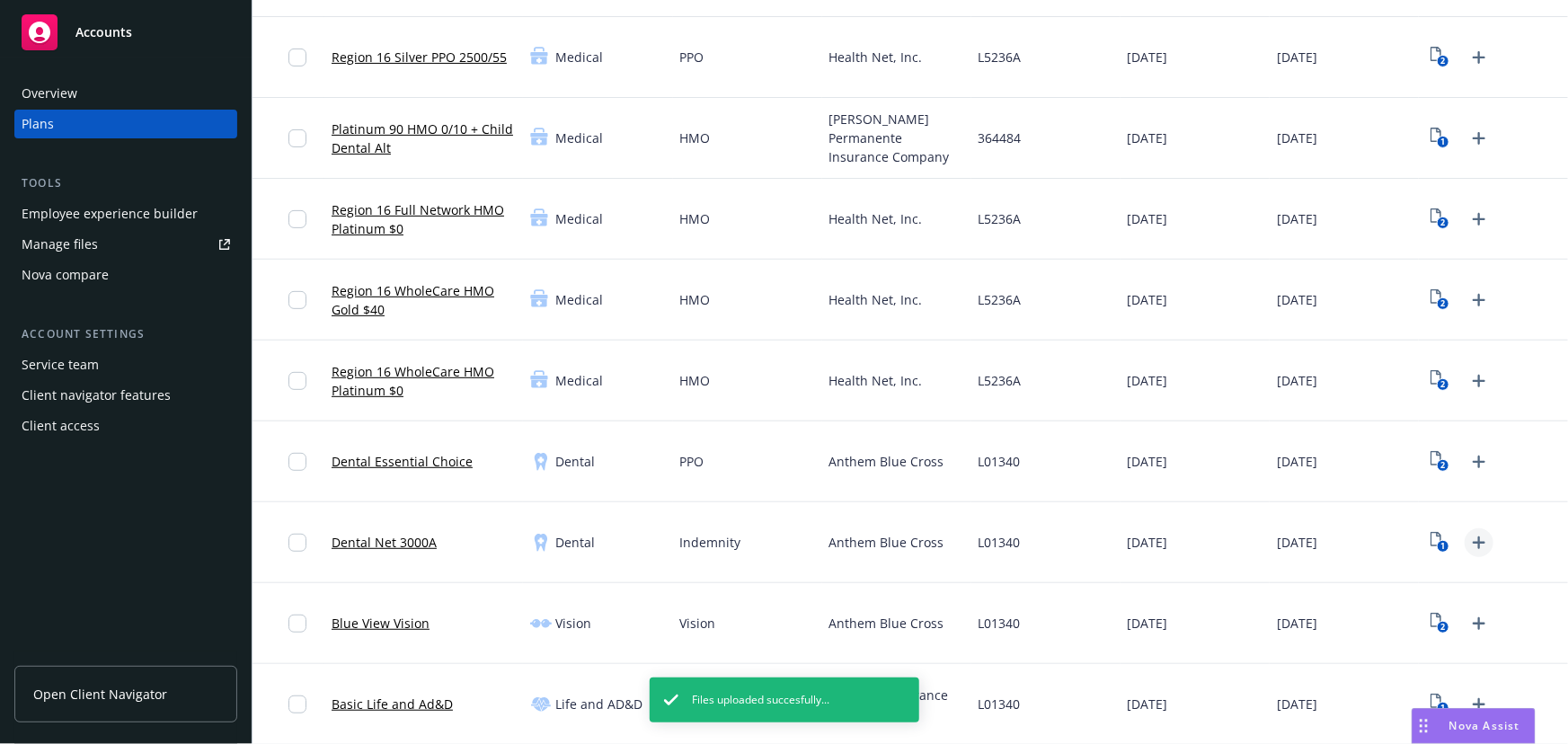
click at [1156, 545] on icon "Upload Plan Documents" at bounding box center [1479, 543] width 21 height 21
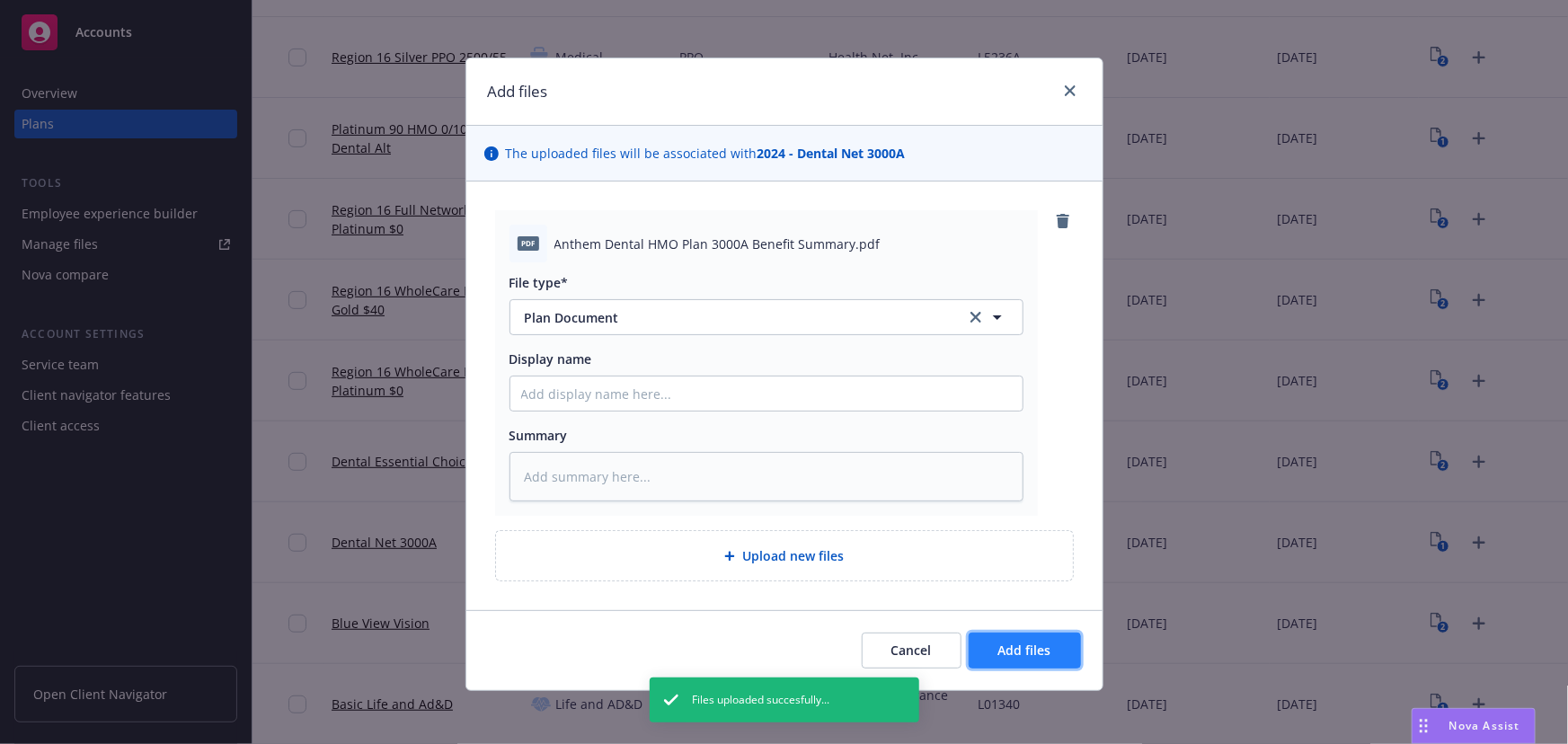
click at [1027, 655] on span "Add files" at bounding box center [1024, 651] width 53 height 18
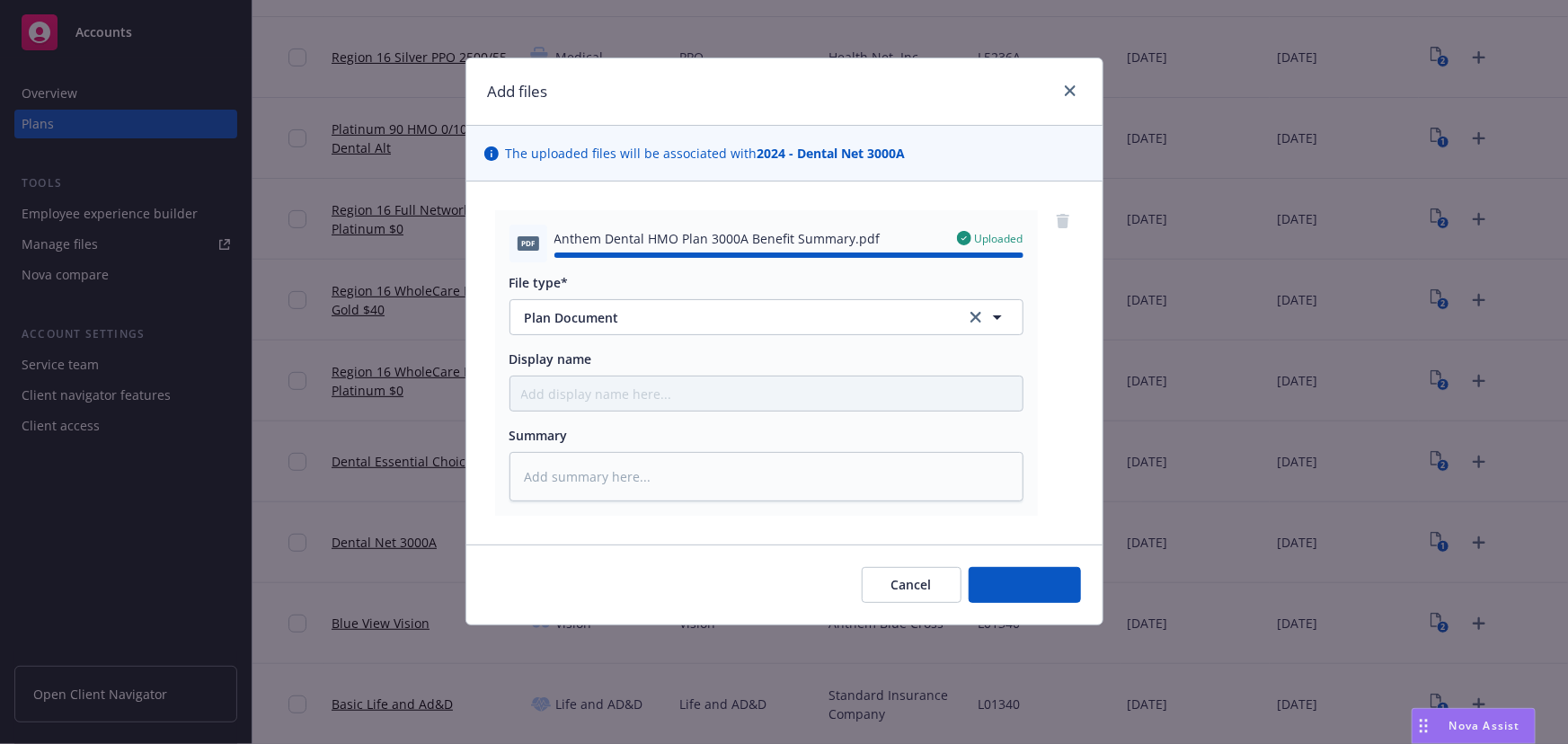
type textarea "x"
